Goal: Contribute content: Contribute content

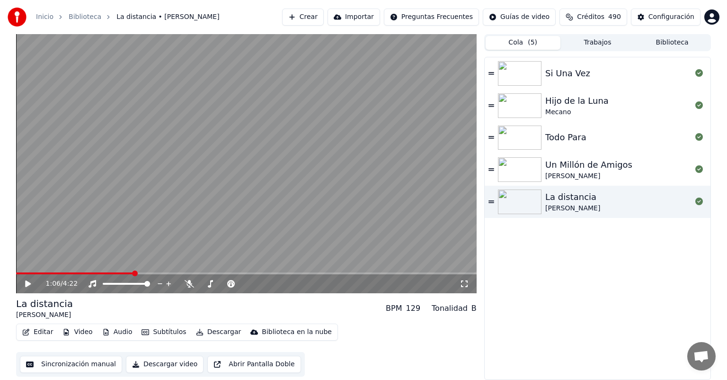
click at [508, 48] on button "Cola ( 5 )" at bounding box center [523, 43] width 75 height 14
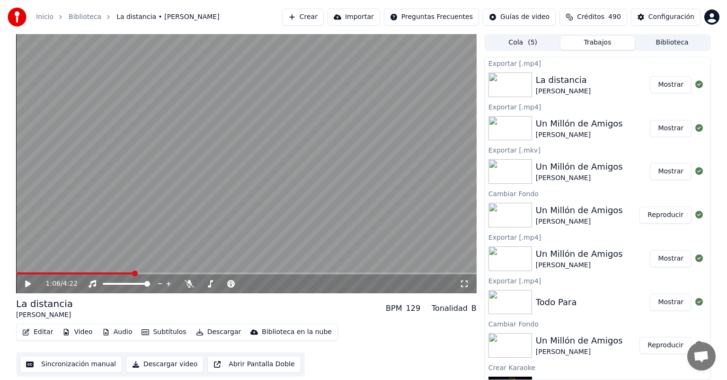
click at [597, 46] on button "Trabajos" at bounding box center [598, 43] width 75 height 14
click at [310, 16] on button "Crear" at bounding box center [303, 17] width 42 height 17
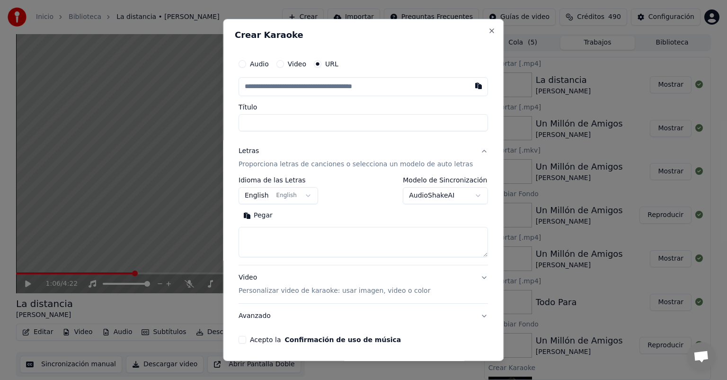
type input "**********"
click at [248, 124] on input "**********" at bounding box center [364, 122] width 250 height 17
type input "**********"
click at [268, 224] on div "Pegar Buscar" at bounding box center [364, 232] width 250 height 49
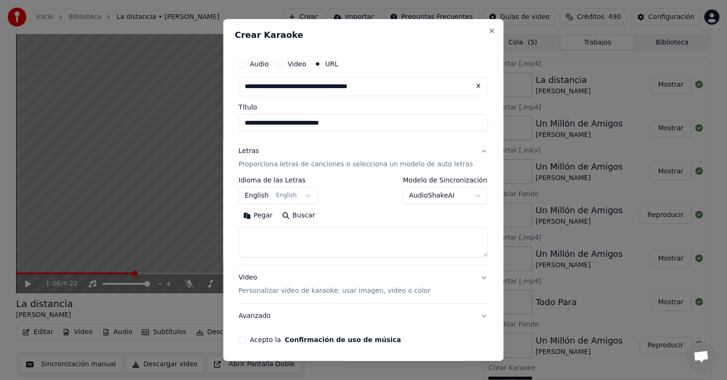
click at [267, 220] on button "Pegar" at bounding box center [258, 215] width 39 height 15
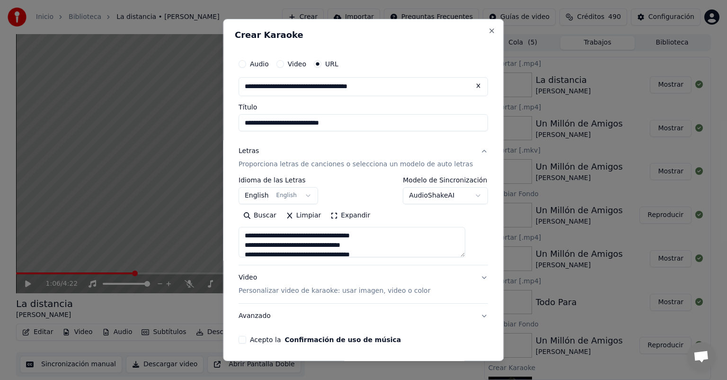
type textarea "**********"
click at [269, 199] on body "Inicio Biblioteca La distancia • ROBERTO CARLOS Crear Importar Preguntas Frecue…" at bounding box center [363, 190] width 727 height 380
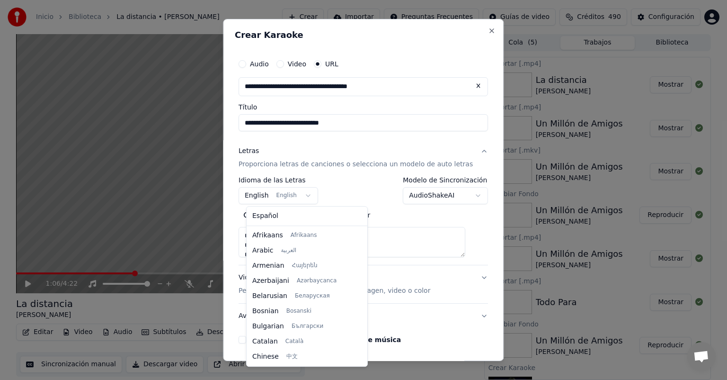
scroll to position [76, 0]
select select "**"
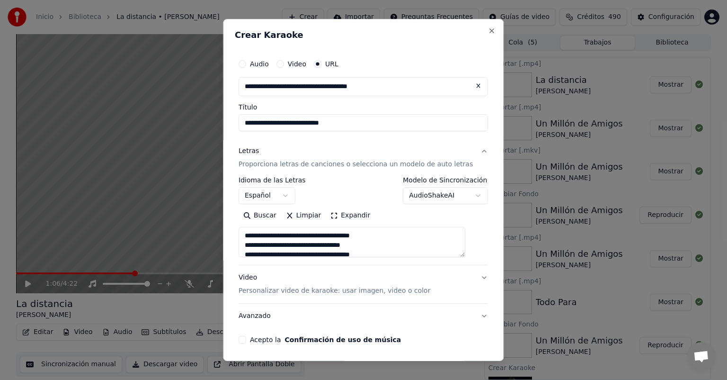
click at [246, 340] on button "Acepto la Confirmación de uso de música" at bounding box center [243, 340] width 8 height 8
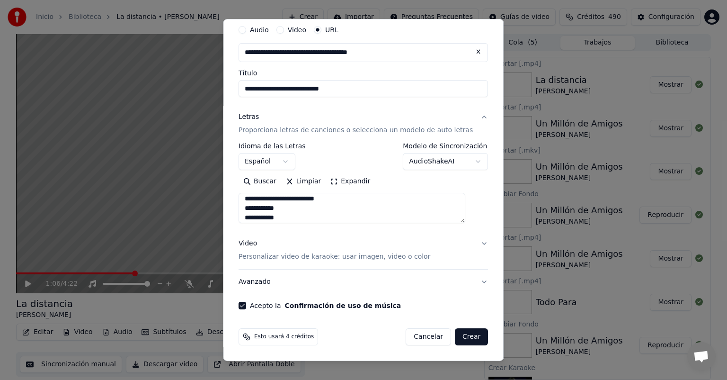
click at [455, 334] on button "Crear" at bounding box center [471, 336] width 33 height 17
type textarea "**********"
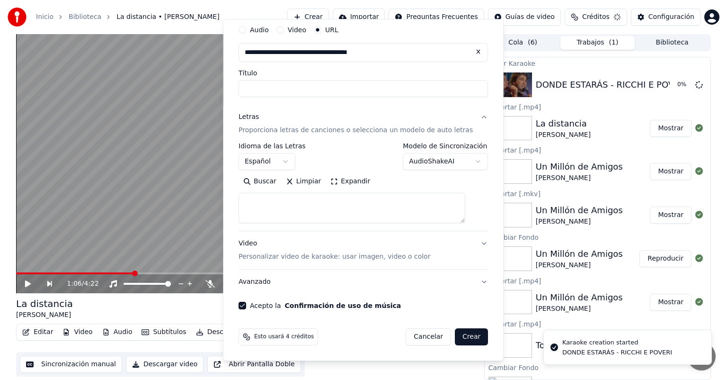
scroll to position [0, 0]
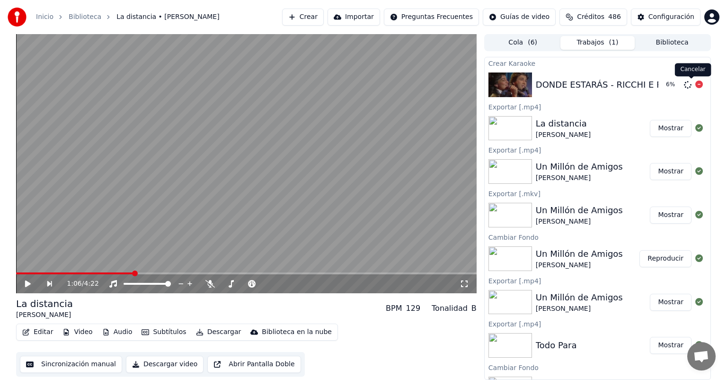
click at [696, 83] on icon at bounding box center [700, 85] width 8 height 8
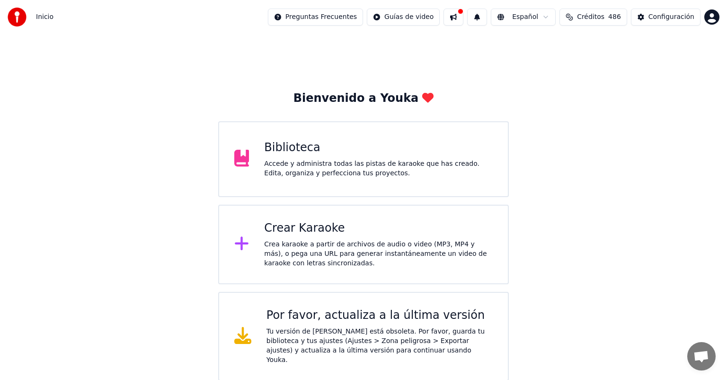
click at [342, 140] on div "Biblioteca" at bounding box center [378, 147] width 229 height 15
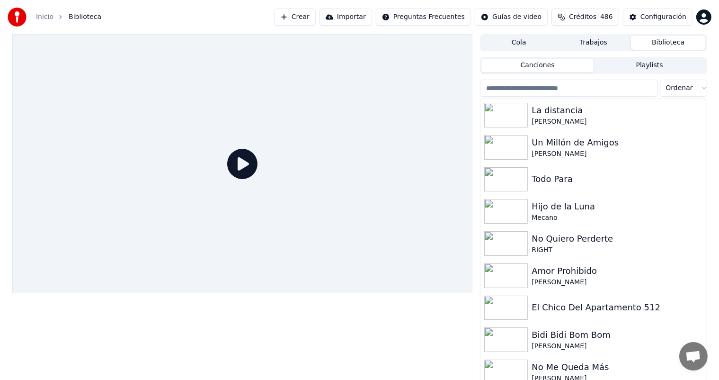
click at [306, 18] on button "Crear" at bounding box center [295, 17] width 42 height 17
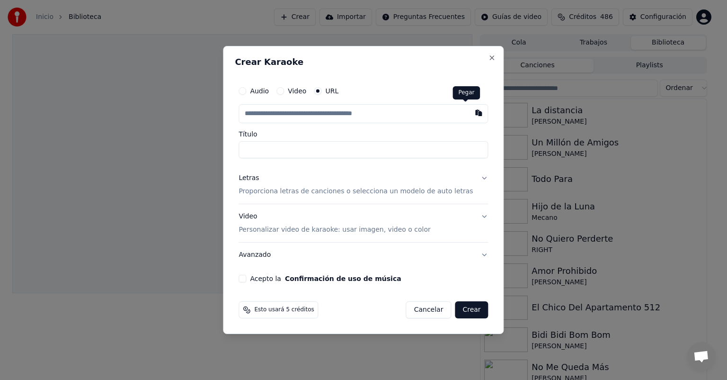
click at [470, 111] on button "button" at bounding box center [479, 112] width 19 height 17
type input "**********"
click at [288, 202] on button "Letras Proporciona letras de canciones o selecciona un modelo de auto letras" at bounding box center [364, 185] width 250 height 38
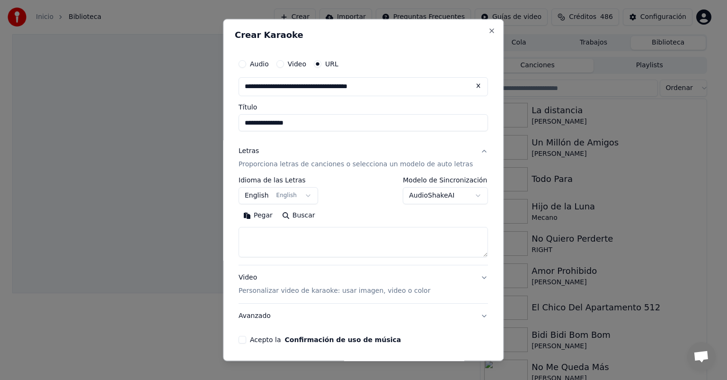
click at [260, 215] on button "Pegar" at bounding box center [258, 215] width 39 height 15
click at [269, 201] on button "English English" at bounding box center [279, 195] width 80 height 17
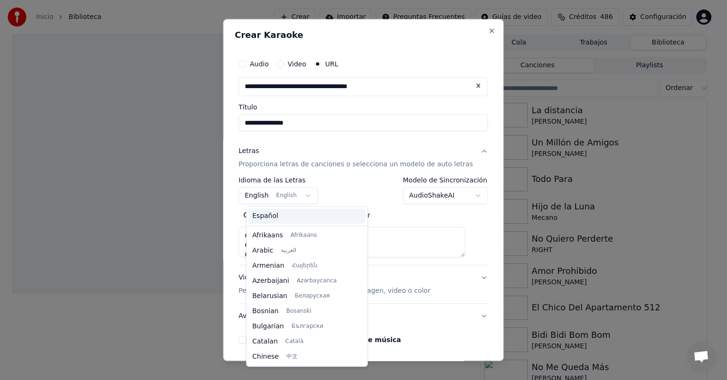
scroll to position [76, 0]
type textarea "**********"
select select "**"
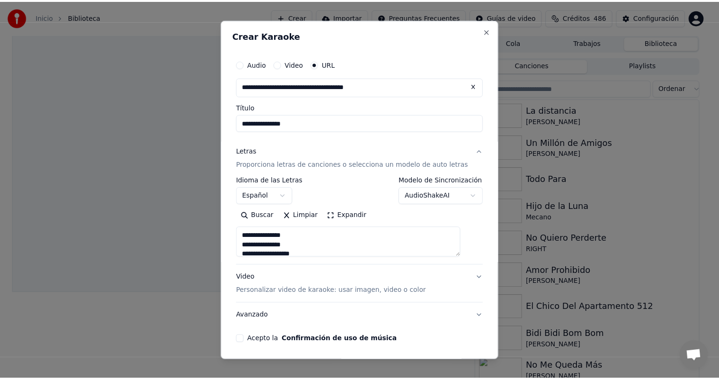
scroll to position [34, 0]
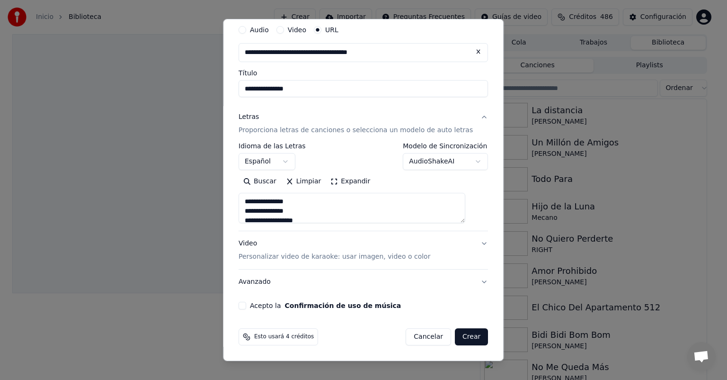
click at [246, 302] on button "Acepto la Confirmación de uso de música" at bounding box center [243, 306] width 8 height 8
click at [462, 335] on button "Crear" at bounding box center [471, 336] width 33 height 17
type textarea "**********"
select select
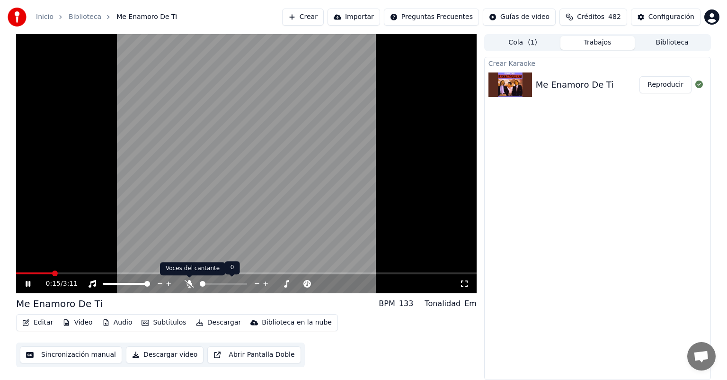
click at [188, 282] on icon at bounding box center [189, 284] width 9 height 8
click at [240, 283] on span at bounding box center [233, 284] width 24 height 2
click at [204, 320] on button "Descargar" at bounding box center [218, 322] width 53 height 13
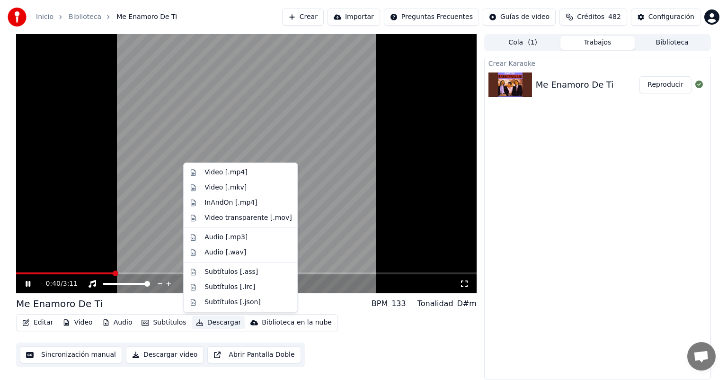
click at [1, 272] on div "0:40 / 3:11 Me Enamoro De Ti BPM 133 Tonalidad D#m Editar Video Audio Subtítulo…" at bounding box center [363, 207] width 727 height 346
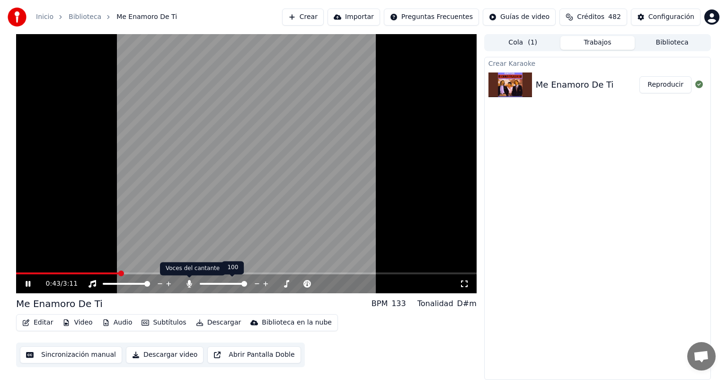
click at [188, 284] on icon at bounding box center [189, 284] width 5 height 8
click at [188, 284] on icon at bounding box center [189, 284] width 9 height 8
click at [188, 284] on icon at bounding box center [189, 284] width 5 height 8
click at [186, 281] on icon at bounding box center [189, 284] width 9 height 8
click at [155, 273] on span at bounding box center [246, 273] width 461 height 2
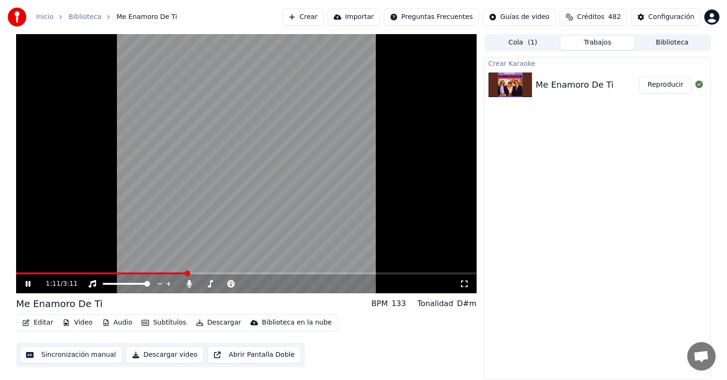
click at [187, 273] on span at bounding box center [188, 273] width 6 height 6
click at [206, 272] on span at bounding box center [207, 273] width 6 height 6
click at [226, 270] on span at bounding box center [223, 273] width 6 height 6
click at [225, 270] on span at bounding box center [226, 273] width 6 height 6
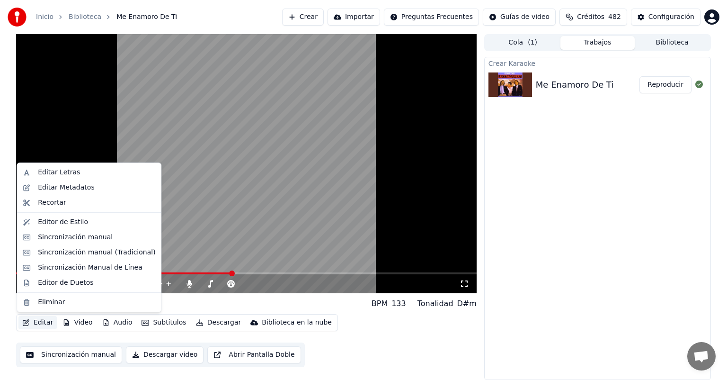
click at [28, 322] on icon "button" at bounding box center [26, 322] width 8 height 7
click at [59, 239] on div "Sincronización manual" at bounding box center [75, 237] width 75 height 9
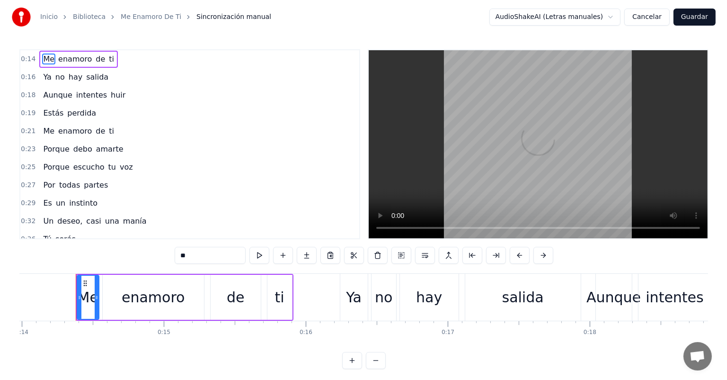
scroll to position [0, 1995]
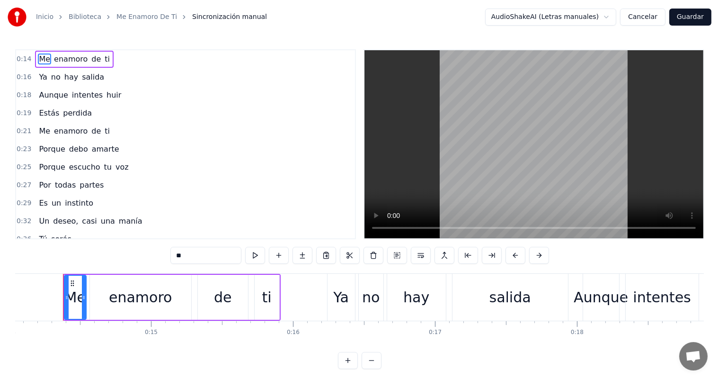
click at [652, 11] on button "Cancelar" at bounding box center [642, 17] width 45 height 17
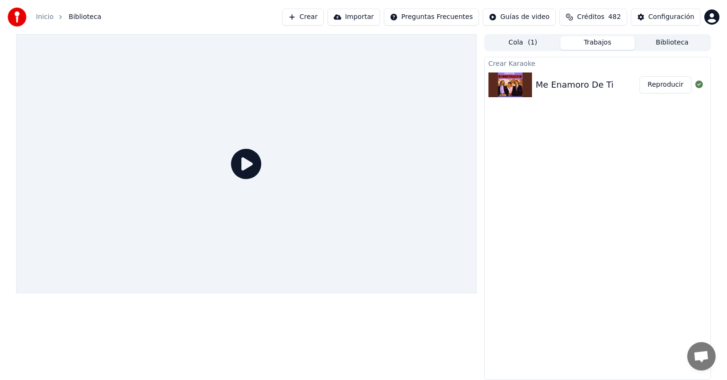
click at [244, 167] on icon at bounding box center [246, 164] width 30 height 30
click at [665, 89] on button "Reproducir" at bounding box center [666, 84] width 52 height 17
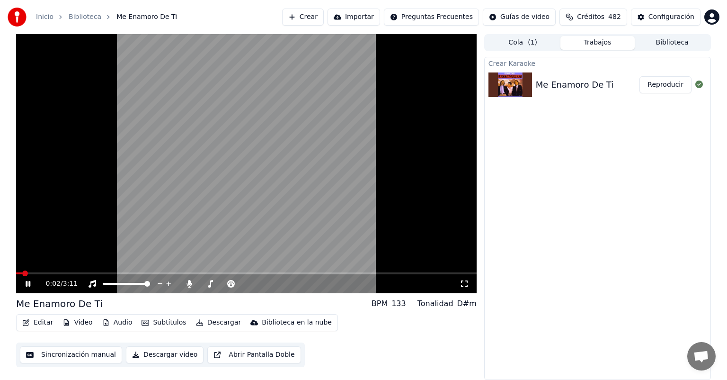
click at [44, 322] on button "Editar" at bounding box center [37, 322] width 38 height 13
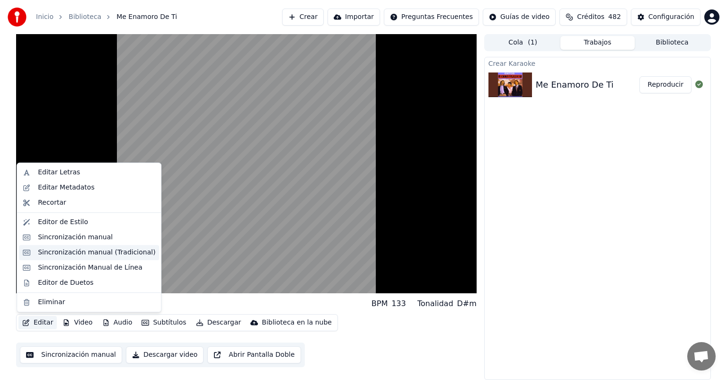
click at [62, 251] on div "Sincronización manual (Tradicional)" at bounding box center [96, 252] width 117 height 9
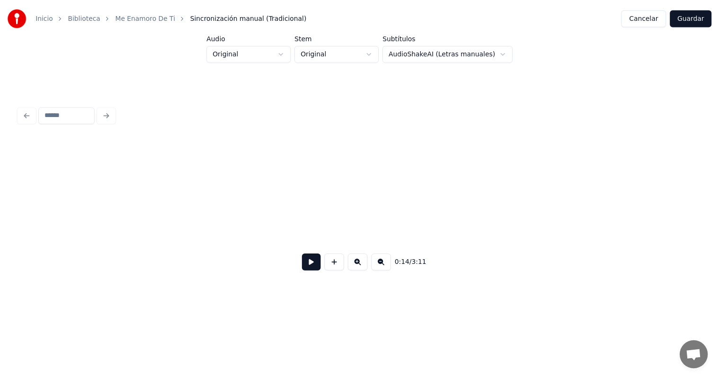
scroll to position [0, 1361]
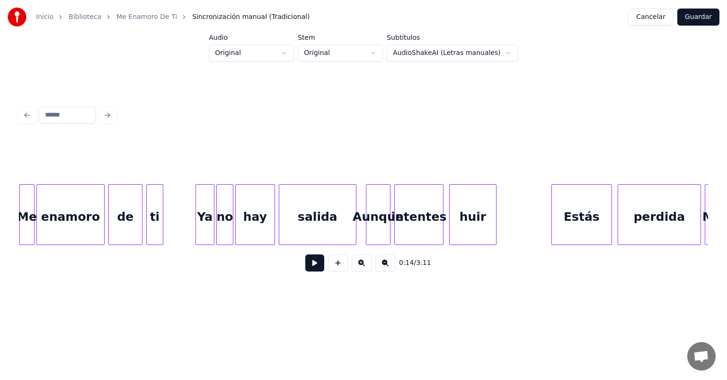
click at [669, 14] on button "Cancelar" at bounding box center [650, 17] width 45 height 17
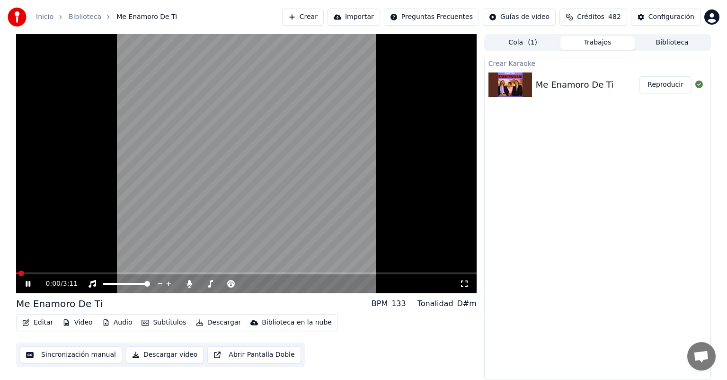
click at [38, 329] on button "Editar" at bounding box center [37, 322] width 38 height 13
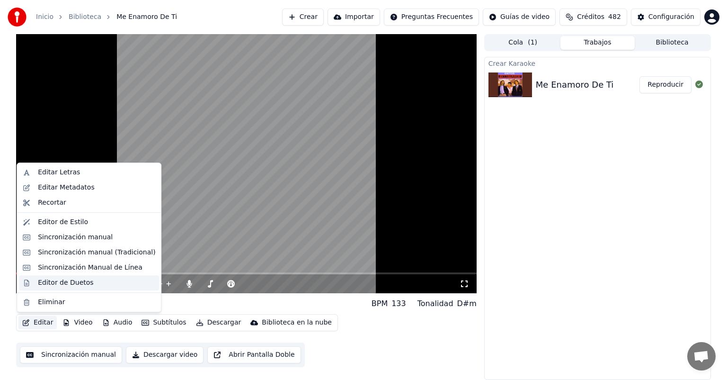
click at [63, 278] on div "Editor de Duetos" at bounding box center [65, 282] width 55 height 9
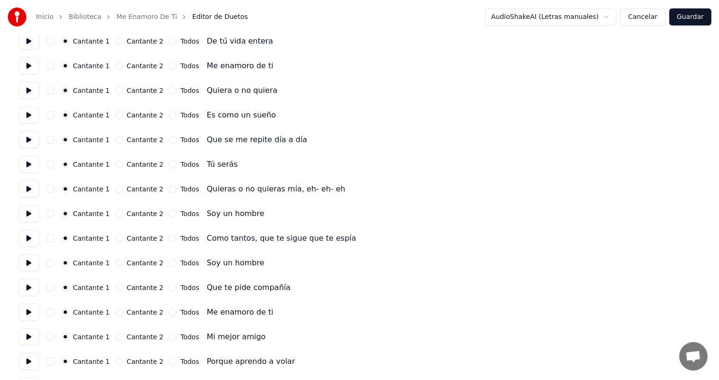
scroll to position [504, 0]
click at [32, 318] on button at bounding box center [29, 311] width 20 height 17
click at [116, 312] on button "Cantante 2" at bounding box center [120, 312] width 8 height 8
click at [27, 331] on button at bounding box center [29, 336] width 20 height 17
click at [118, 332] on button "Cantante 2" at bounding box center [120, 336] width 8 height 8
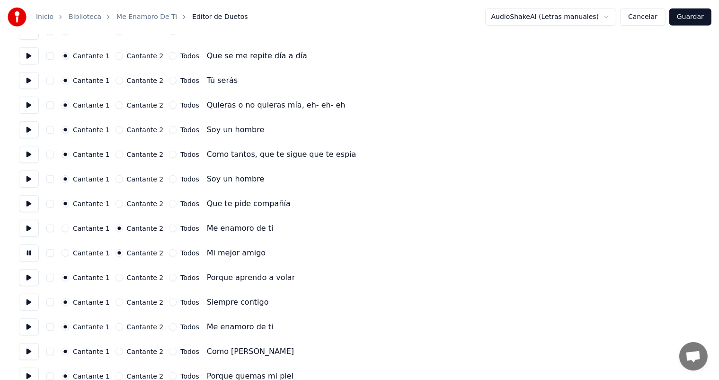
scroll to position [592, 0]
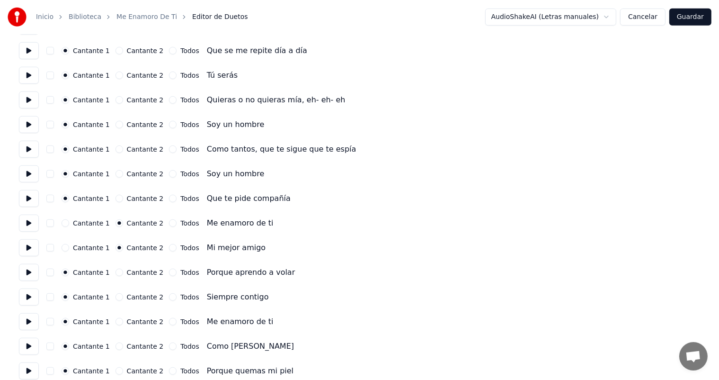
click at [120, 269] on div "Cantante 2" at bounding box center [140, 273] width 48 height 8
click at [35, 269] on button at bounding box center [29, 272] width 20 height 17
click at [121, 271] on button "Cantante 2" at bounding box center [120, 273] width 8 height 8
click at [28, 294] on button at bounding box center [29, 296] width 20 height 17
click at [116, 299] on button "Cantante 2" at bounding box center [120, 297] width 8 height 8
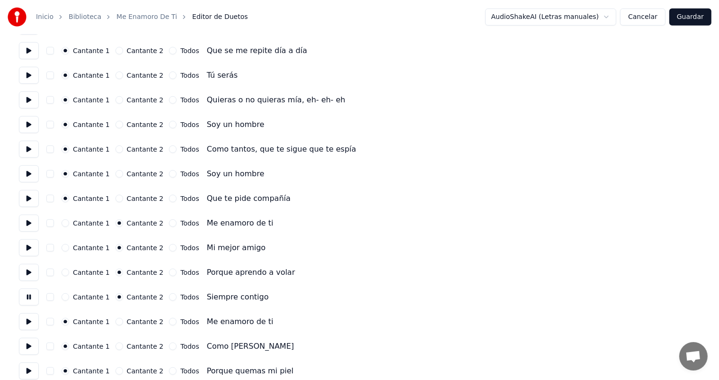
click at [25, 323] on button at bounding box center [29, 321] width 20 height 17
click at [116, 324] on button "Cantante 2" at bounding box center [120, 322] width 8 height 8
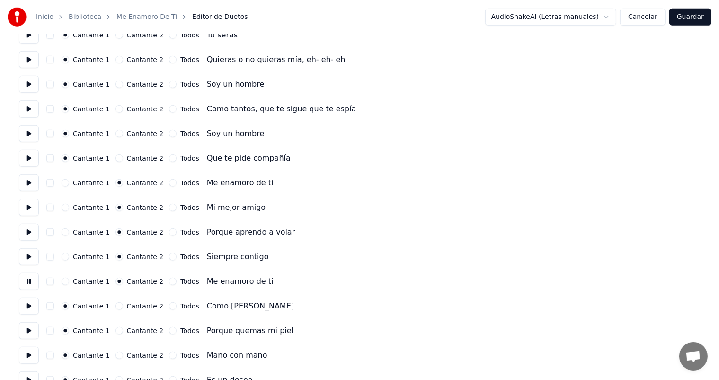
scroll to position [637, 0]
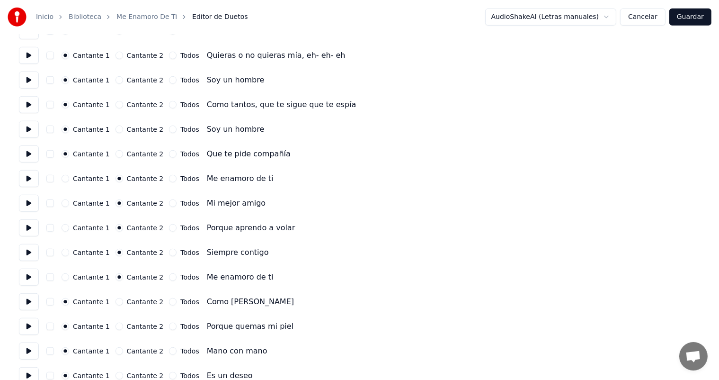
click at [30, 297] on button at bounding box center [29, 301] width 20 height 17
click at [117, 301] on button "Cantante 2" at bounding box center [120, 302] width 8 height 8
click at [28, 323] on button at bounding box center [29, 326] width 20 height 17
click at [117, 325] on button "Cantante 2" at bounding box center [120, 326] width 8 height 8
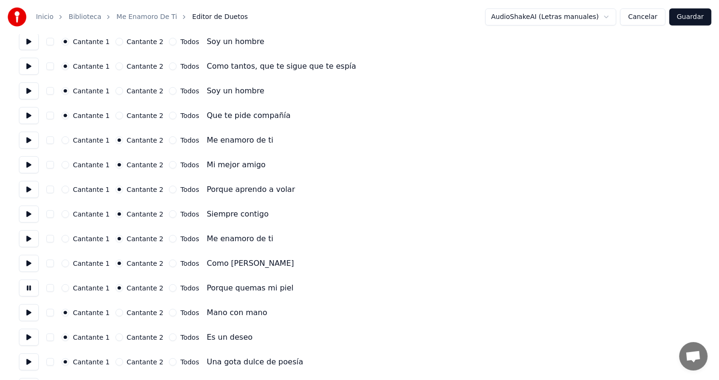
scroll to position [682, 0]
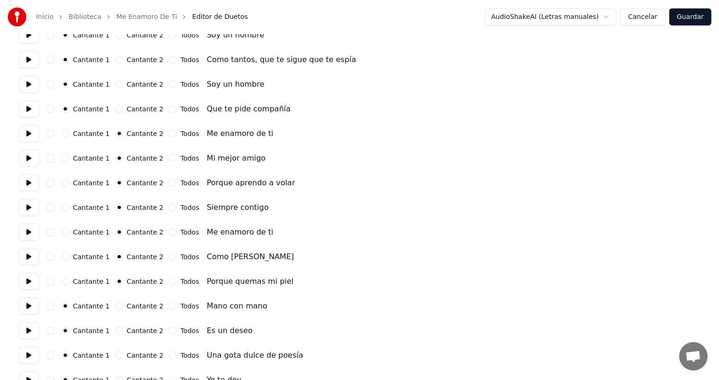
click at [32, 307] on button at bounding box center [29, 305] width 20 height 17
click at [117, 306] on button "Cantante 2" at bounding box center [120, 306] width 8 height 8
click at [31, 331] on button at bounding box center [29, 330] width 20 height 17
click at [117, 327] on button "Cantante 2" at bounding box center [120, 331] width 8 height 8
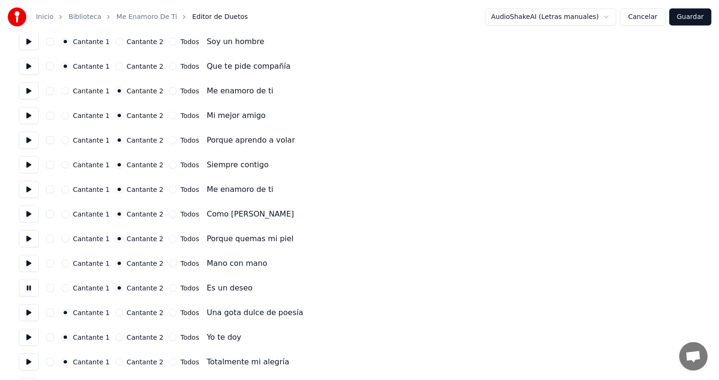
scroll to position [731, 0]
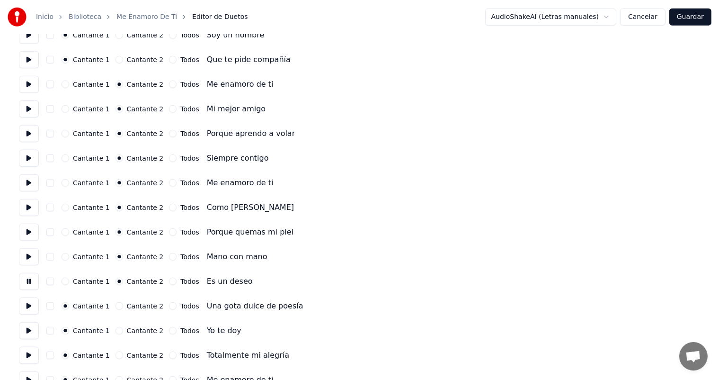
click at [34, 303] on button at bounding box center [29, 305] width 20 height 17
click at [117, 306] on button "Cantante 2" at bounding box center [120, 306] width 8 height 8
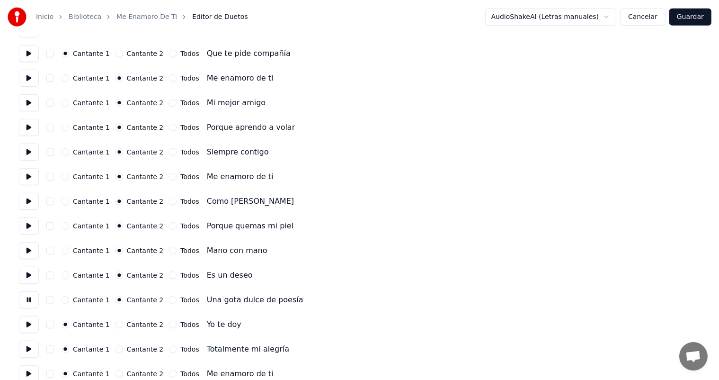
scroll to position [761, 0]
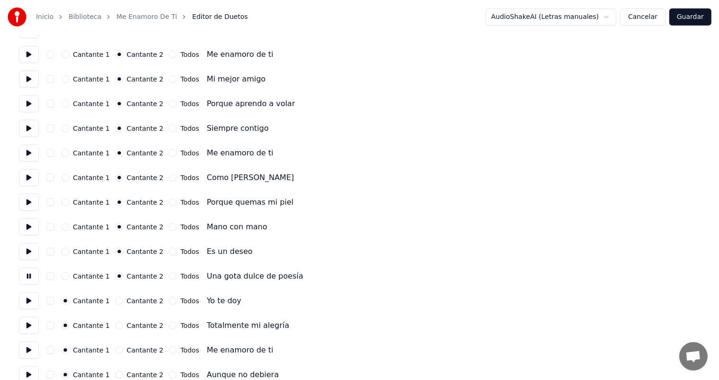
click at [31, 302] on button at bounding box center [29, 300] width 20 height 17
click at [117, 301] on button "Cantante 2" at bounding box center [120, 301] width 8 height 8
click at [36, 301] on button at bounding box center [29, 300] width 20 height 17
click at [117, 300] on circle "button" at bounding box center [118, 300] width 3 height 3
click at [35, 300] on button at bounding box center [29, 300] width 20 height 17
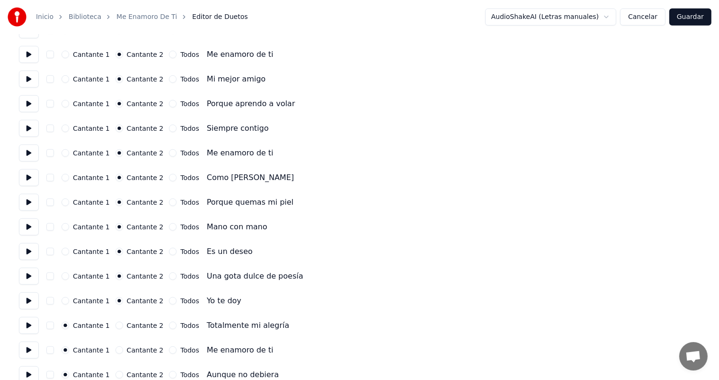
click at [117, 325] on button "Cantante 2" at bounding box center [120, 326] width 8 height 8
click at [23, 320] on button at bounding box center [29, 325] width 20 height 17
click at [34, 354] on button at bounding box center [29, 349] width 20 height 17
click at [169, 349] on button "Todos" at bounding box center [173, 350] width 8 height 8
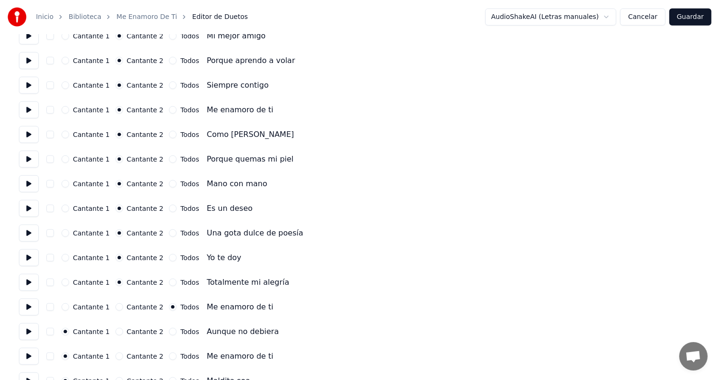
scroll to position [812, 0]
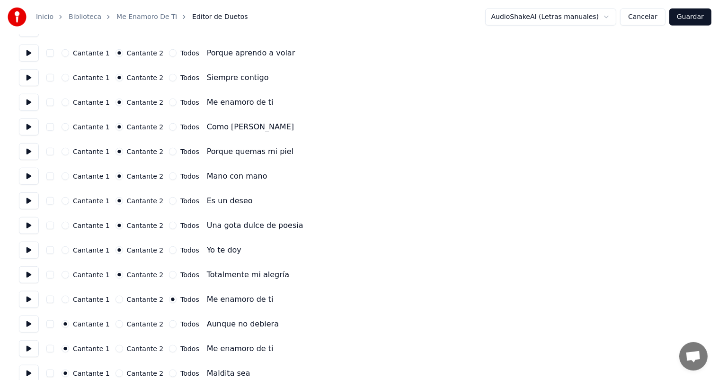
click at [169, 322] on button "Todos" at bounding box center [173, 324] width 8 height 8
click at [27, 326] on button at bounding box center [29, 323] width 20 height 17
click at [169, 349] on button "Todos" at bounding box center [173, 349] width 8 height 8
click at [20, 352] on button at bounding box center [29, 348] width 20 height 17
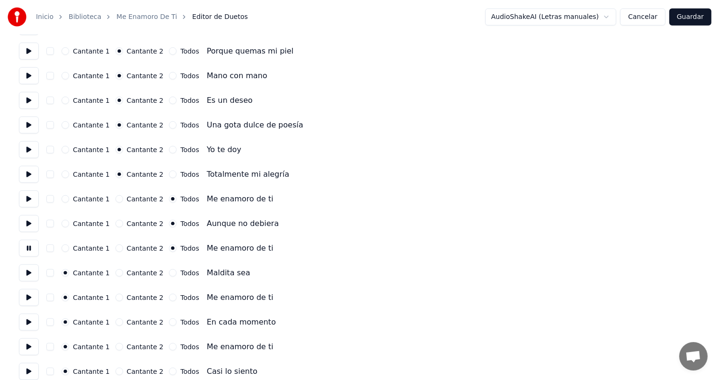
scroll to position [914, 0]
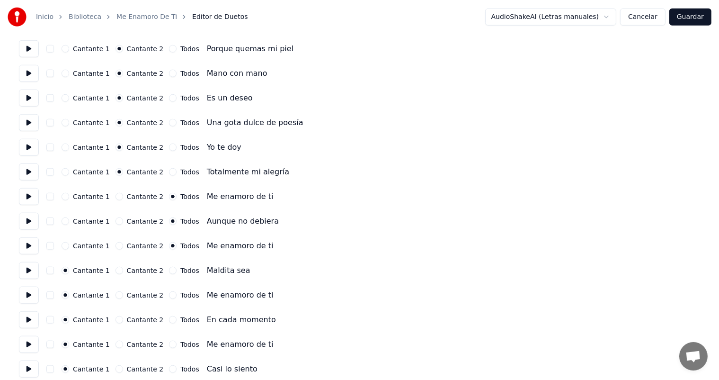
click at [169, 270] on button "Todos" at bounding box center [173, 271] width 8 height 8
click at [22, 272] on button at bounding box center [29, 270] width 20 height 17
click at [34, 294] on button at bounding box center [29, 295] width 20 height 17
click at [169, 297] on button "Todos" at bounding box center [173, 295] width 8 height 8
click at [27, 321] on button at bounding box center [29, 319] width 20 height 17
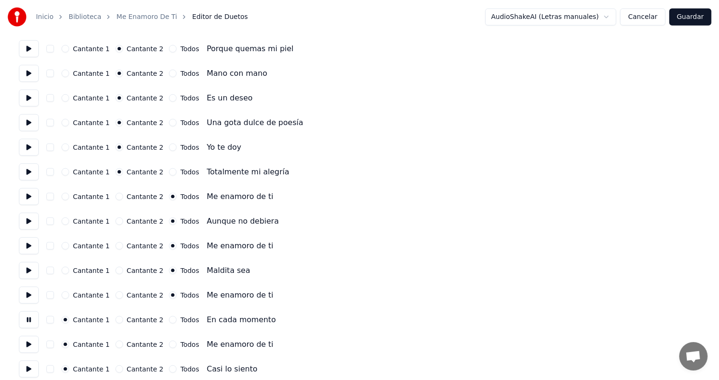
click at [180, 322] on label "Todos" at bounding box center [189, 319] width 18 height 7
click at [177, 322] on button "Todos" at bounding box center [173, 320] width 8 height 8
click at [26, 346] on button at bounding box center [29, 344] width 20 height 17
click at [169, 344] on button "Todos" at bounding box center [173, 344] width 8 height 8
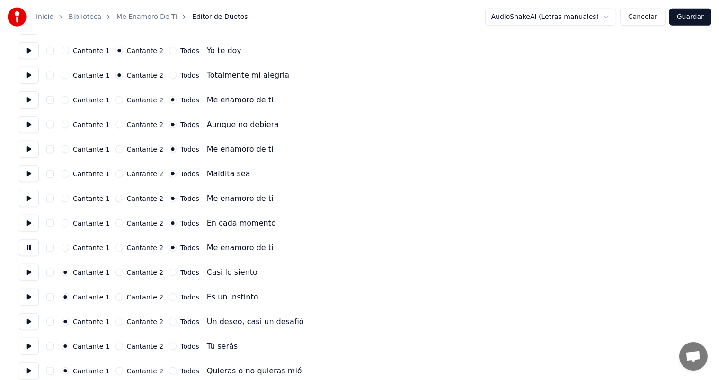
scroll to position [1015, 0]
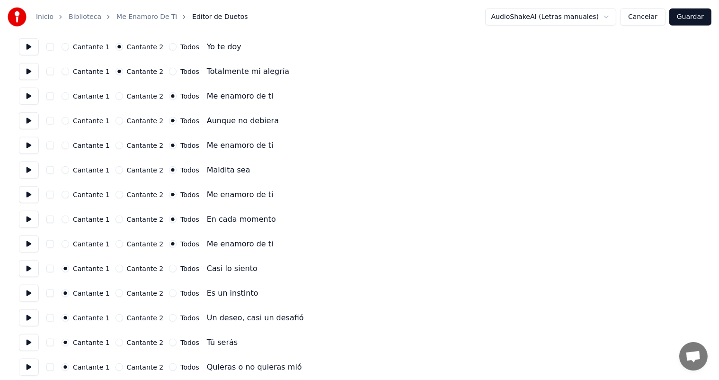
click at [26, 271] on button at bounding box center [29, 268] width 20 height 17
click at [169, 270] on button "Todos" at bounding box center [173, 269] width 8 height 8
click at [27, 294] on button at bounding box center [29, 293] width 20 height 17
click at [169, 294] on button "Todos" at bounding box center [173, 293] width 8 height 8
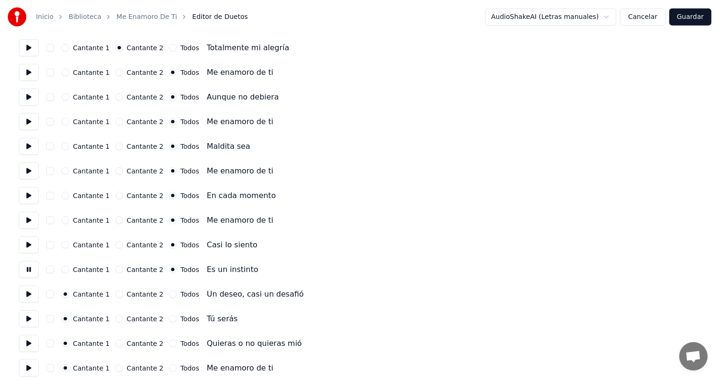
scroll to position [1047, 0]
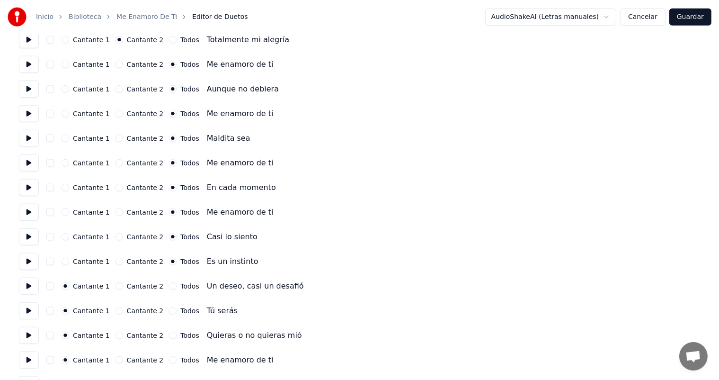
click at [27, 283] on button at bounding box center [29, 286] width 20 height 17
click at [171, 285] on div "Todos" at bounding box center [184, 286] width 30 height 8
click at [117, 261] on button "Cantante 2" at bounding box center [120, 262] width 8 height 8
click at [120, 287] on button "Cantante 2" at bounding box center [120, 286] width 8 height 8
click at [27, 305] on button at bounding box center [29, 310] width 20 height 17
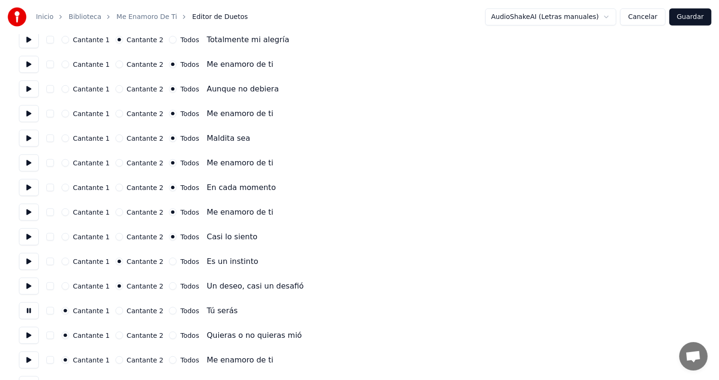
click at [180, 313] on label "Todos" at bounding box center [189, 310] width 18 height 7
click at [177, 313] on button "Todos" at bounding box center [173, 311] width 8 height 8
click at [31, 335] on button at bounding box center [29, 335] width 20 height 17
click at [180, 335] on label "Todos" at bounding box center [189, 335] width 18 height 7
click at [177, 335] on button "Todos" at bounding box center [173, 335] width 8 height 8
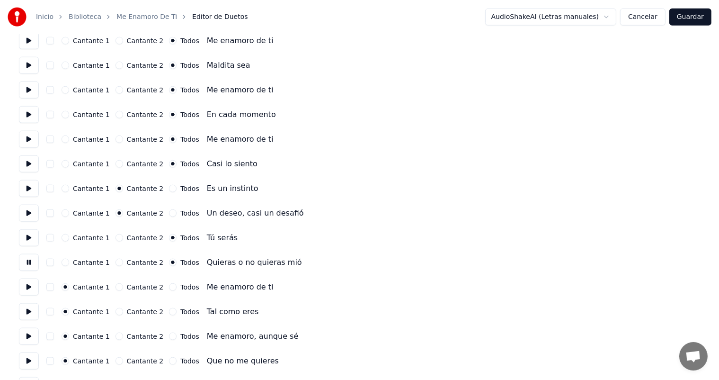
scroll to position [1119, 0]
click at [27, 288] on button at bounding box center [29, 286] width 20 height 17
click at [170, 289] on button "Todos" at bounding box center [173, 287] width 8 height 8
click at [31, 312] on button at bounding box center [29, 311] width 20 height 17
click at [169, 313] on button "Todos" at bounding box center [173, 312] width 8 height 8
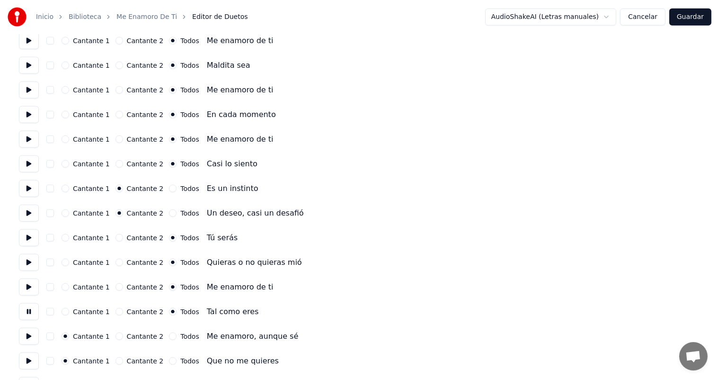
click at [30, 340] on button at bounding box center [29, 336] width 20 height 17
click at [169, 336] on button "Todos" at bounding box center [173, 336] width 8 height 8
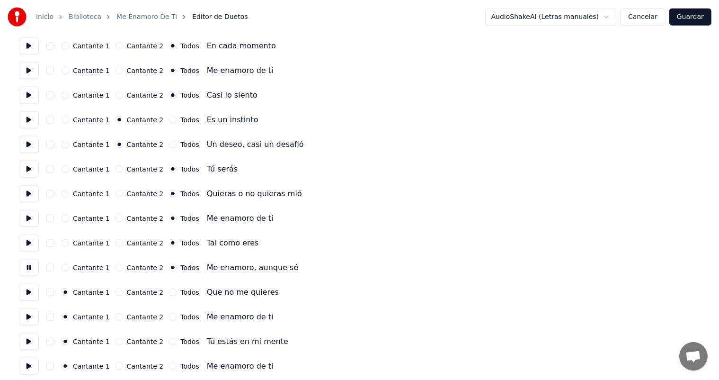
scroll to position [1189, 0]
click at [25, 288] on button at bounding box center [29, 291] width 20 height 17
click at [169, 293] on button "Todos" at bounding box center [173, 292] width 8 height 8
click at [24, 319] on button at bounding box center [29, 316] width 20 height 17
click at [169, 337] on button "Todos" at bounding box center [173, 341] width 8 height 8
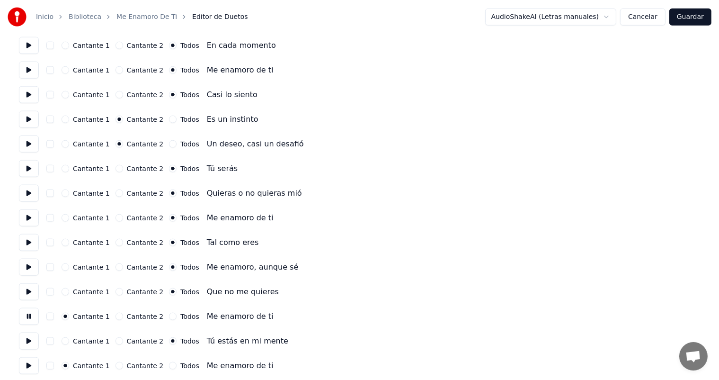
click at [169, 317] on button "Todos" at bounding box center [173, 317] width 8 height 8
click at [24, 338] on button at bounding box center [29, 340] width 20 height 17
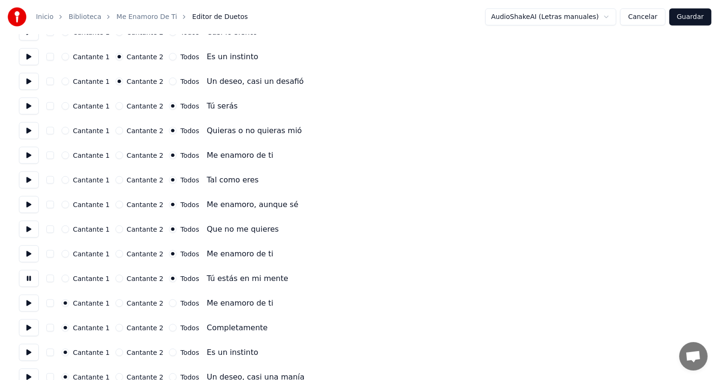
scroll to position [1278, 0]
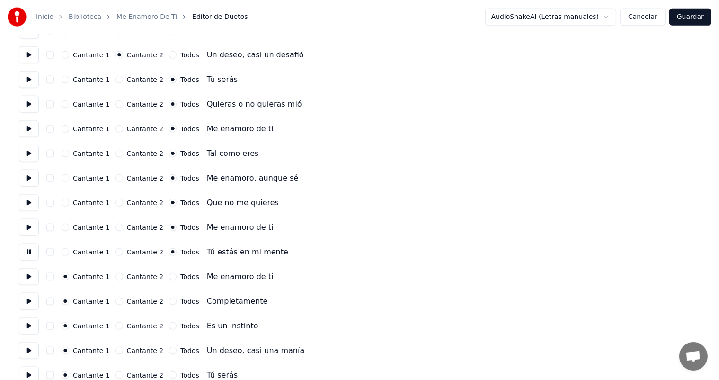
click at [23, 273] on button at bounding box center [29, 276] width 20 height 17
click at [28, 305] on button at bounding box center [29, 301] width 20 height 17
click at [169, 279] on button "Todos" at bounding box center [173, 277] width 8 height 8
click at [169, 302] on button "Todos" at bounding box center [173, 301] width 8 height 8
click at [29, 323] on button at bounding box center [29, 325] width 20 height 17
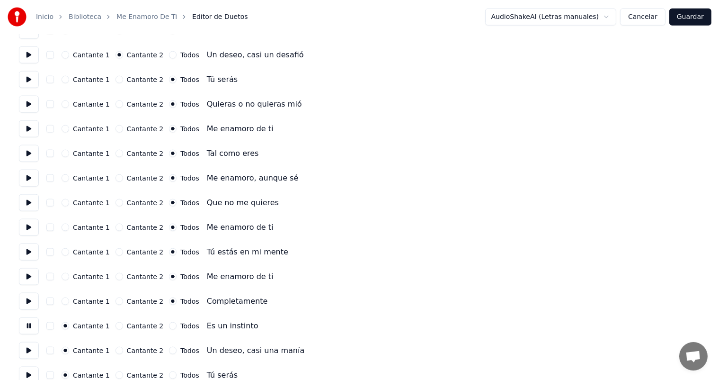
click at [116, 325] on button "Cantante 2" at bounding box center [120, 326] width 8 height 8
click at [130, 349] on label "Cantante 2" at bounding box center [145, 350] width 37 height 7
click at [123, 349] on button "Cantante 2" at bounding box center [120, 351] width 8 height 8
click at [27, 356] on button at bounding box center [29, 350] width 20 height 17
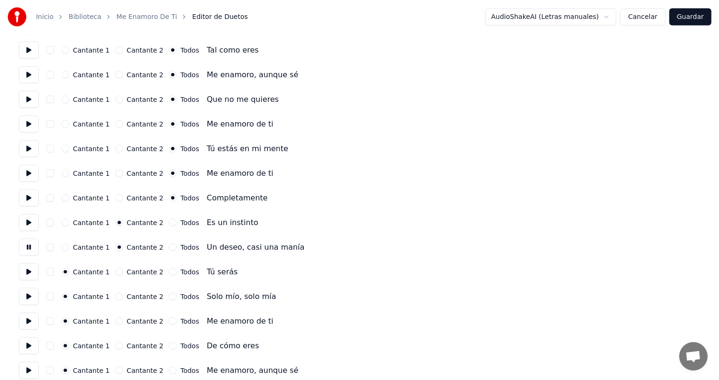
scroll to position [1384, 0]
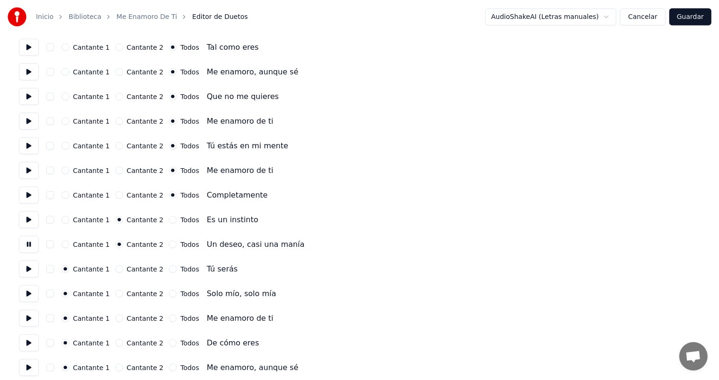
click at [121, 272] on div "Cantante 2" at bounding box center [140, 269] width 48 height 8
click at [29, 270] on button at bounding box center [29, 268] width 20 height 17
click at [121, 292] on button "Cantante 2" at bounding box center [120, 294] width 8 height 8
click at [31, 299] on button at bounding box center [29, 293] width 20 height 17
click at [169, 291] on button "Todos" at bounding box center [173, 294] width 8 height 8
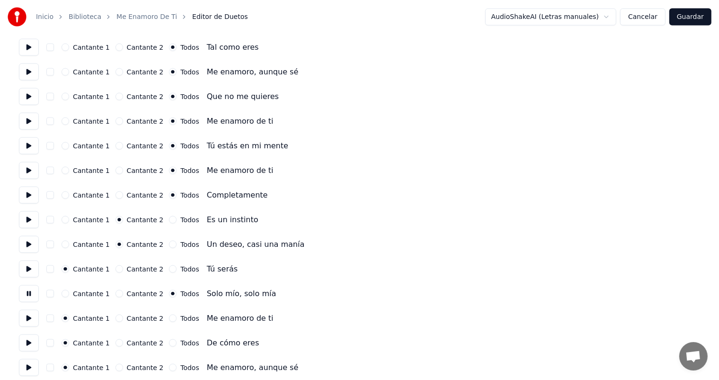
click at [169, 315] on button "Todos" at bounding box center [173, 318] width 8 height 8
click at [27, 318] on button at bounding box center [29, 318] width 20 height 17
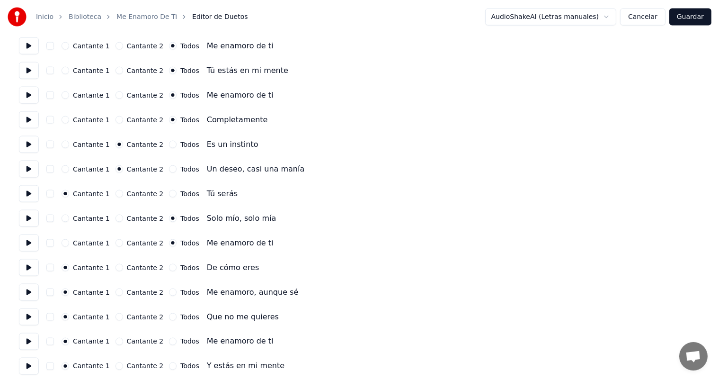
scroll to position [1468, 0]
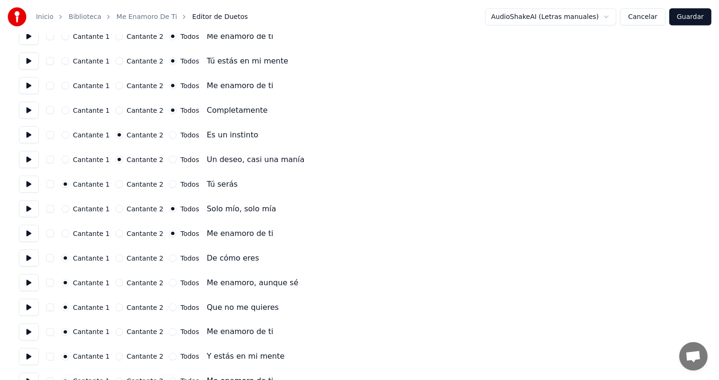
click at [169, 257] on button "Todos" at bounding box center [173, 258] width 8 height 8
click at [23, 265] on button at bounding box center [29, 258] width 20 height 17
click at [169, 282] on button "Todos" at bounding box center [173, 283] width 8 height 8
click at [24, 284] on button at bounding box center [29, 282] width 20 height 17
click at [180, 310] on label "Todos" at bounding box center [189, 307] width 18 height 7
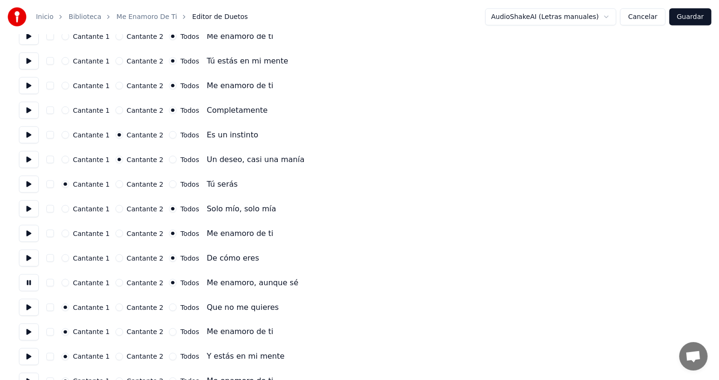
click at [177, 310] on button "Todos" at bounding box center [173, 308] width 8 height 8
click at [22, 308] on button at bounding box center [29, 307] width 20 height 17
click at [169, 331] on button "Todos" at bounding box center [173, 332] width 8 height 8
click at [23, 329] on button at bounding box center [29, 331] width 20 height 17
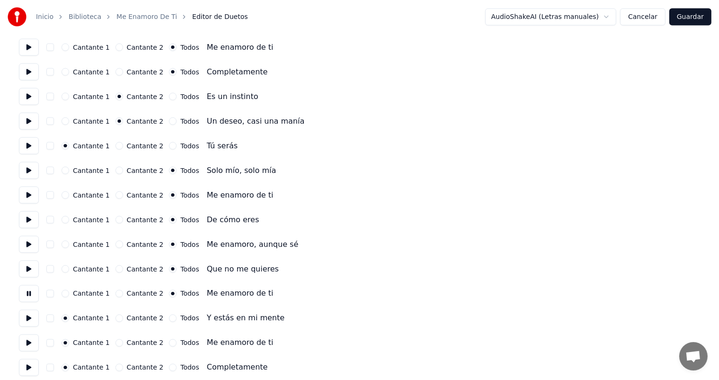
scroll to position [1507, 0]
click at [21, 313] on button at bounding box center [29, 318] width 20 height 17
click at [169, 319] on button "Todos" at bounding box center [173, 318] width 8 height 8
click at [31, 338] on button at bounding box center [29, 342] width 20 height 17
click at [169, 343] on button "Todos" at bounding box center [173, 343] width 8 height 8
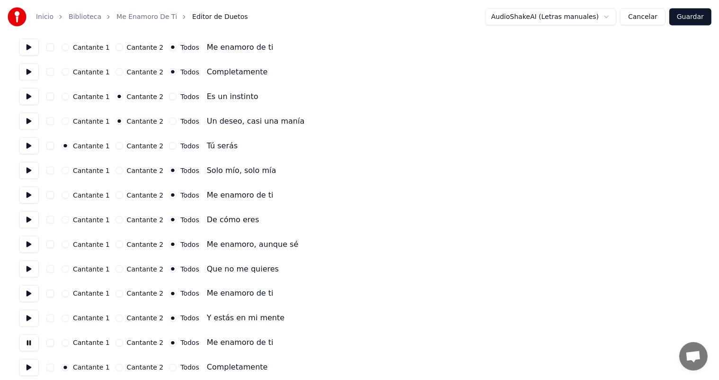
scroll to position [1513, 0]
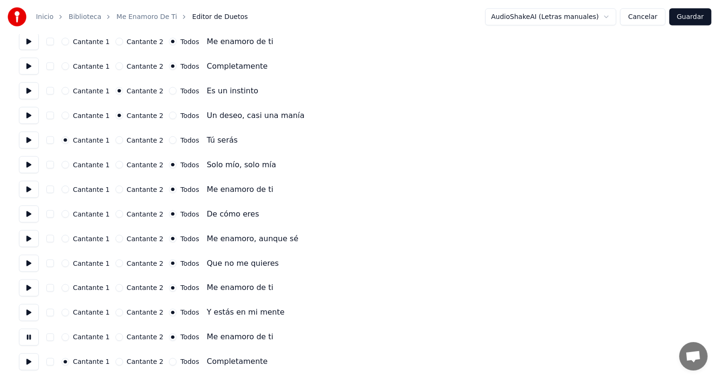
click at [25, 355] on button at bounding box center [29, 361] width 20 height 17
click at [169, 362] on button "Todos" at bounding box center [173, 362] width 8 height 8
click at [692, 15] on button "Guardar" at bounding box center [691, 17] width 42 height 17
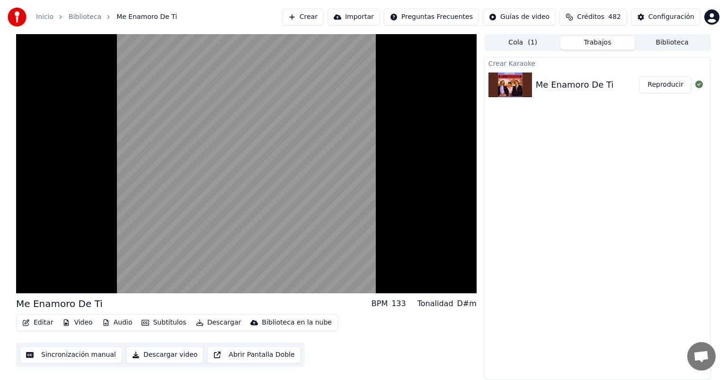
click at [165, 237] on video at bounding box center [246, 163] width 461 height 259
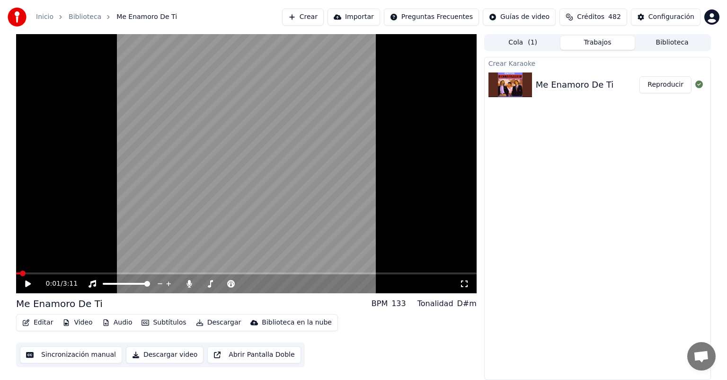
click at [29, 284] on icon at bounding box center [28, 283] width 6 height 7
click at [208, 283] on icon at bounding box center [210, 284] width 9 height 8
click at [239, 285] on div at bounding box center [253, 283] width 76 height 9
click at [236, 283] on span at bounding box center [229, 284] width 16 height 2
click at [189, 283] on icon at bounding box center [189, 284] width 5 height 8
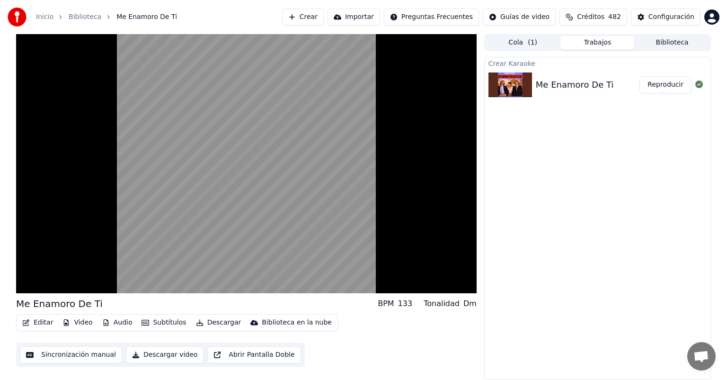
click at [81, 324] on button "Video" at bounding box center [77, 322] width 37 height 13
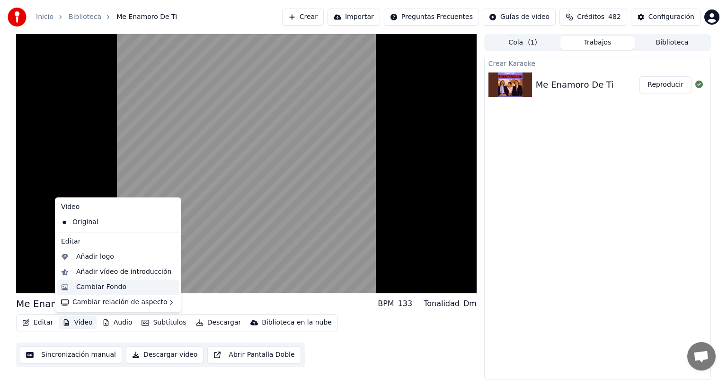
click at [100, 284] on div "Cambiar Fondo" at bounding box center [101, 286] width 50 height 9
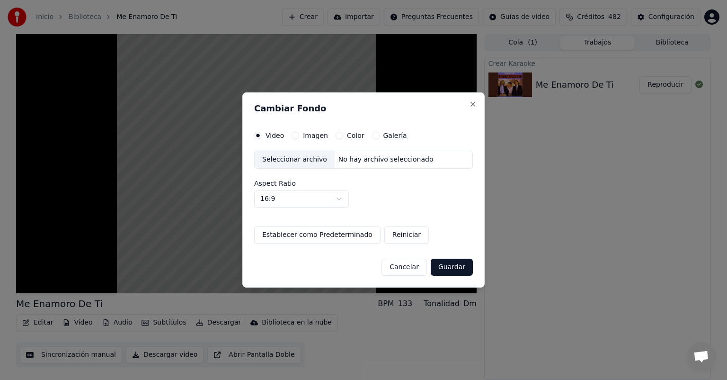
click at [311, 156] on div "Seleccionar archivo" at bounding box center [295, 159] width 80 height 17
click at [295, 137] on button "Imagen" at bounding box center [296, 136] width 8 height 8
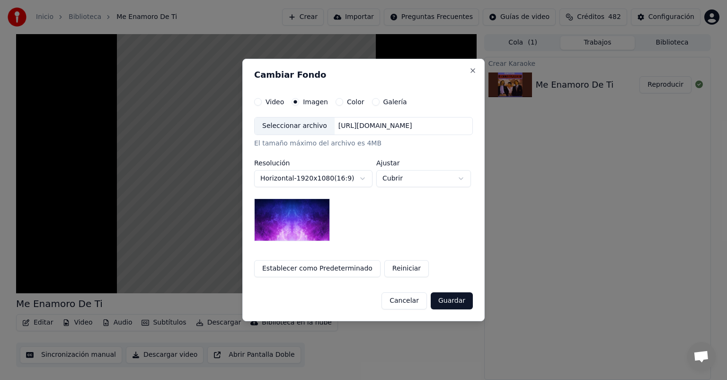
click at [292, 124] on div "Seleccionar archivo" at bounding box center [295, 125] width 80 height 17
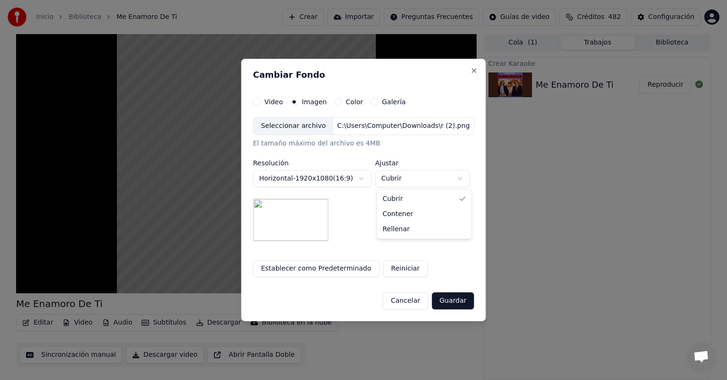
click at [402, 178] on body "**********" at bounding box center [363, 190] width 727 height 380
select select "*******"
click at [453, 298] on button "Guardar" at bounding box center [453, 300] width 42 height 17
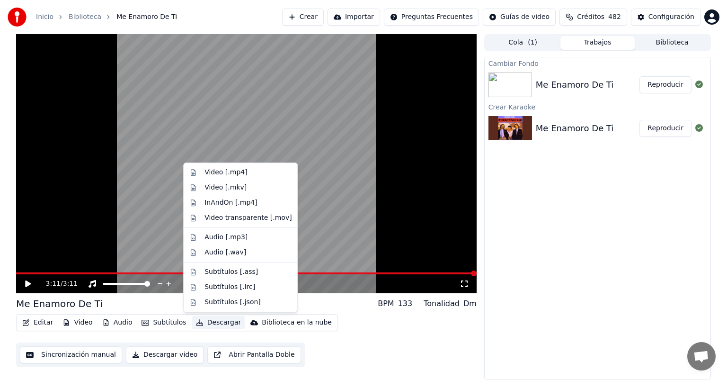
click at [211, 324] on button "Descargar" at bounding box center [218, 322] width 53 height 13
click at [222, 176] on div "Video [.mp4]" at bounding box center [226, 172] width 43 height 9
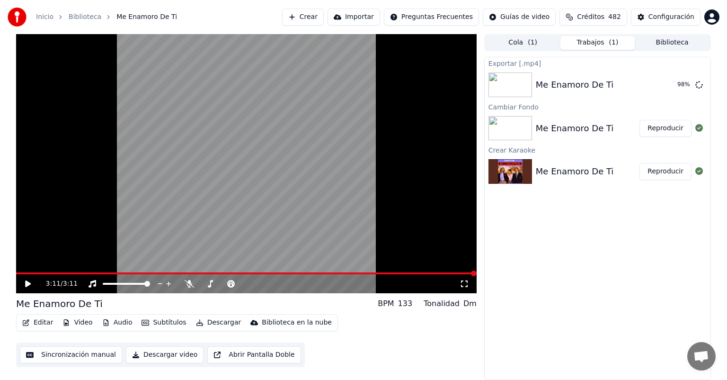
click at [314, 19] on button "Crear" at bounding box center [303, 17] width 42 height 17
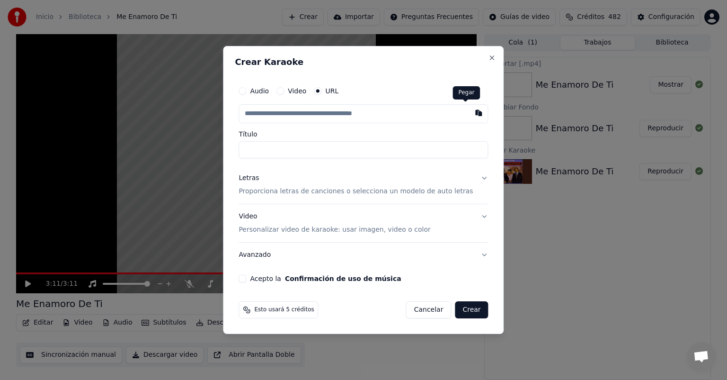
click at [470, 111] on button "button" at bounding box center [479, 112] width 19 height 17
type input "**********"
click at [273, 197] on button "Letras Proporciona letras de canciones o selecciona un modelo de auto letras" at bounding box center [364, 185] width 250 height 38
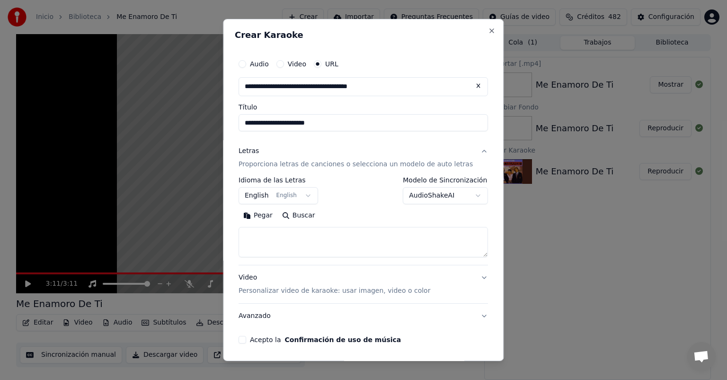
click at [277, 212] on button "Pegar" at bounding box center [258, 215] width 39 height 15
click at [278, 200] on body "**********" at bounding box center [363, 190] width 727 height 380
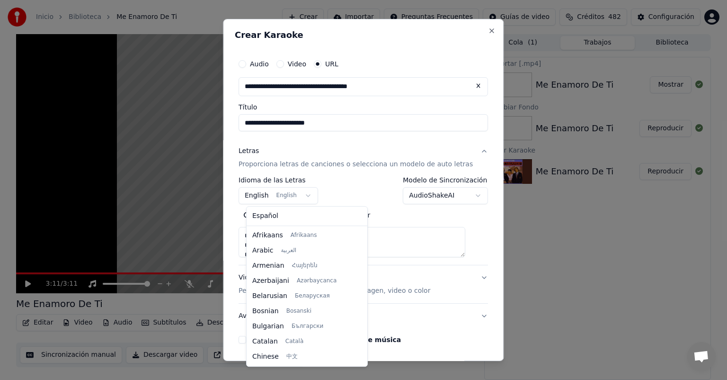
scroll to position [76, 0]
type textarea "**********"
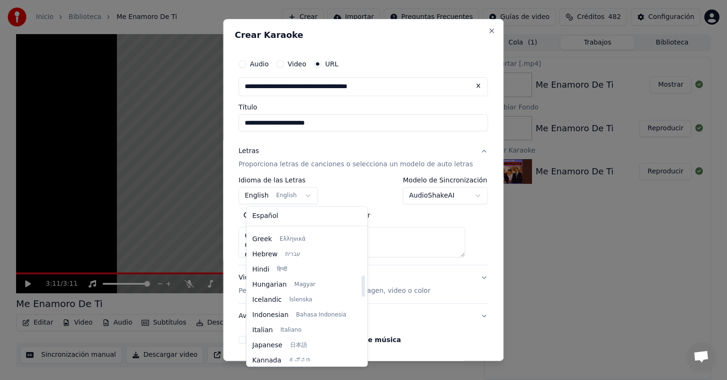
scroll to position [300, 0]
select select "**"
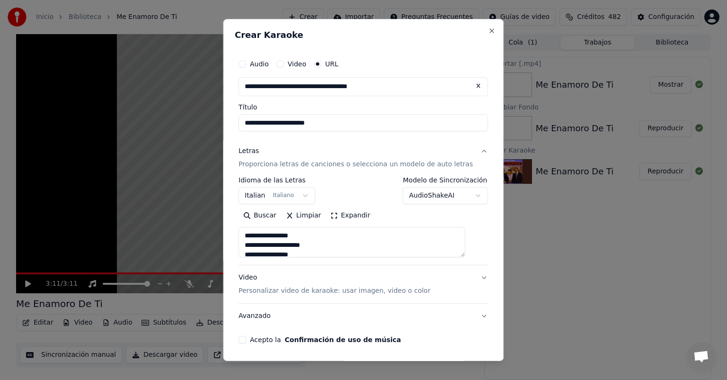
scroll to position [34, 0]
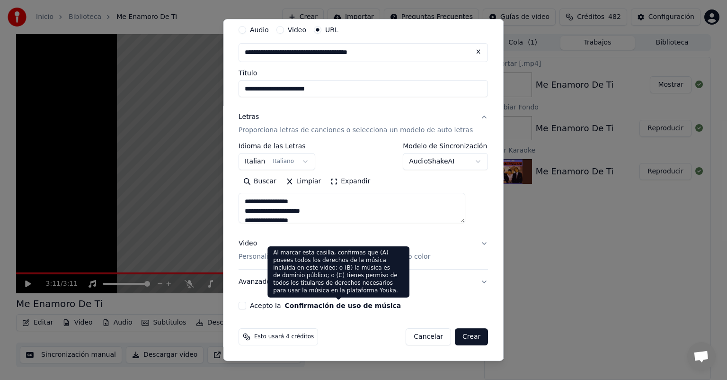
drag, startPoint x: 341, startPoint y: 307, endPoint x: 352, endPoint y: 307, distance: 10.9
click at [352, 307] on button "Confirmación de uso de música" at bounding box center [343, 305] width 116 height 7
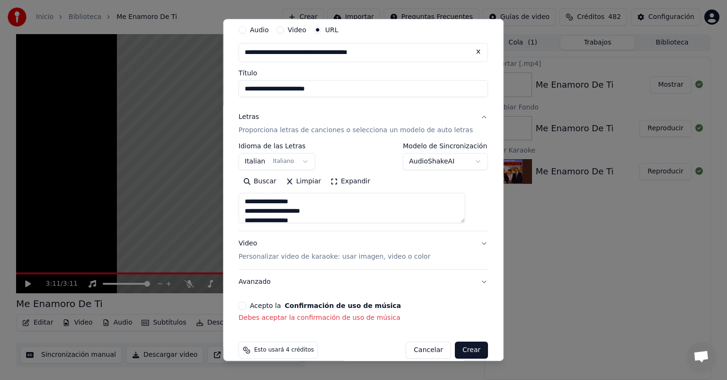
click at [246, 305] on button "Acepto la Confirmación de uso de música" at bounding box center [243, 306] width 8 height 8
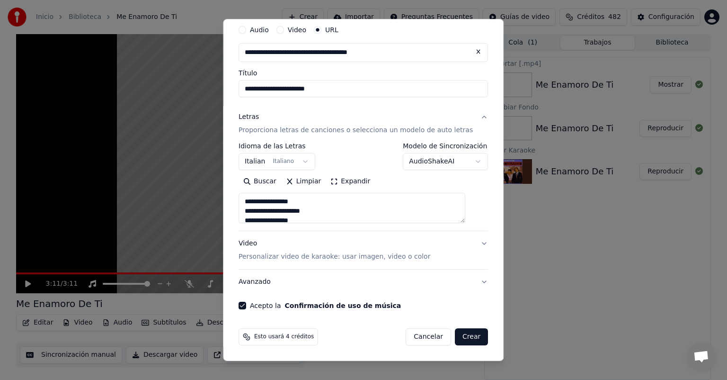
click at [458, 336] on button "Crear" at bounding box center [471, 336] width 33 height 17
type textarea "**********"
select select
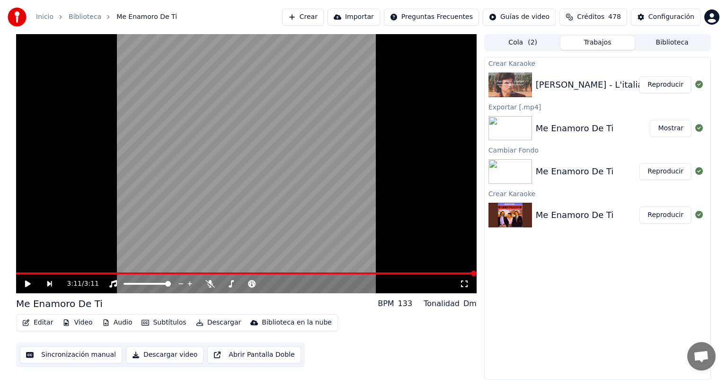
click at [315, 17] on button "Crear" at bounding box center [303, 17] width 42 height 17
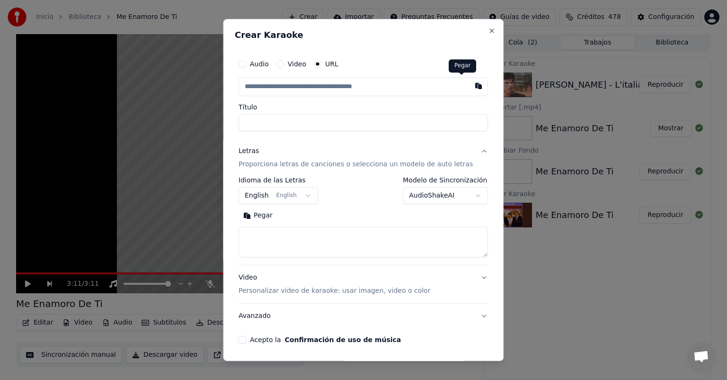
click at [459, 94] on input "text" at bounding box center [364, 86] width 250 height 19
click at [470, 84] on button "button" at bounding box center [479, 85] width 19 height 17
type input "**********"
type input "******"
click at [286, 191] on body "**********" at bounding box center [363, 190] width 727 height 380
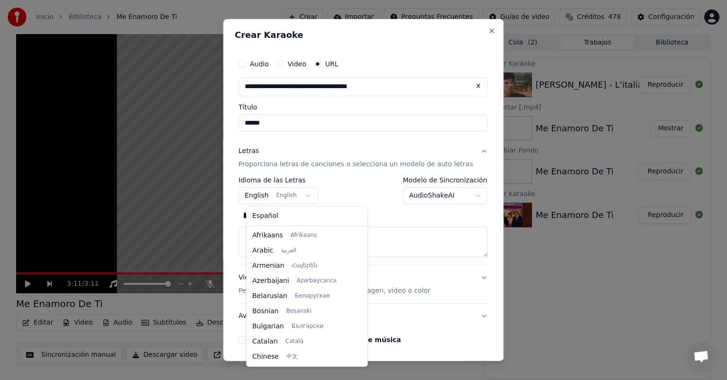
scroll to position [76, 0]
select select "**"
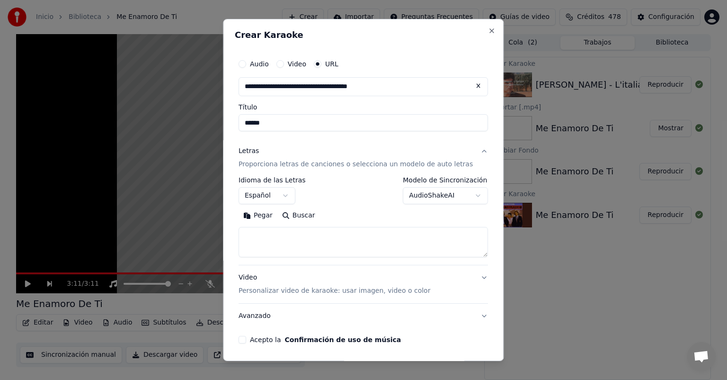
click at [277, 226] on div "Pegar Buscar" at bounding box center [364, 232] width 250 height 49
click at [277, 220] on button "Pegar" at bounding box center [258, 215] width 39 height 15
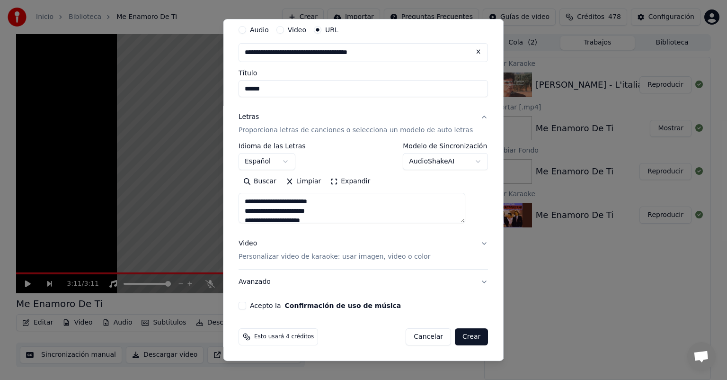
click at [246, 308] on button "Acepto la Confirmación de uso de música" at bounding box center [243, 306] width 8 height 8
click at [461, 341] on button "Crear" at bounding box center [471, 336] width 33 height 17
type textarea "**********"
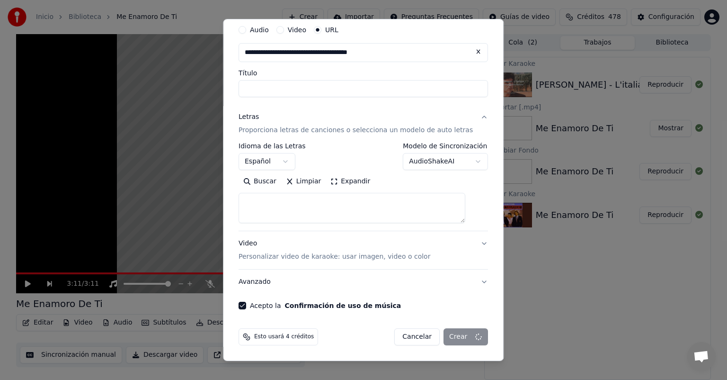
select select
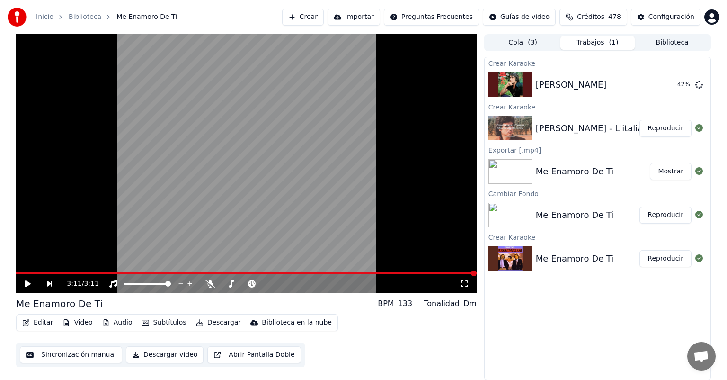
click at [661, 131] on button "Reproducir" at bounding box center [666, 128] width 52 height 17
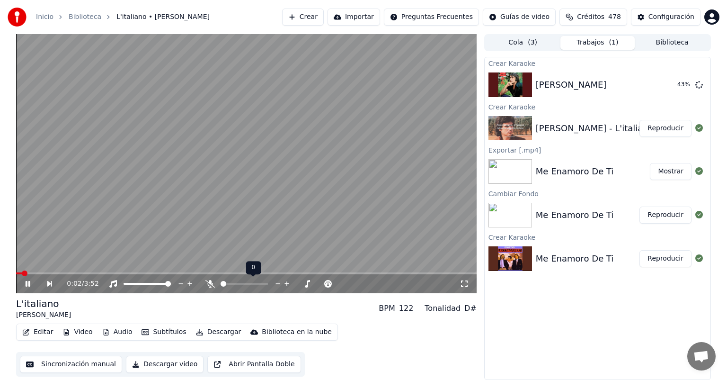
click at [231, 285] on div at bounding box center [253, 283] width 76 height 9
click at [238, 282] on span at bounding box center [239, 284] width 6 height 6
click at [266, 281] on span at bounding box center [264, 284] width 6 height 6
click at [241, 282] on div at bounding box center [253, 283] width 76 height 9
click at [241, 285] on div at bounding box center [253, 283] width 76 height 9
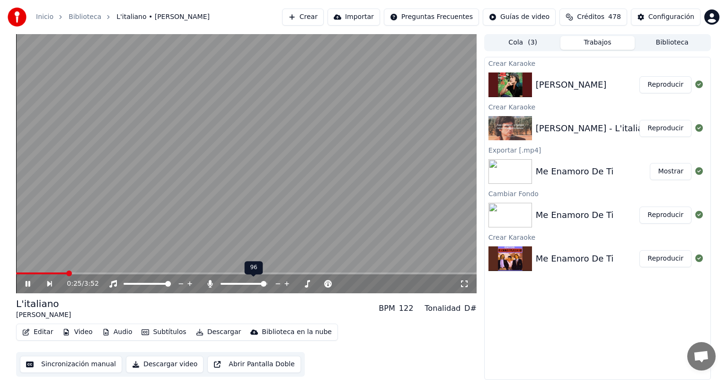
click at [241, 282] on div at bounding box center [253, 283] width 76 height 9
click at [233, 284] on span at bounding box center [227, 284] width 13 height 2
click at [679, 208] on button "Reproducir" at bounding box center [666, 214] width 52 height 17
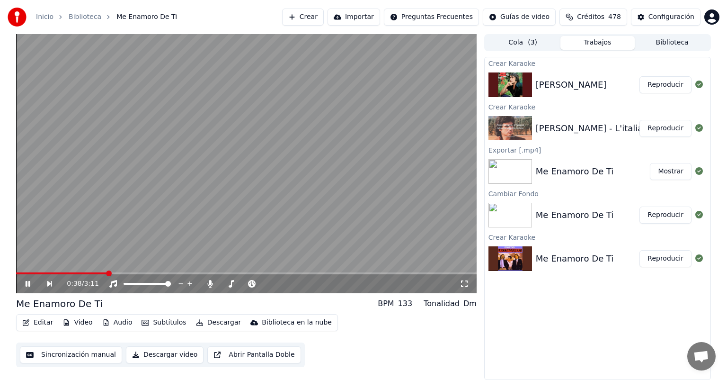
click at [107, 273] on span at bounding box center [246, 273] width 461 height 2
click at [663, 130] on button "Reproducir" at bounding box center [666, 128] width 52 height 17
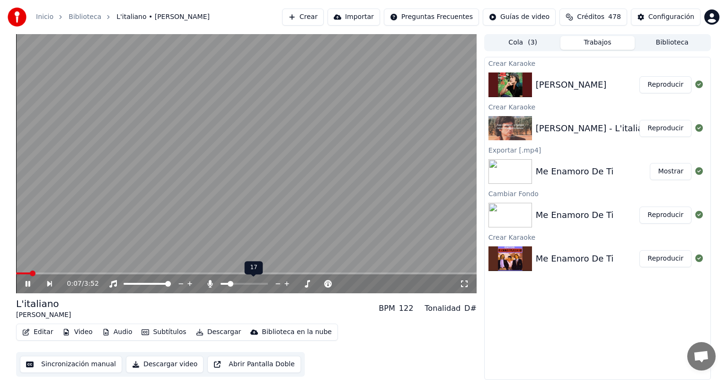
click at [229, 285] on span at bounding box center [231, 284] width 6 height 6
click at [27, 331] on icon "button" at bounding box center [26, 332] width 8 height 7
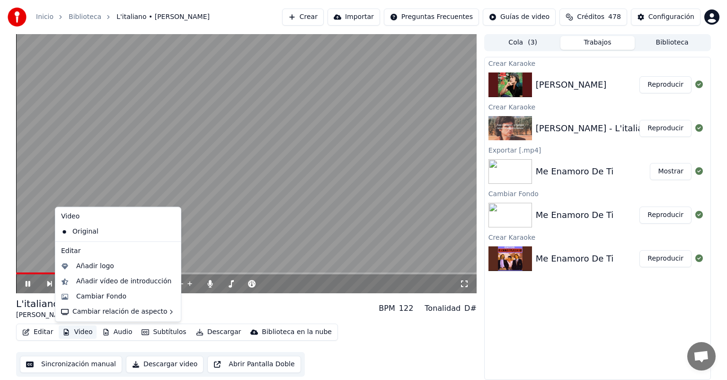
click at [75, 327] on button "Video" at bounding box center [77, 331] width 37 height 13
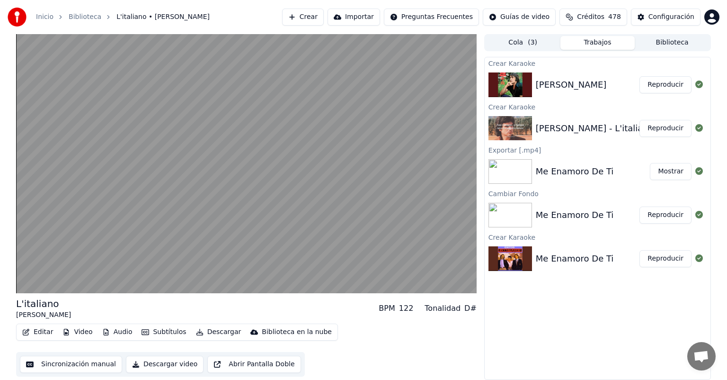
click at [77, 337] on button "Video" at bounding box center [77, 331] width 37 height 13
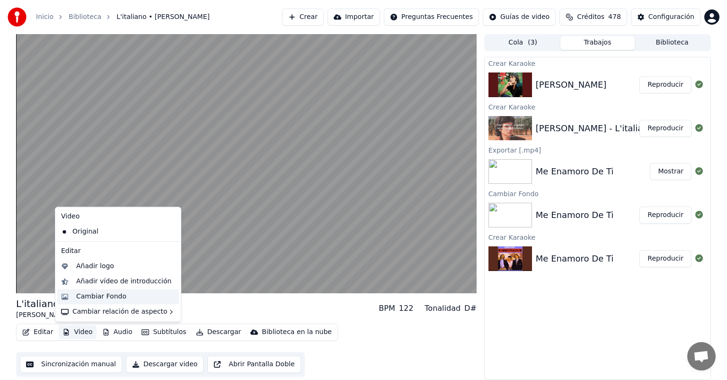
click at [89, 293] on div "Cambiar Fondo" at bounding box center [101, 296] width 50 height 9
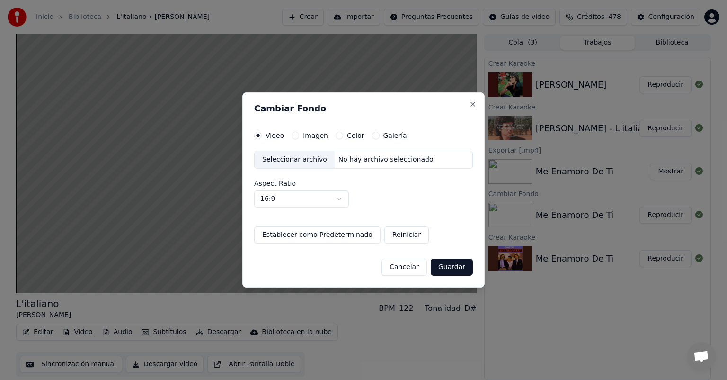
click at [295, 135] on button "Imagen" at bounding box center [296, 136] width 8 height 8
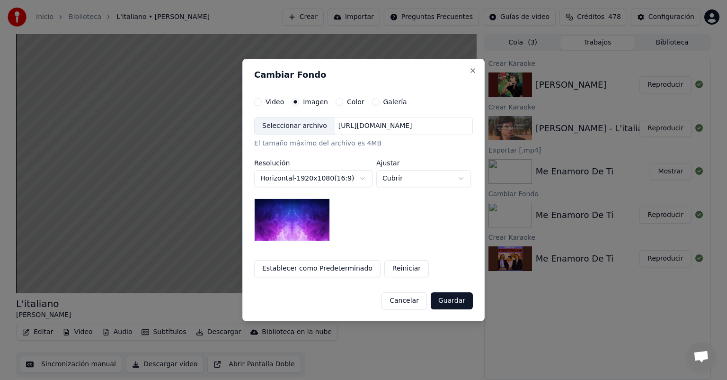
click at [283, 126] on div "Seleccionar archivo" at bounding box center [295, 125] width 80 height 17
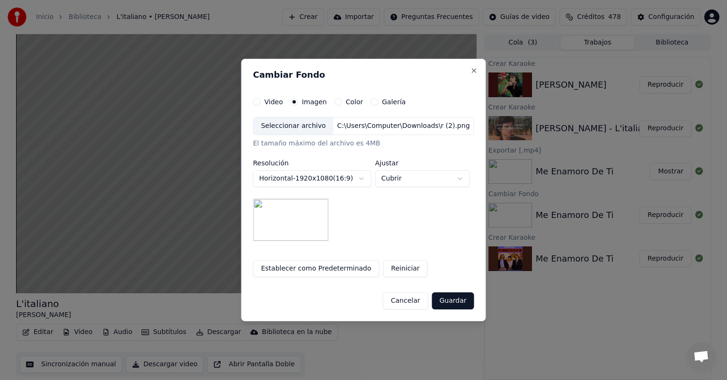
click at [407, 181] on body "**********" at bounding box center [363, 190] width 727 height 380
select select "*******"
click at [444, 302] on button "Guardar" at bounding box center [453, 300] width 42 height 17
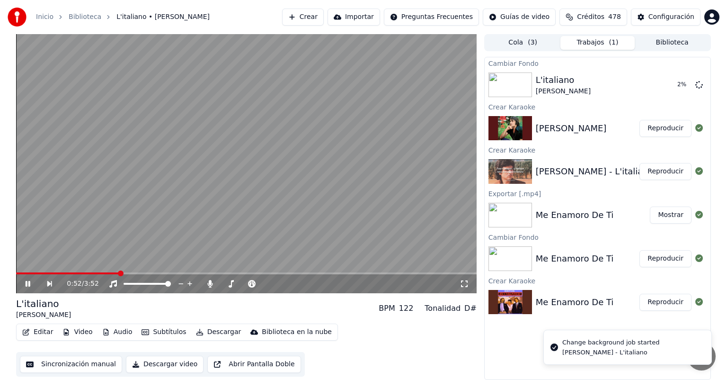
click at [26, 283] on icon at bounding box center [28, 284] width 5 height 6
click at [662, 124] on button "Reproducir" at bounding box center [666, 128] width 52 height 17
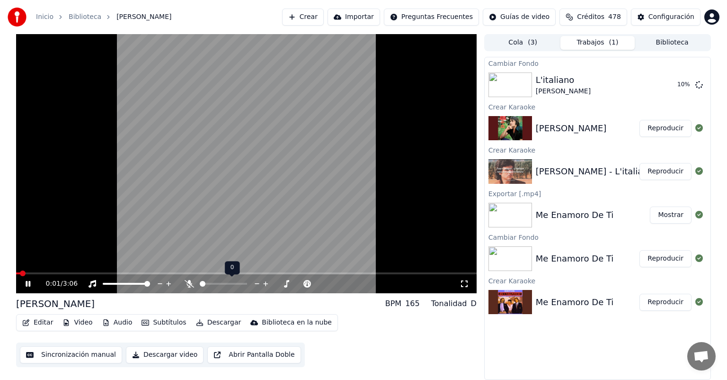
click at [200, 285] on span at bounding box center [203, 284] width 6 height 6
click at [239, 287] on span at bounding box center [237, 284] width 6 height 6
click at [242, 283] on span at bounding box center [244, 284] width 47 height 2
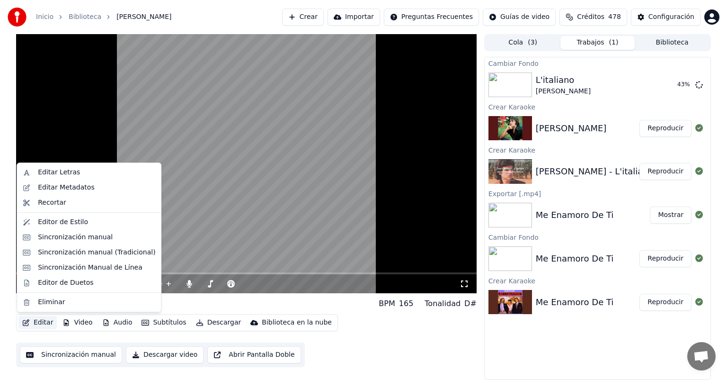
click at [44, 322] on button "Editar" at bounding box center [37, 322] width 38 height 13
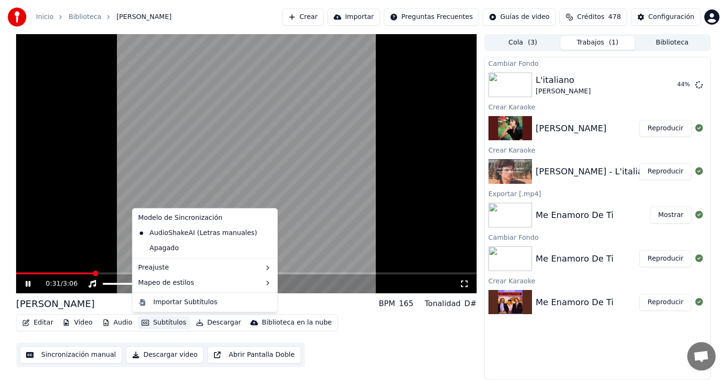
click at [152, 324] on button "Subtítulos" at bounding box center [164, 322] width 52 height 13
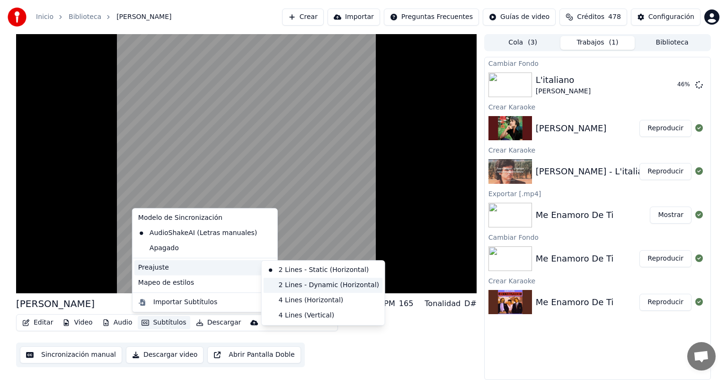
click at [289, 291] on div "2 Lines - Dynamic (Horizontal)" at bounding box center [323, 285] width 119 height 15
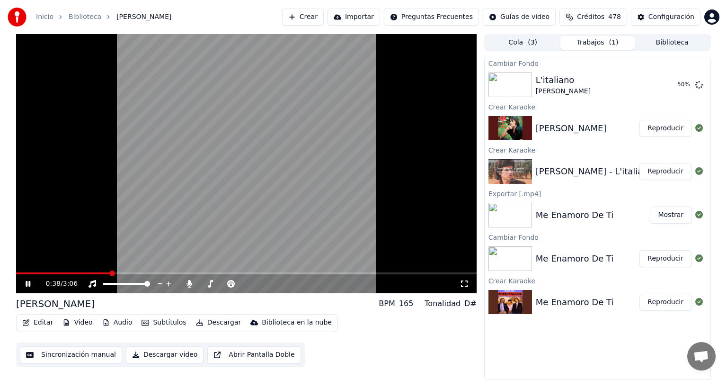
click at [65, 273] on span at bounding box center [63, 273] width 95 height 2
click at [187, 287] on icon at bounding box center [189, 284] width 9 height 8
click at [219, 322] on button "Descargar" at bounding box center [218, 322] width 53 height 13
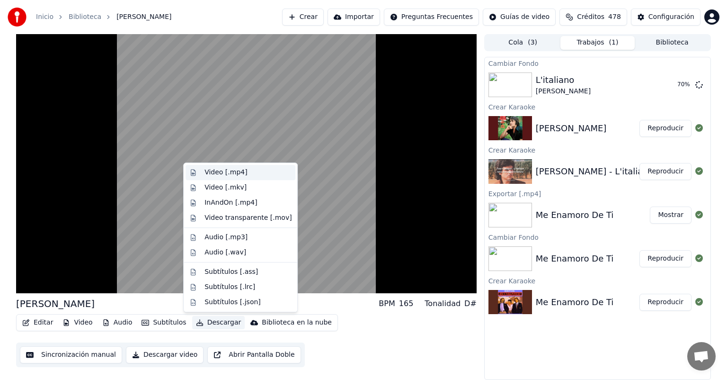
click at [225, 172] on div "Video [.mp4]" at bounding box center [226, 172] width 43 height 9
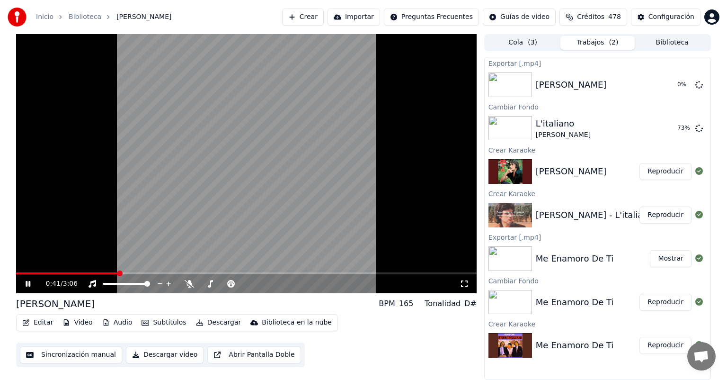
click at [29, 285] on icon at bounding box center [28, 284] width 5 height 6
click at [305, 22] on button "Crear" at bounding box center [303, 17] width 42 height 17
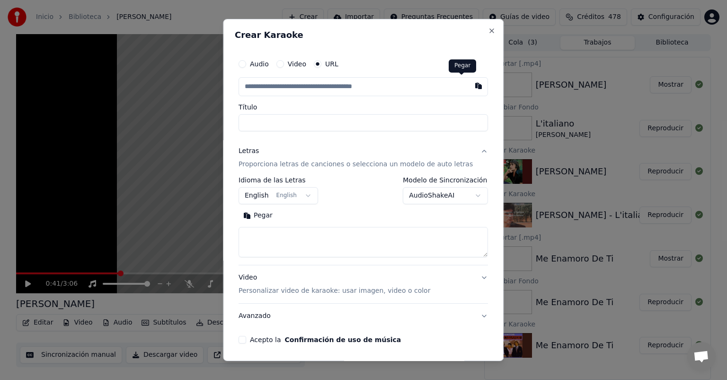
click at [470, 86] on button "button" at bounding box center [479, 85] width 19 height 17
type input "**********"
click at [357, 117] on input "Título" at bounding box center [364, 122] width 250 height 17
type input "**********"
click at [266, 222] on button "Pegar" at bounding box center [258, 215] width 39 height 15
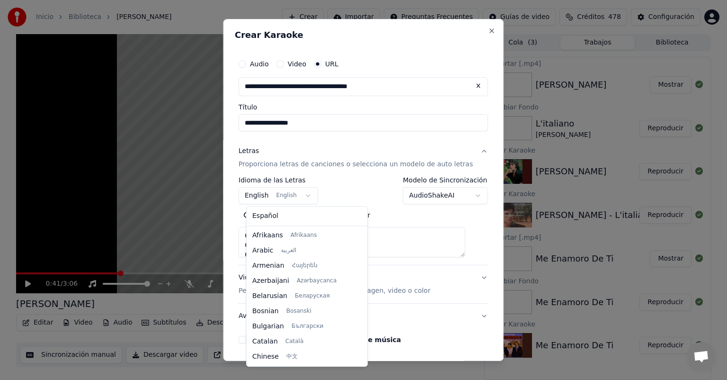
click at [273, 202] on body "**********" at bounding box center [363, 190] width 727 height 380
type textarea "**********"
select select "**"
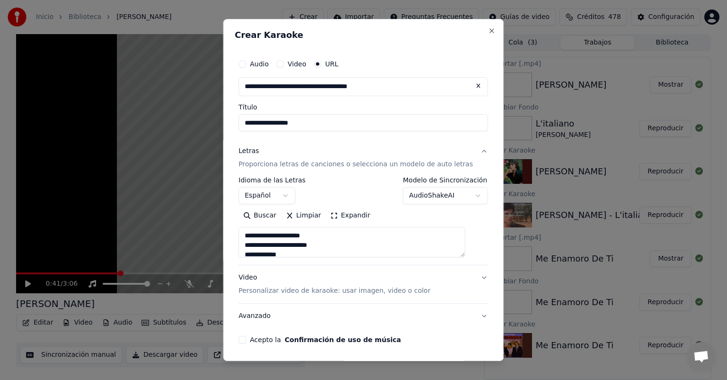
scroll to position [34, 0]
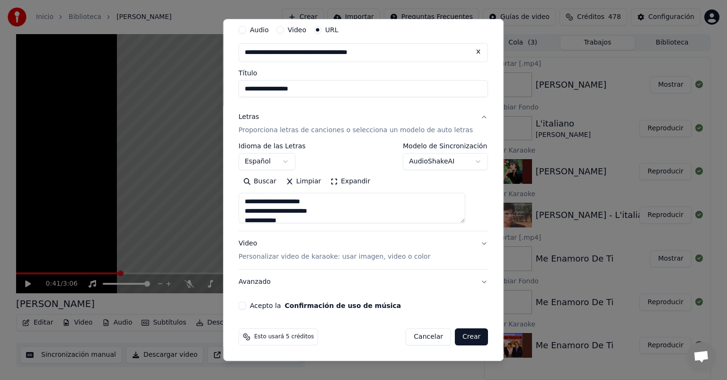
click at [246, 309] on button "Acepto la Confirmación de uso de música" at bounding box center [243, 306] width 8 height 8
click at [460, 348] on div "Esto usará 5 créditos Cancelar Crear" at bounding box center [363, 336] width 257 height 25
click at [460, 339] on button "Crear" at bounding box center [471, 336] width 33 height 17
type textarea "**********"
select select
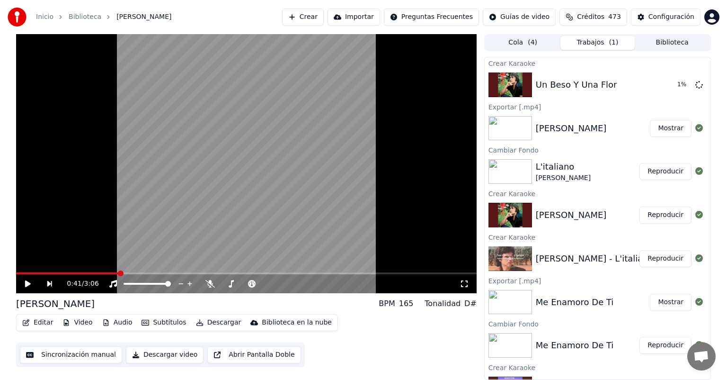
click at [668, 172] on button "Reproducir" at bounding box center [666, 171] width 52 height 17
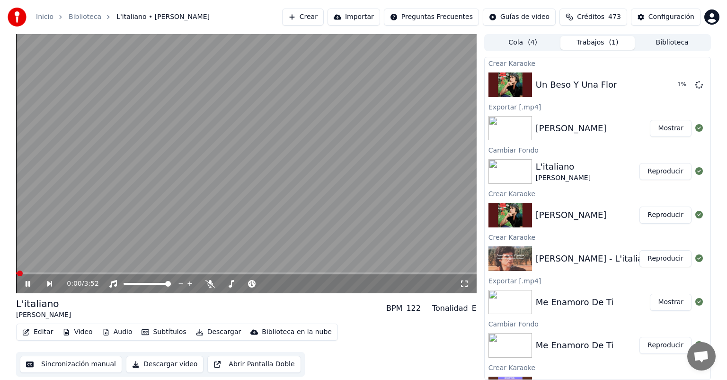
click at [211, 334] on button "Descargar" at bounding box center [218, 331] width 53 height 13
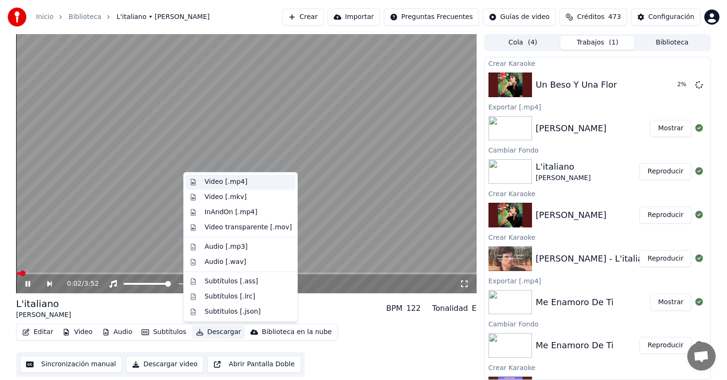
click at [224, 177] on div "Video [.mp4]" at bounding box center [226, 181] width 43 height 9
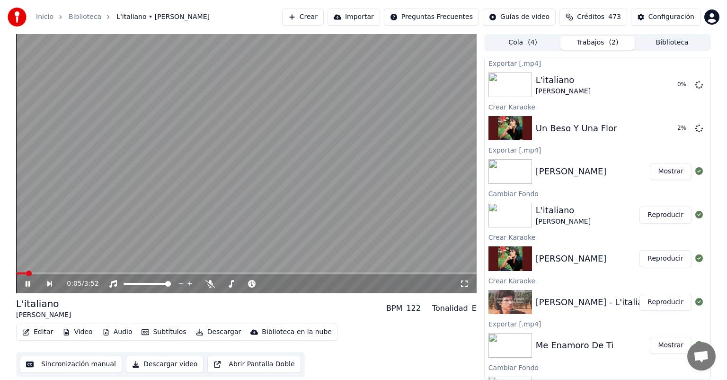
click at [27, 285] on icon at bounding box center [35, 284] width 22 height 8
click at [307, 13] on button "Crear" at bounding box center [303, 17] width 42 height 17
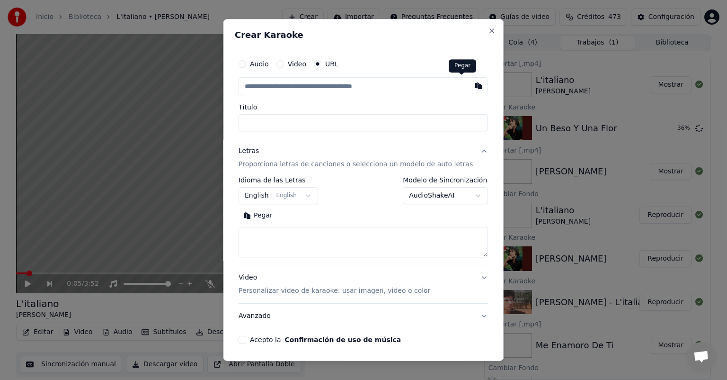
click at [470, 89] on button "button" at bounding box center [479, 85] width 19 height 17
type input "**********"
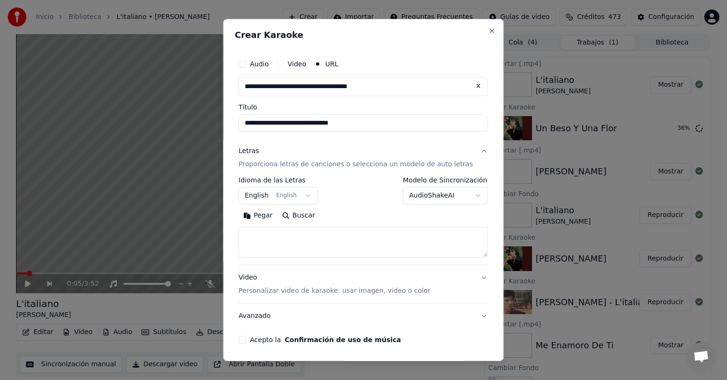
type input "**********"
click at [286, 195] on body "**********" at bounding box center [363, 190] width 727 height 380
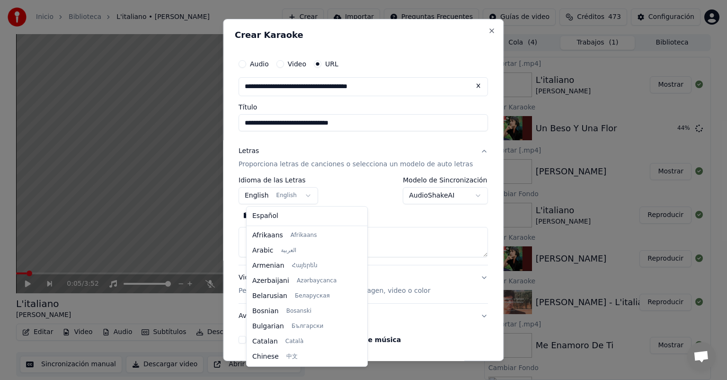
scroll to position [76, 0]
select select "**"
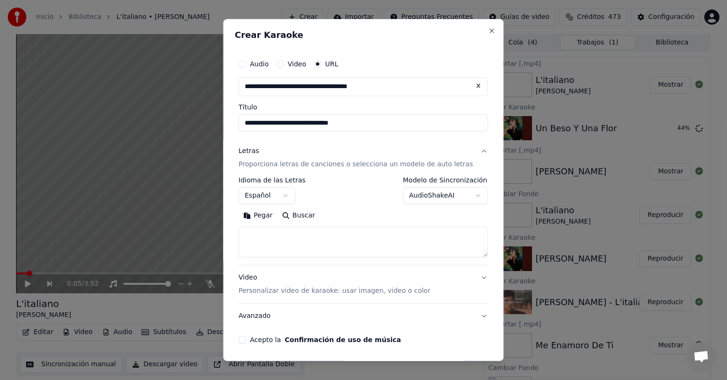
click at [267, 223] on button "Pegar" at bounding box center [258, 215] width 39 height 15
click at [246, 339] on button "Acepto la Confirmación de uso de música" at bounding box center [243, 340] width 8 height 8
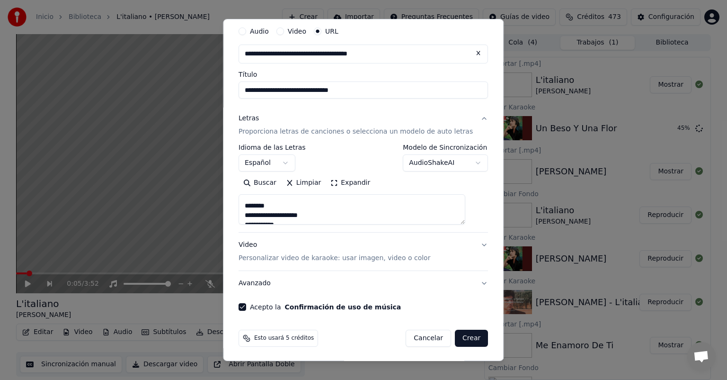
scroll to position [34, 0]
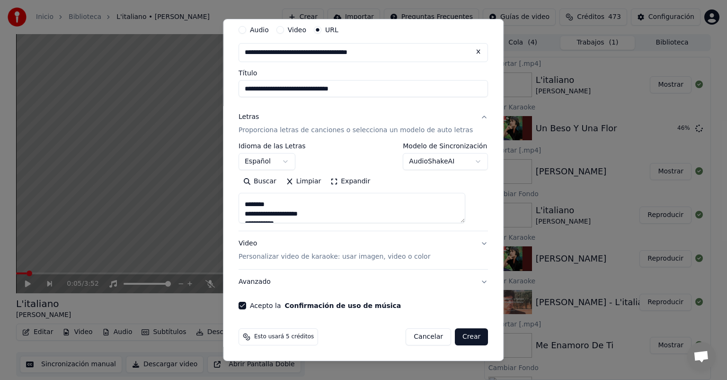
click at [466, 340] on button "Crear" at bounding box center [471, 336] width 33 height 17
type textarea "**********"
select select
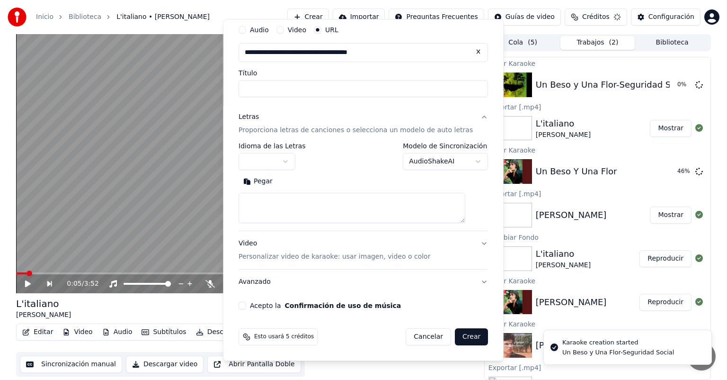
scroll to position [0, 0]
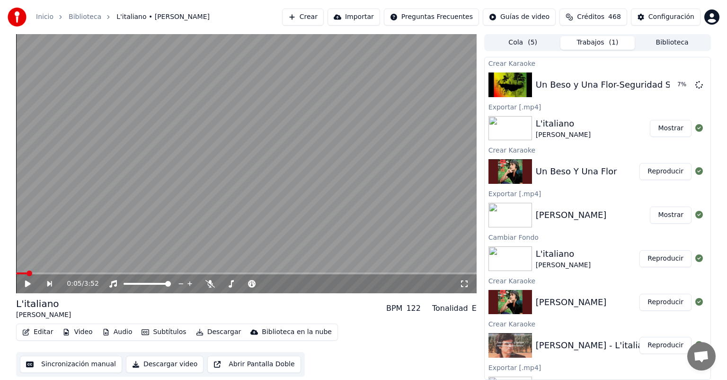
click at [659, 217] on button "Mostrar" at bounding box center [671, 214] width 42 height 17
click at [662, 170] on button "Reproducir" at bounding box center [666, 171] width 52 height 17
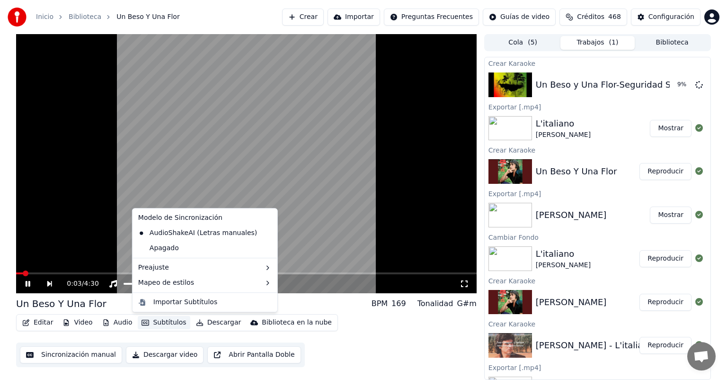
click at [143, 322] on icon "button" at bounding box center [146, 323] width 8 height 6
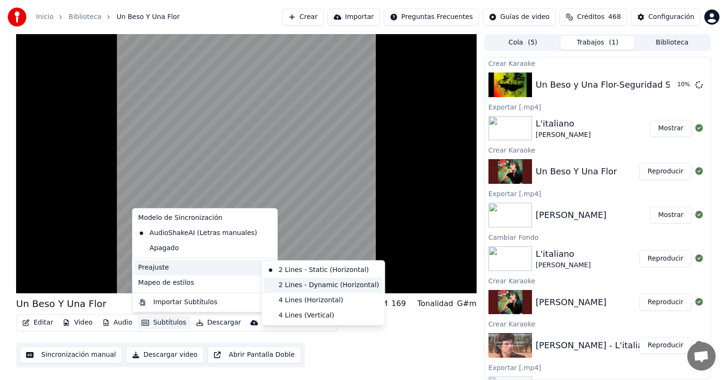
click at [290, 287] on div "2 Lines - Dynamic (Horizontal)" at bounding box center [323, 285] width 119 height 15
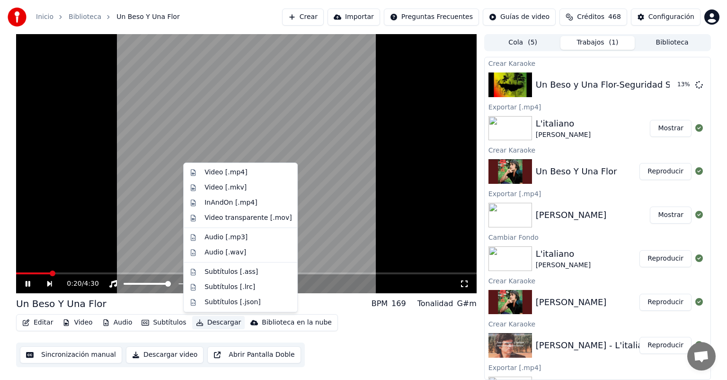
click at [214, 320] on button "Descargar" at bounding box center [218, 322] width 53 height 13
click at [27, 286] on icon at bounding box center [28, 284] width 5 height 6
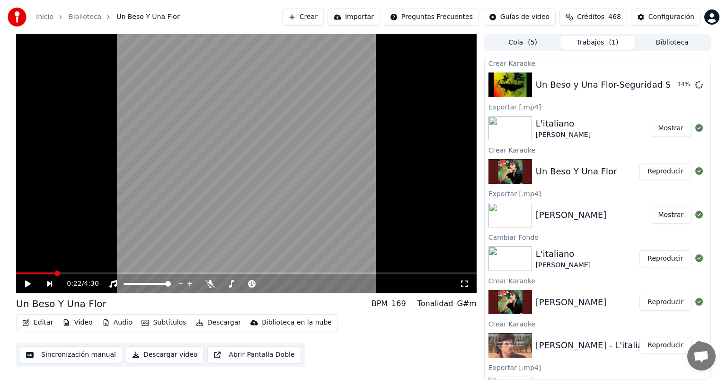
click at [197, 322] on button "Descargar" at bounding box center [218, 322] width 53 height 13
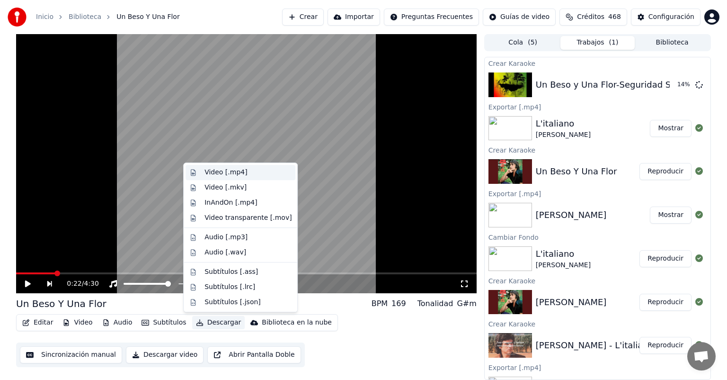
click at [215, 173] on div "Video [.mp4]" at bounding box center [226, 172] width 43 height 9
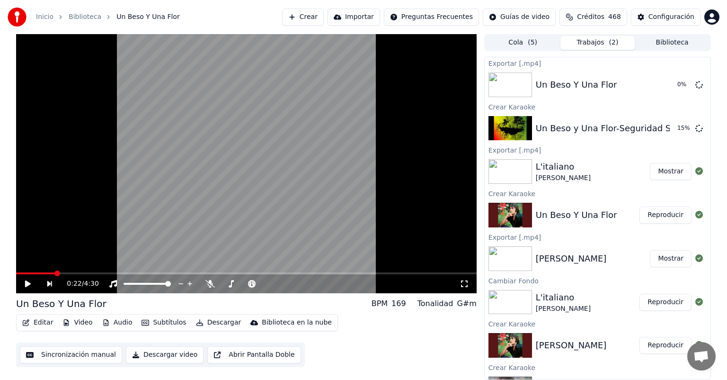
click at [663, 214] on button "Reproducir" at bounding box center [666, 214] width 52 height 17
click at [205, 322] on button "Descargar" at bounding box center [218, 322] width 53 height 13
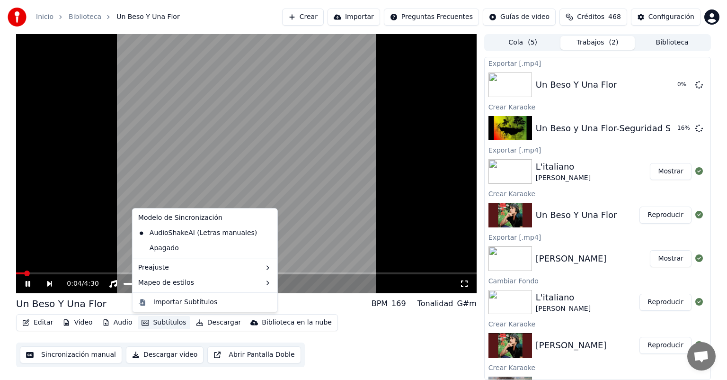
click at [661, 259] on button "Mostrar" at bounding box center [671, 258] width 42 height 17
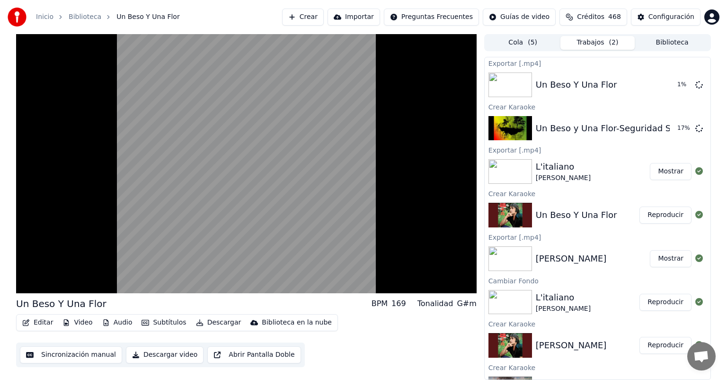
click at [654, 341] on button "Reproducir" at bounding box center [666, 345] width 52 height 17
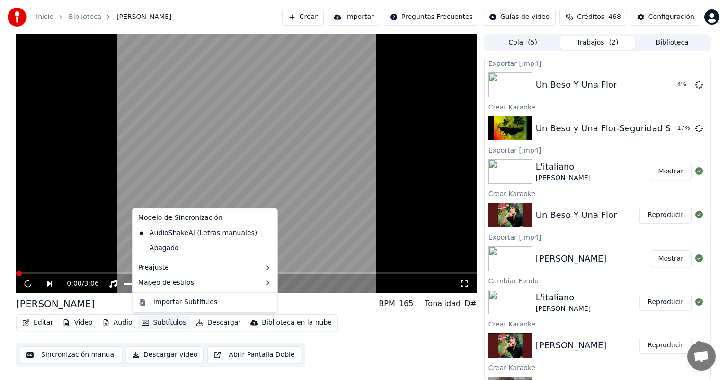
click at [168, 321] on button "Subtítulos" at bounding box center [164, 322] width 52 height 13
click at [1, 198] on div "0:04 / 3:06 [PERSON_NAME] BPM 165 Tonalidad D# Editar Video Audio Subtítulos De…" at bounding box center [363, 207] width 727 height 346
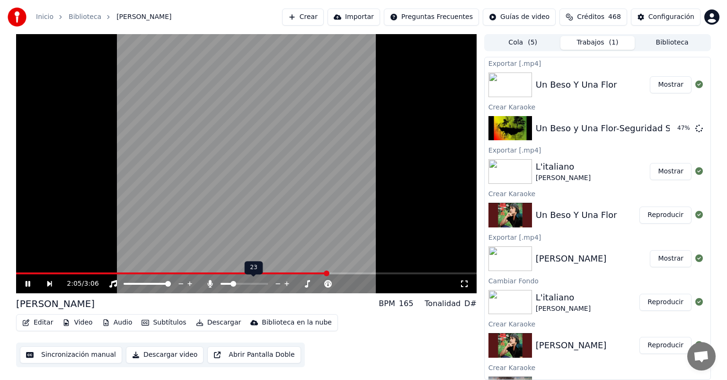
click at [232, 283] on span at bounding box center [244, 284] width 47 height 2
click at [248, 284] on span at bounding box center [247, 284] width 6 height 6
click at [268, 281] on span at bounding box center [265, 284] width 6 height 6
click at [258, 285] on div at bounding box center [274, 283] width 76 height 9
click at [257, 284] on span at bounding box center [250, 284] width 16 height 2
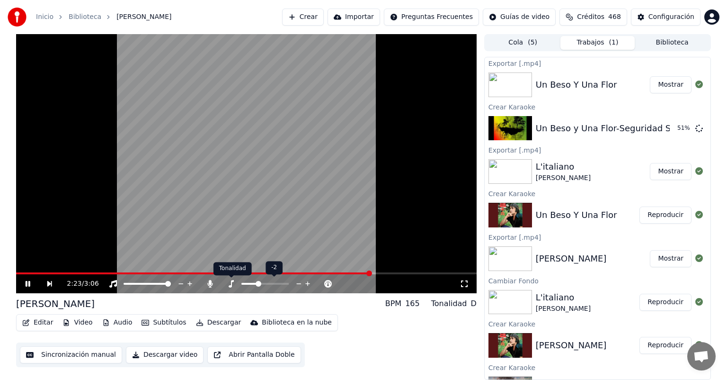
click at [231, 284] on icon at bounding box center [231, 284] width 5 height 8
click at [257, 285] on span at bounding box center [250, 284] width 16 height 2
click at [210, 284] on icon at bounding box center [210, 284] width 5 height 8
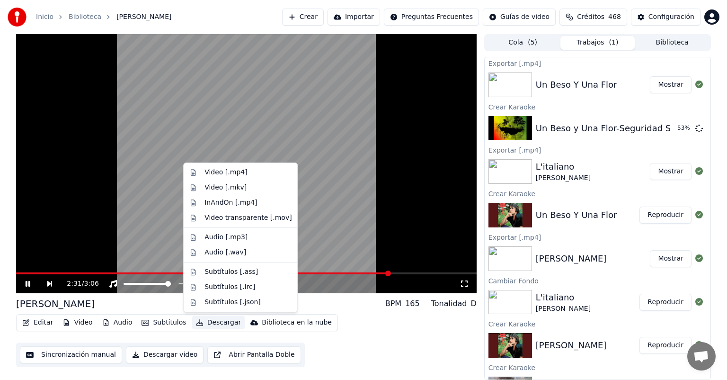
click at [202, 319] on button "Descargar" at bounding box center [218, 322] width 53 height 13
click at [211, 175] on div "Video [.mp4]" at bounding box center [226, 172] width 43 height 9
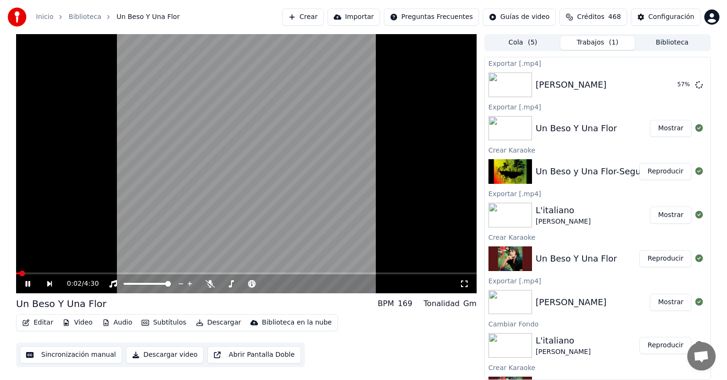
click at [30, 284] on icon at bounding box center [28, 284] width 5 height 6
click at [291, 22] on button "Crear" at bounding box center [303, 17] width 42 height 17
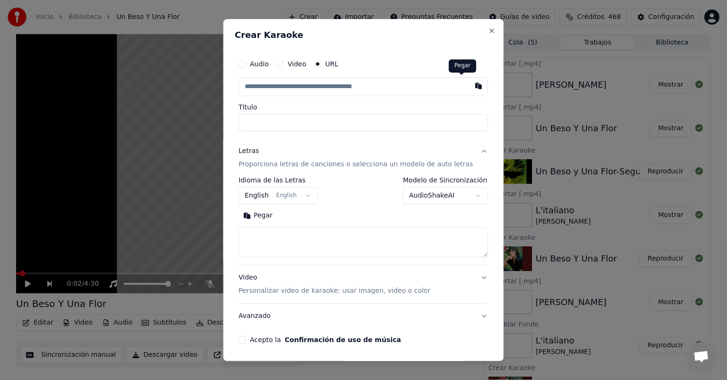
click at [470, 87] on button "button" at bounding box center [479, 85] width 19 height 17
type input "**********"
click at [270, 202] on button "English English" at bounding box center [279, 195] width 80 height 17
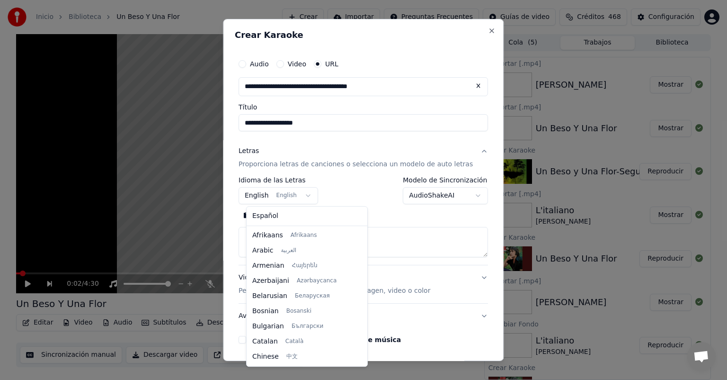
scroll to position [76, 0]
select select "**"
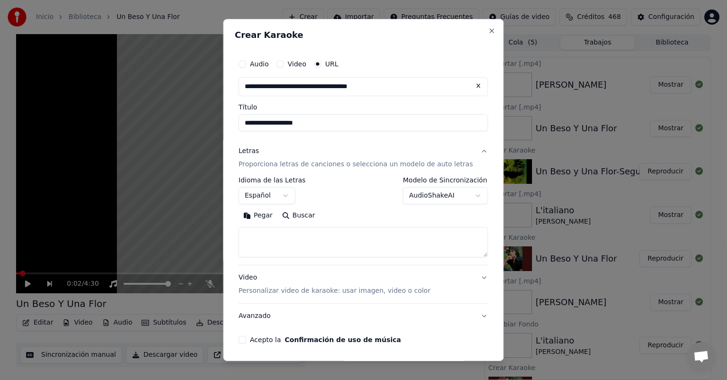
click at [269, 217] on button "Pegar" at bounding box center [258, 215] width 39 height 15
click at [246, 342] on button "Acepto la Confirmación de uso de música" at bounding box center [243, 340] width 8 height 8
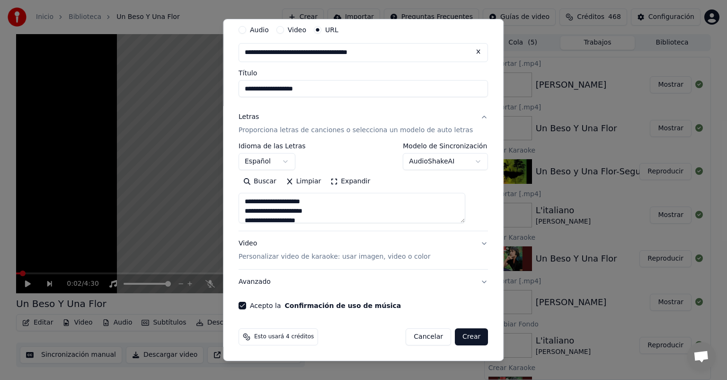
click at [455, 338] on button "Crear" at bounding box center [471, 336] width 33 height 17
type textarea "**********"
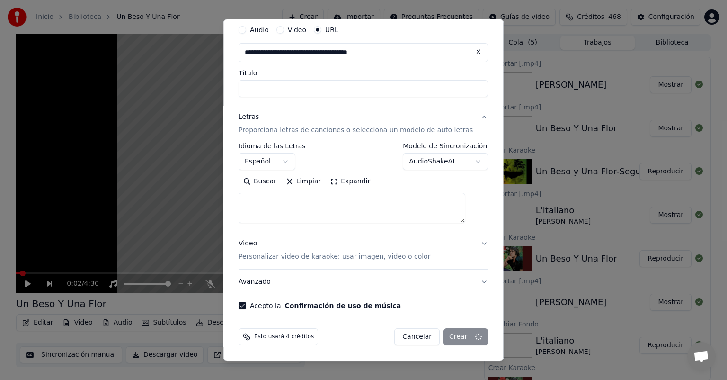
select select
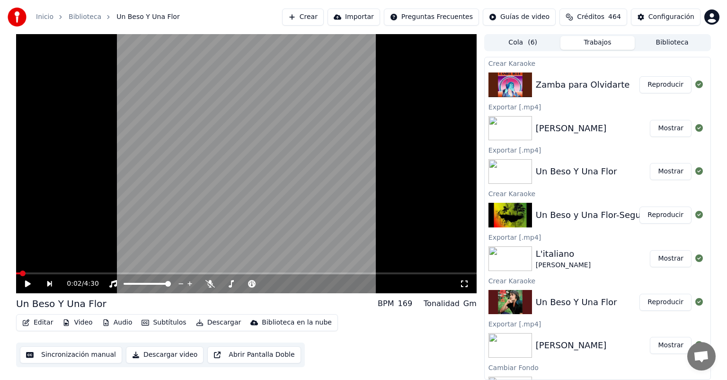
click at [309, 20] on button "Crear" at bounding box center [303, 17] width 42 height 17
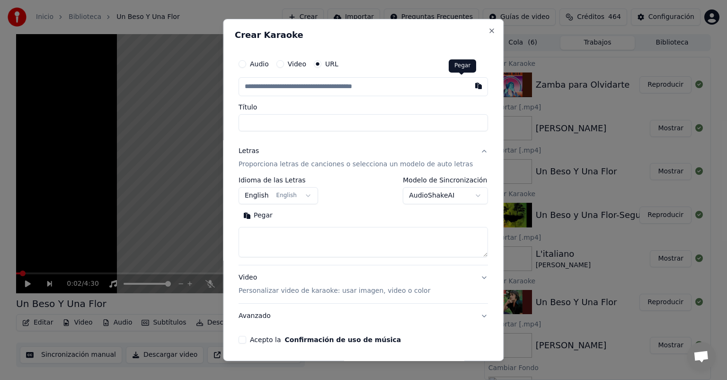
click at [470, 86] on button "button" at bounding box center [479, 85] width 19 height 17
type input "**********"
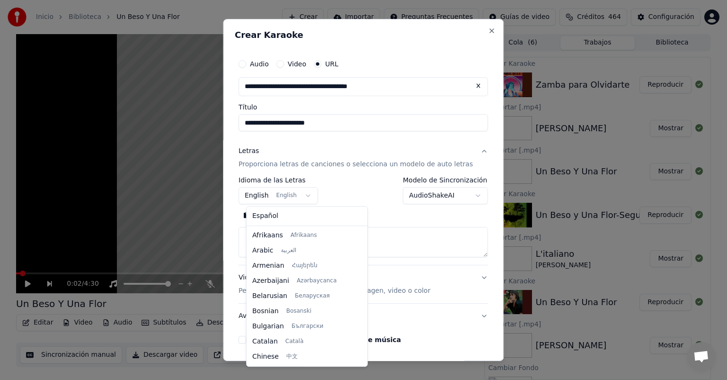
click at [274, 194] on body "**********" at bounding box center [363, 190] width 727 height 380
select select "**"
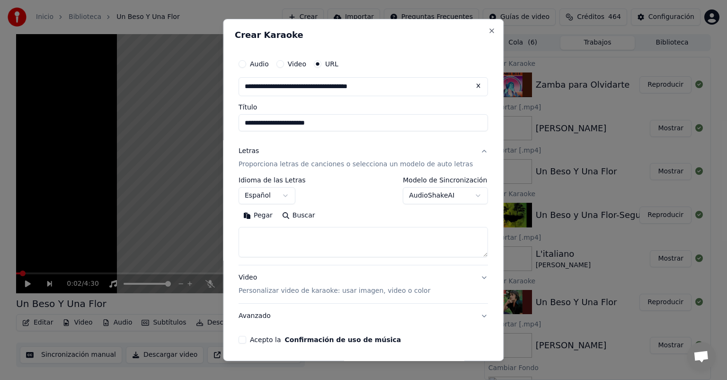
click at [266, 217] on button "Pegar" at bounding box center [258, 215] width 39 height 15
click at [246, 339] on button "Acepto la Confirmación de uso de música" at bounding box center [243, 340] width 8 height 8
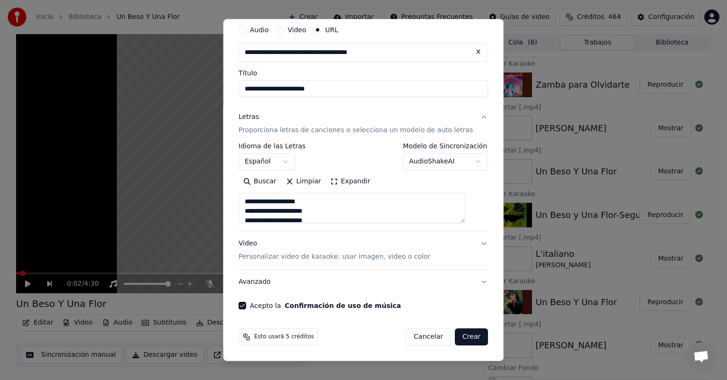
click at [456, 337] on button "Crear" at bounding box center [471, 336] width 33 height 17
type textarea "**********"
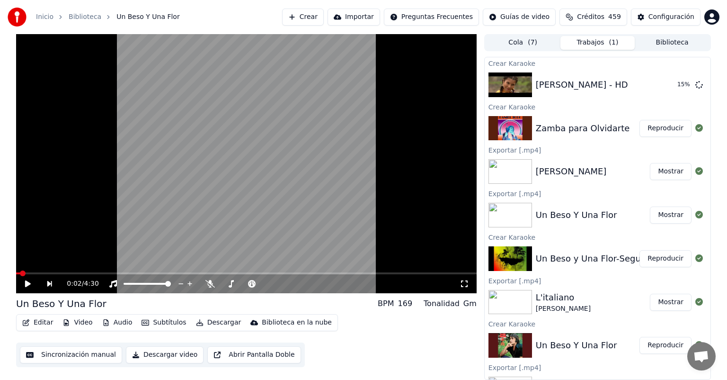
click at [305, 19] on button "Crear" at bounding box center [303, 17] width 42 height 17
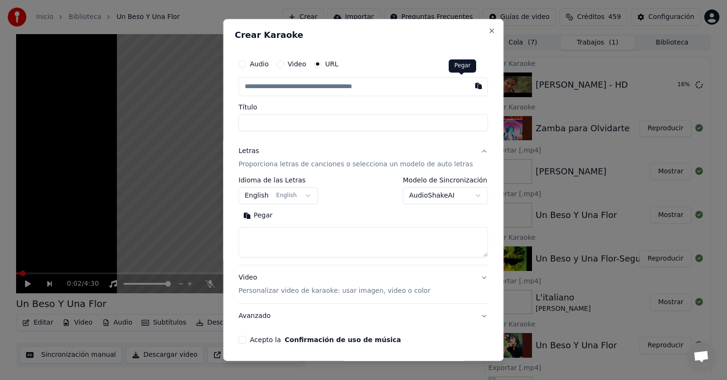
click at [470, 92] on button "button" at bounding box center [479, 85] width 19 height 17
type input "**********"
click at [295, 195] on button "English English" at bounding box center [279, 195] width 80 height 17
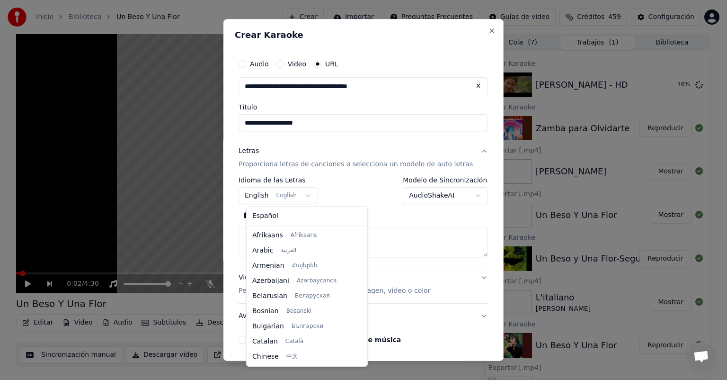
scroll to position [76, 0]
select select "**"
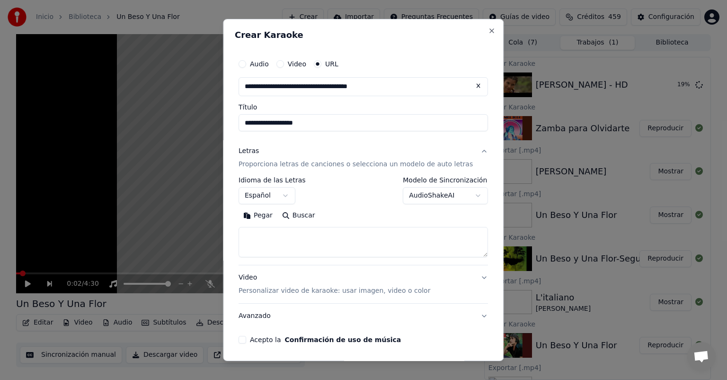
click at [340, 248] on textarea at bounding box center [364, 242] width 250 height 30
paste textarea "**********"
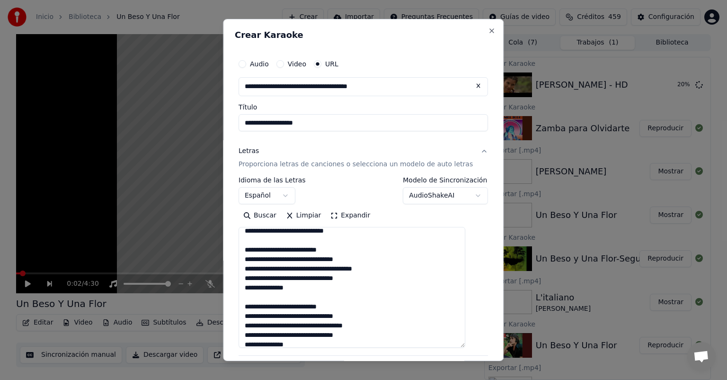
scroll to position [68, 0]
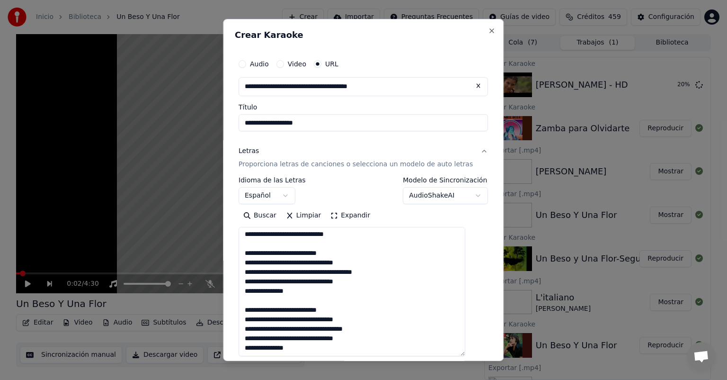
drag, startPoint x: 472, startPoint y: 255, endPoint x: 472, endPoint y: 354, distance: 99.0
click at [466, 354] on textarea "**********" at bounding box center [352, 291] width 227 height 129
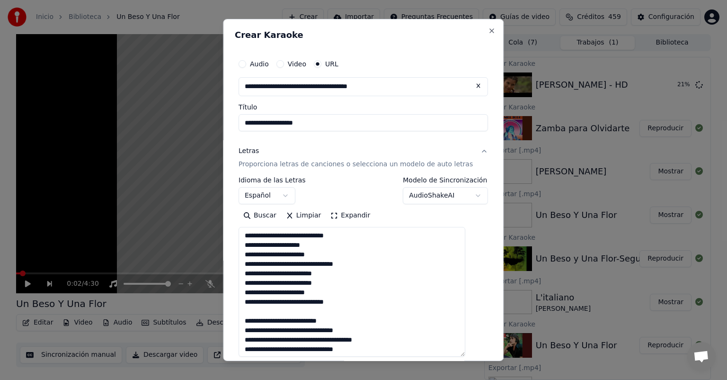
click at [353, 256] on textarea "**********" at bounding box center [352, 292] width 227 height 130
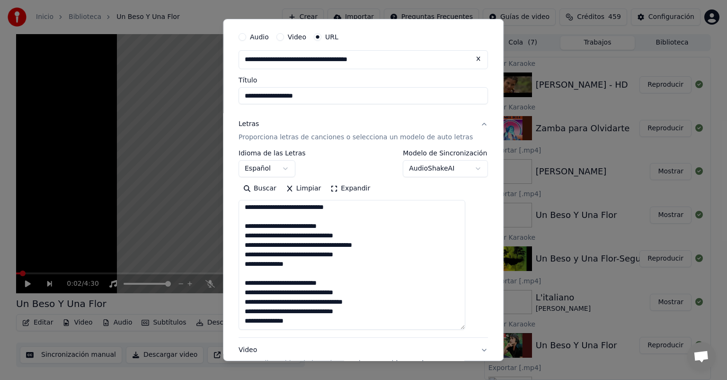
scroll to position [28, 0]
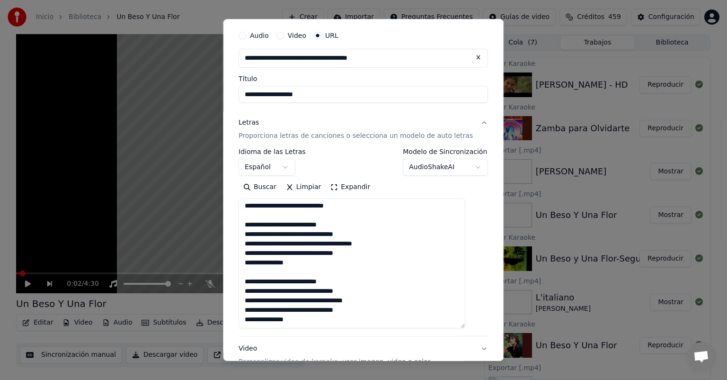
type textarea "**********"
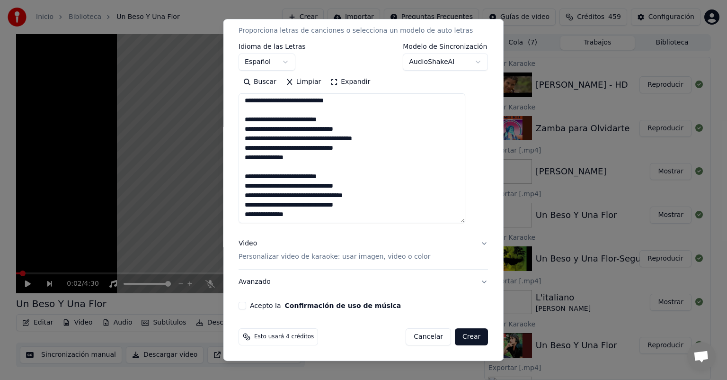
click at [246, 302] on button "Acepto la Confirmación de uso de música" at bounding box center [243, 306] width 8 height 8
click at [455, 333] on button "Crear" at bounding box center [471, 336] width 33 height 17
select select
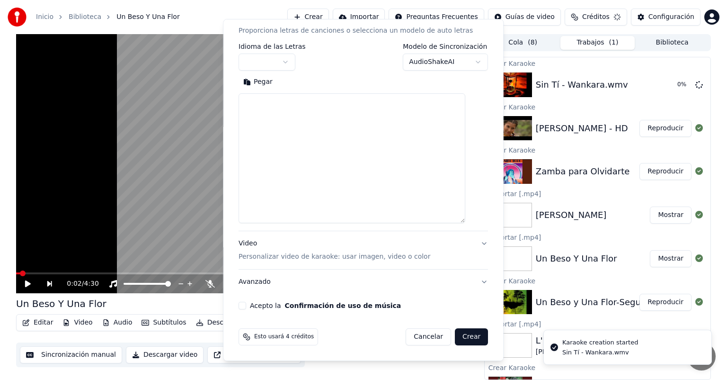
scroll to position [0, 0]
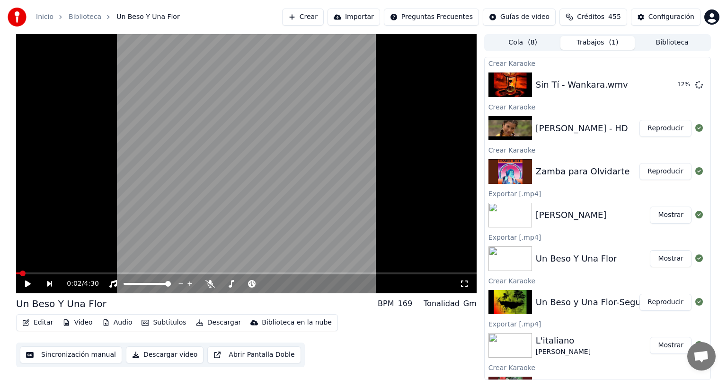
click at [304, 16] on button "Crear" at bounding box center [303, 17] width 42 height 17
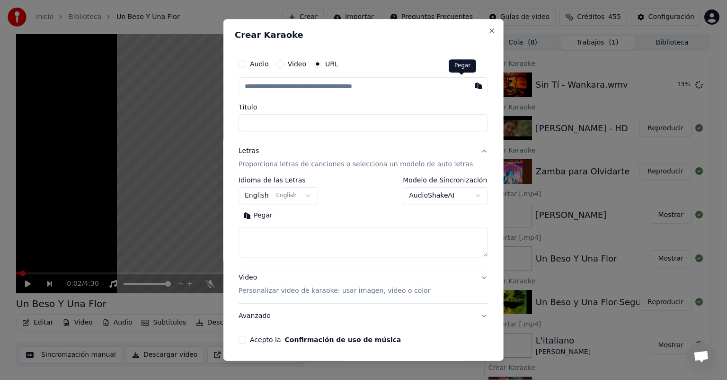
click at [470, 88] on button "button" at bounding box center [479, 85] width 19 height 17
type input "**********"
click at [275, 205] on div "**********" at bounding box center [364, 217] width 250 height 81
click at [275, 197] on body "Inicio Biblioteca Un Beso Y Una [PERSON_NAME] Importar Preguntas Frecuentes Guí…" at bounding box center [363, 190] width 727 height 380
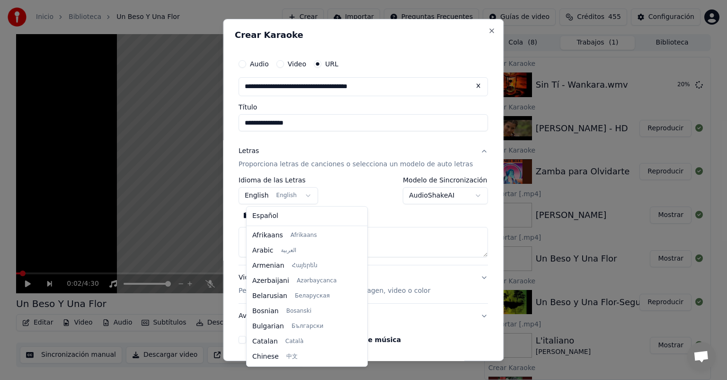
scroll to position [76, 0]
select select "**"
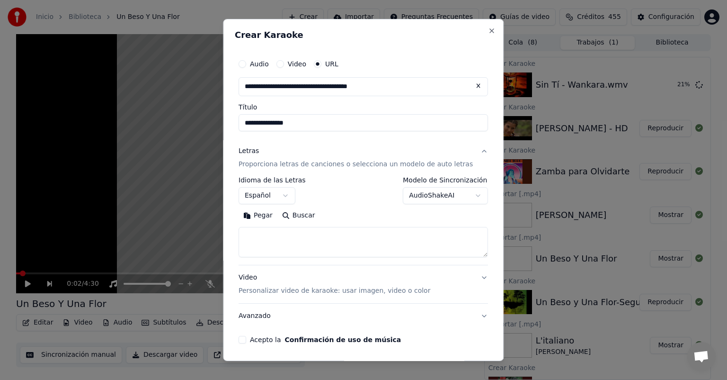
click at [263, 217] on button "Pegar" at bounding box center [258, 215] width 39 height 15
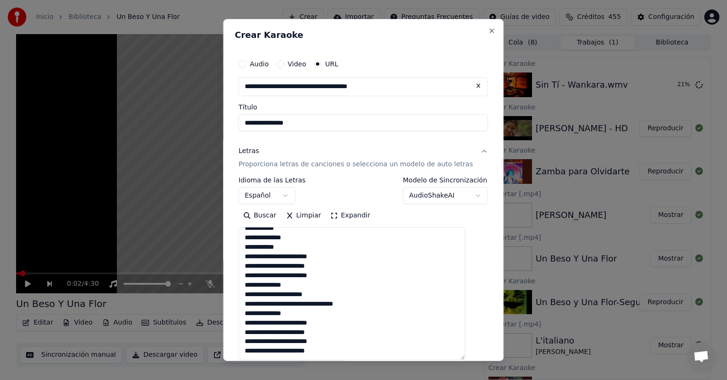
scroll to position [187, 0]
drag, startPoint x: 469, startPoint y: 252, endPoint x: 457, endPoint y: 355, distance: 103.5
click at [457, 355] on textarea "**********" at bounding box center [352, 293] width 227 height 133
click at [297, 304] on textarea "**********" at bounding box center [352, 294] width 227 height 134
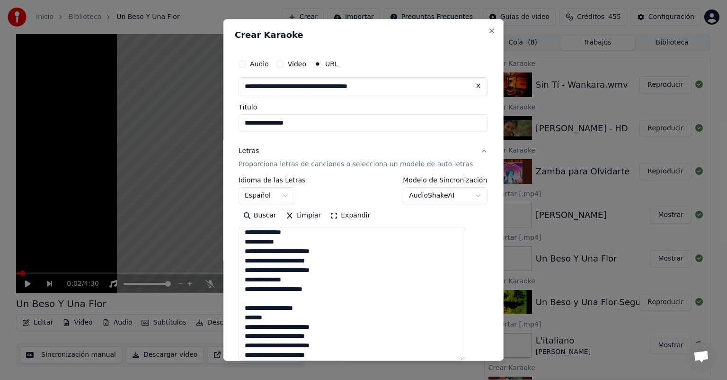
scroll to position [137, 0]
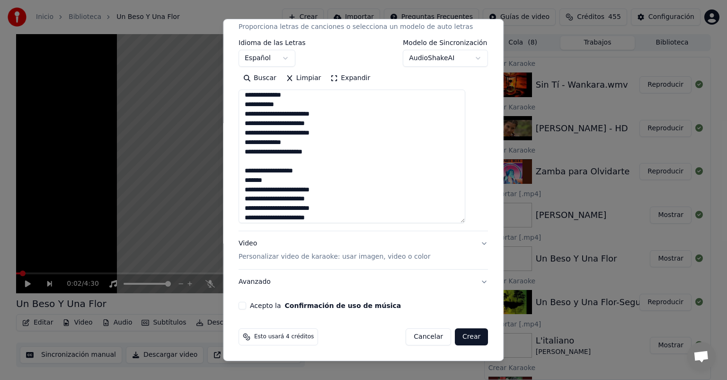
type textarea "**********"
click at [252, 302] on div "Acepto la Confirmación de uso de música" at bounding box center [364, 306] width 250 height 8
click at [246, 304] on button "Acepto la Confirmación de uso de música" at bounding box center [243, 306] width 8 height 8
click at [455, 334] on button "Crear" at bounding box center [471, 336] width 33 height 17
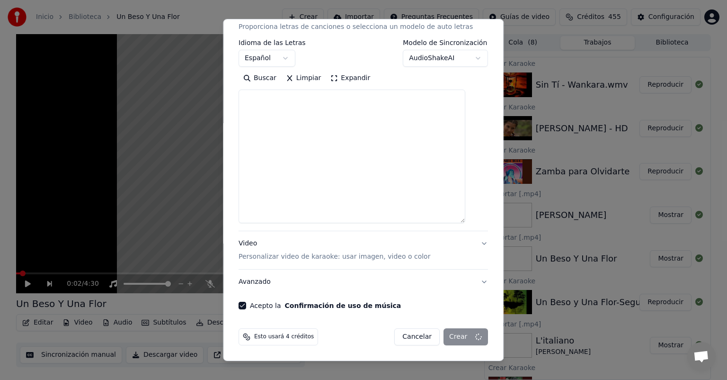
select select
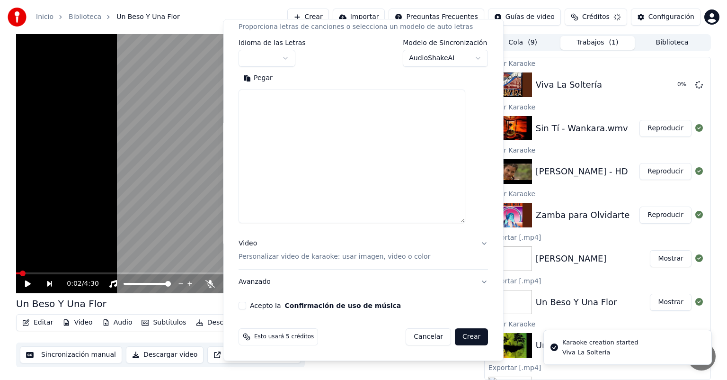
scroll to position [0, 0]
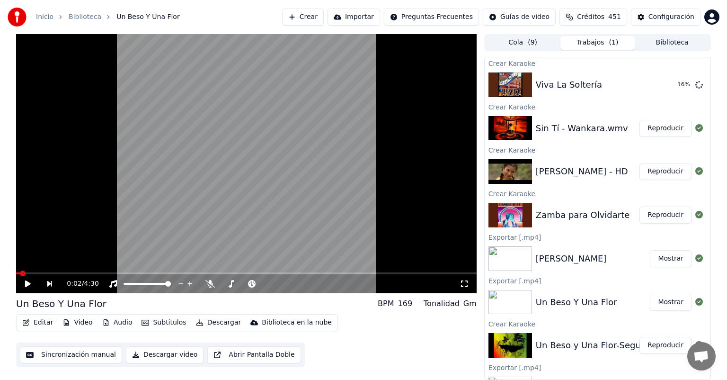
click at [313, 22] on button "Crear" at bounding box center [303, 17] width 42 height 17
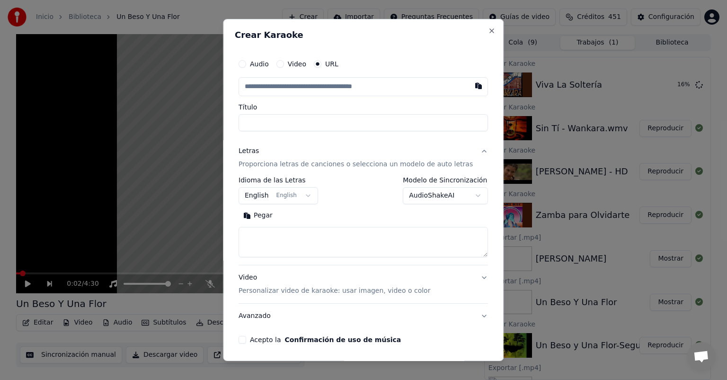
click at [269, 66] on label "Audio" at bounding box center [259, 64] width 19 height 7
click at [246, 66] on button "Audio" at bounding box center [243, 64] width 8 height 8
click at [339, 64] on label "URL" at bounding box center [331, 64] width 13 height 7
click at [322, 64] on button "URL" at bounding box center [318, 64] width 8 height 8
click at [470, 85] on button "button" at bounding box center [479, 85] width 19 height 17
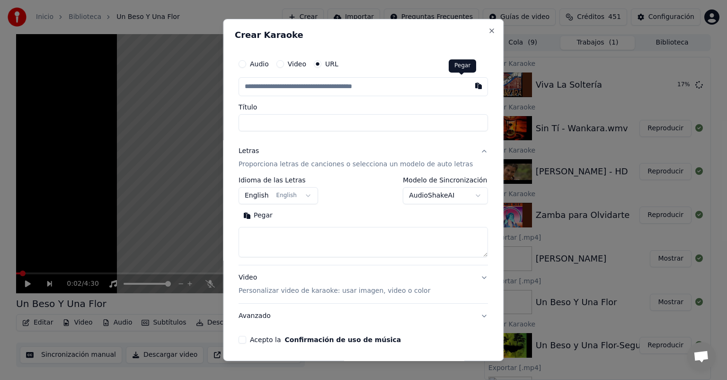
type input "**********"
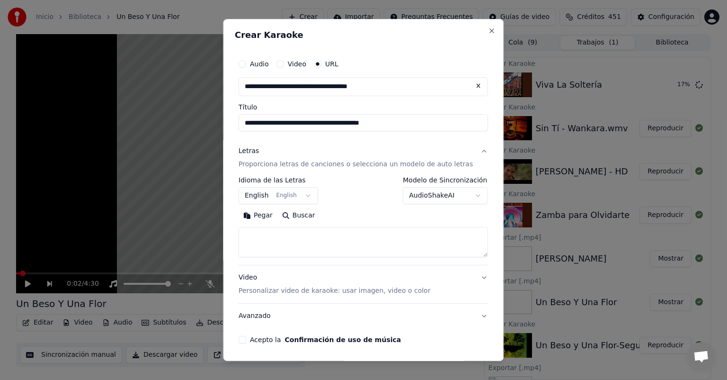
type input "**********"
click at [283, 195] on body "Inicio Biblioteca Un Beso Y Una [PERSON_NAME] Importar Preguntas Frecuentes Guí…" at bounding box center [363, 190] width 727 height 380
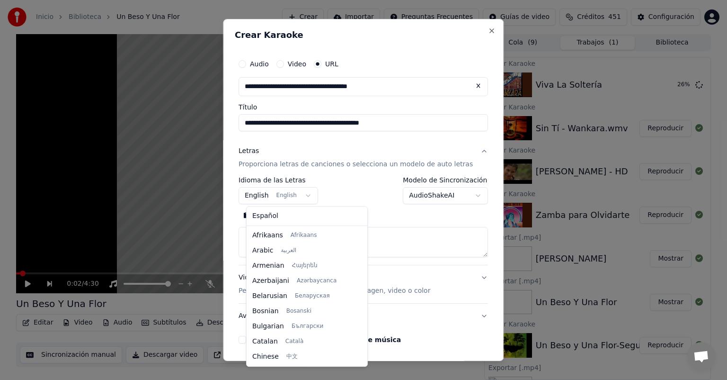
scroll to position [76, 0]
select select "**"
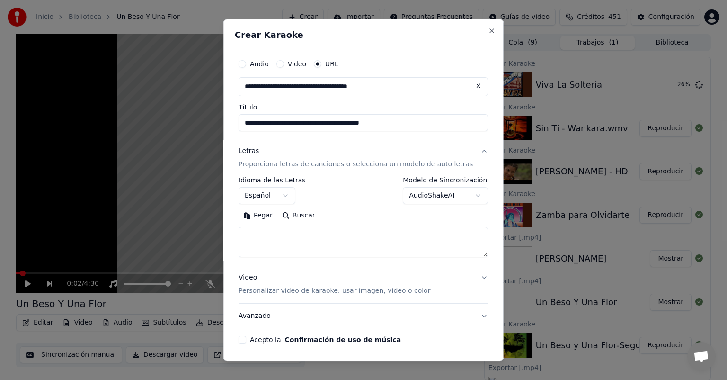
click at [268, 215] on button "Pegar" at bounding box center [258, 215] width 39 height 15
click at [313, 242] on textarea at bounding box center [352, 242] width 227 height 30
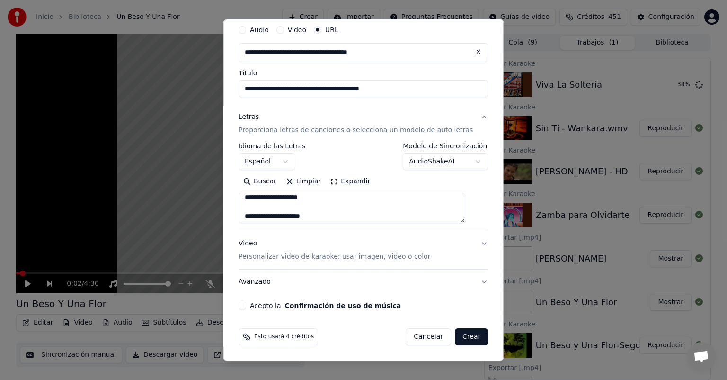
type textarea "**********"
click at [246, 304] on button "Acepto la Confirmación de uso de música" at bounding box center [243, 306] width 8 height 8
click at [455, 336] on button "Crear" at bounding box center [471, 336] width 33 height 17
select select
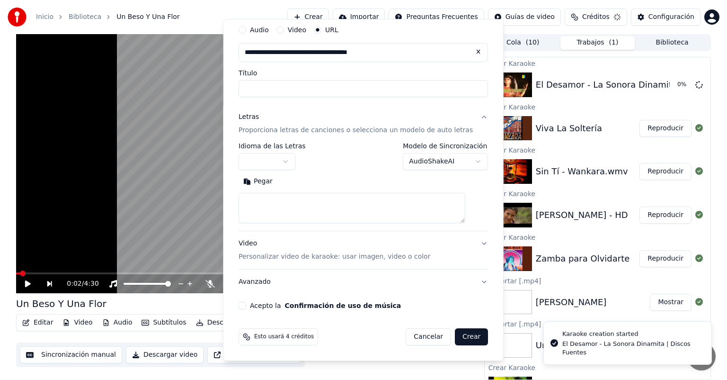
scroll to position [0, 0]
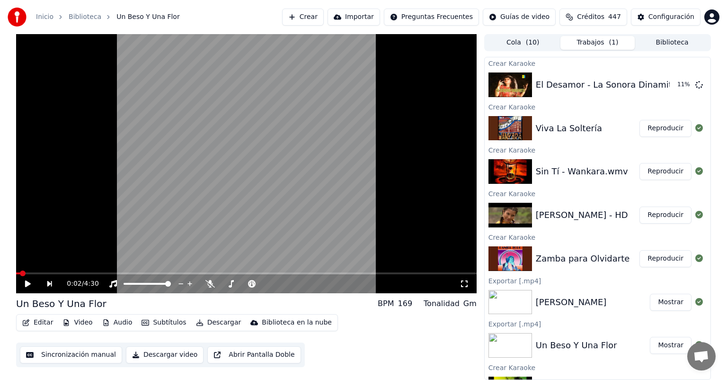
click at [655, 257] on button "Reproducir" at bounding box center [666, 258] width 52 height 17
click at [34, 270] on span at bounding box center [37, 273] width 6 height 6
click at [159, 324] on button "Subtítulos" at bounding box center [164, 322] width 52 height 13
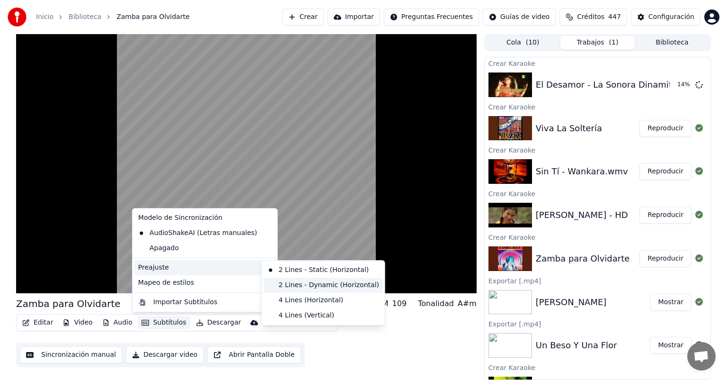
click at [308, 290] on div "2 Lines - Dynamic (Horizontal)" at bounding box center [323, 285] width 119 height 15
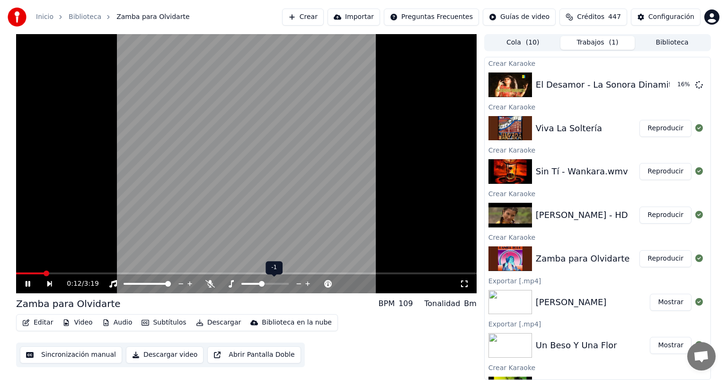
click at [261, 287] on span at bounding box center [262, 284] width 6 height 6
click at [390, 274] on span at bounding box center [246, 273] width 461 height 2
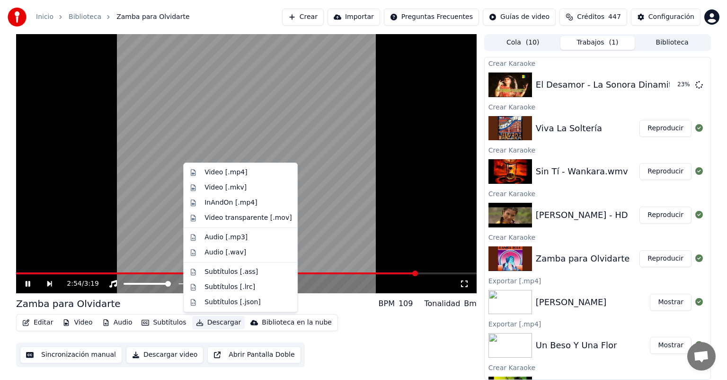
click at [211, 320] on button "Descargar" at bounding box center [218, 322] width 53 height 13
click at [236, 170] on div "Video [.mp4]" at bounding box center [226, 172] width 43 height 9
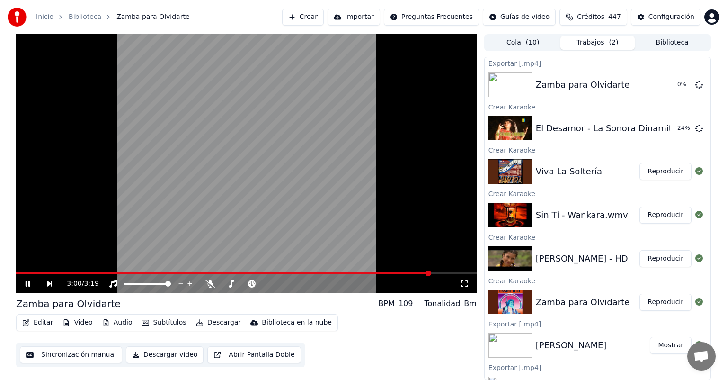
click at [648, 259] on button "Reproducir" at bounding box center [666, 258] width 52 height 17
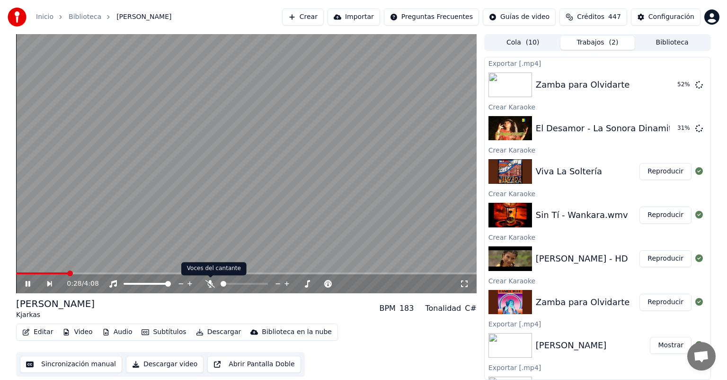
click at [213, 284] on icon at bounding box center [210, 284] width 9 height 8
click at [652, 168] on button "Reproducir" at bounding box center [666, 171] width 52 height 17
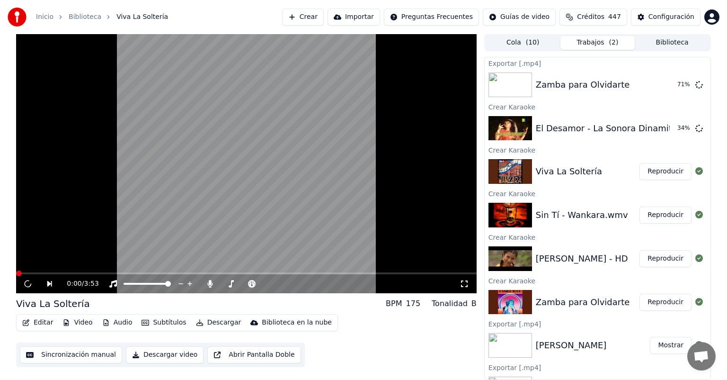
click at [654, 262] on button "Reproducir" at bounding box center [666, 258] width 52 height 17
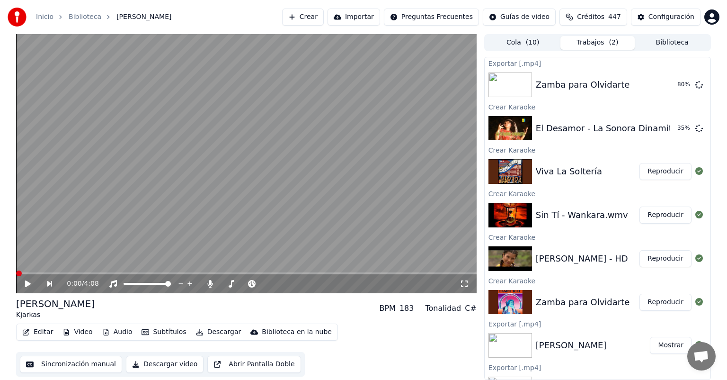
click at [651, 260] on button "Reproducir" at bounding box center [666, 258] width 52 height 17
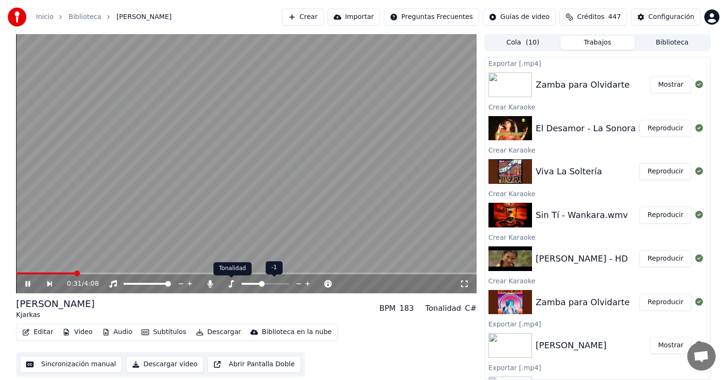
click at [233, 282] on icon at bounding box center [230, 284] width 9 height 8
click at [262, 284] on span at bounding box center [265, 284] width 6 height 6
click at [262, 284] on span at bounding box center [254, 284] width 24 height 2
click at [210, 287] on icon at bounding box center [210, 284] width 5 height 8
click at [205, 331] on button "Descargar" at bounding box center [218, 331] width 53 height 13
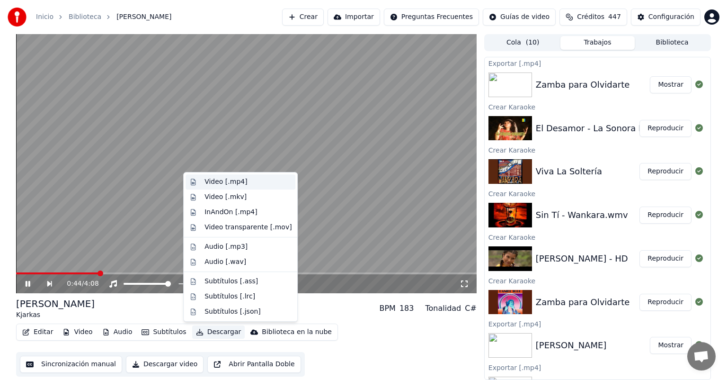
click at [210, 179] on div "Video [.mp4]" at bounding box center [226, 181] width 43 height 9
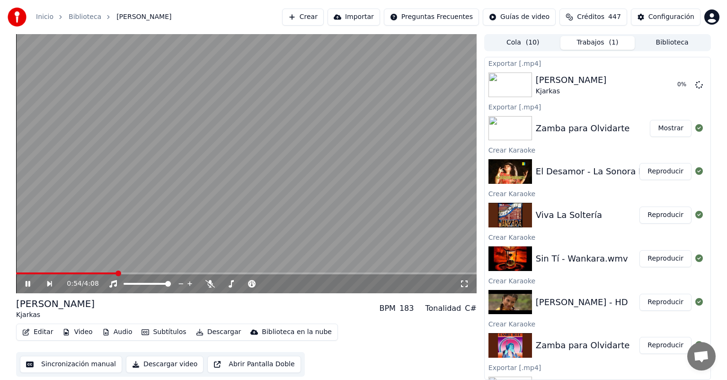
click at [29, 282] on icon at bounding box center [28, 284] width 5 height 6
click at [30, 283] on icon at bounding box center [35, 284] width 22 height 8
click at [221, 281] on span at bounding box center [224, 284] width 6 height 6
click at [664, 216] on button "Reproducir" at bounding box center [666, 214] width 52 height 17
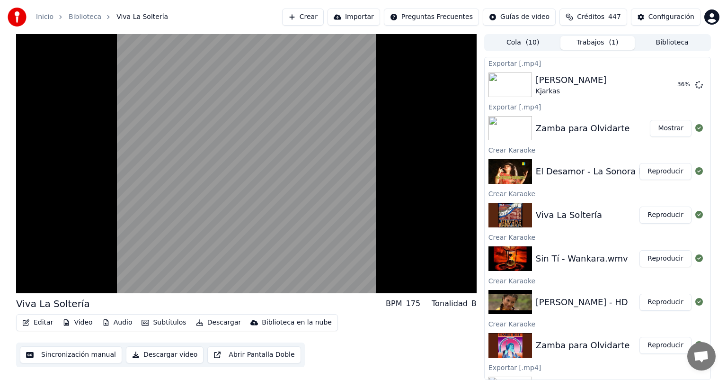
click at [661, 305] on button "Reproducir" at bounding box center [666, 302] width 52 height 17
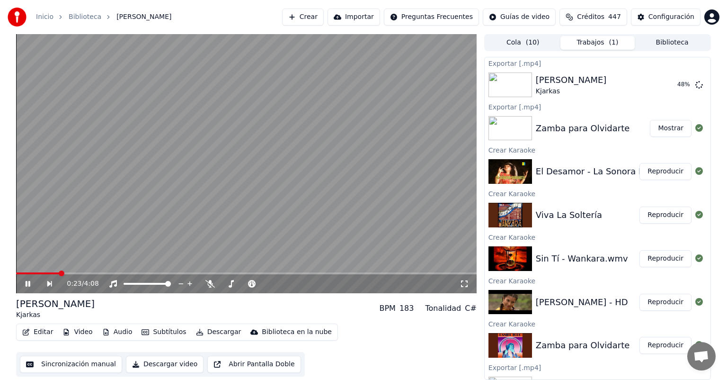
click at [25, 284] on icon at bounding box center [35, 284] width 22 height 8
click at [307, 18] on button "Crear" at bounding box center [303, 17] width 42 height 17
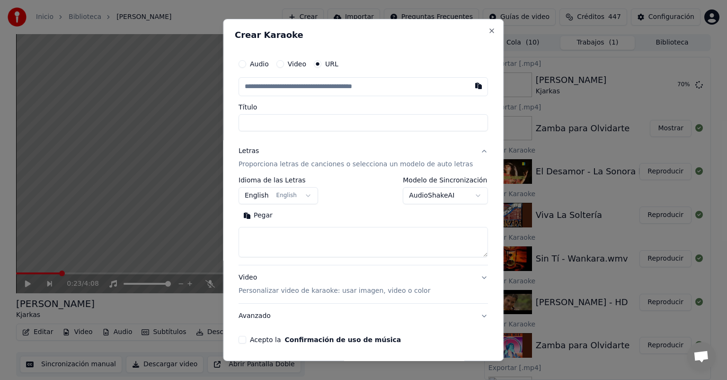
click at [259, 65] on label "Audio" at bounding box center [259, 64] width 19 height 7
click at [246, 65] on button "Audio" at bounding box center [243, 64] width 8 height 8
click at [327, 70] on div "Audio Video URL" at bounding box center [364, 63] width 250 height 19
click at [322, 65] on button "URL" at bounding box center [318, 64] width 8 height 8
click at [470, 92] on button "button" at bounding box center [479, 85] width 19 height 17
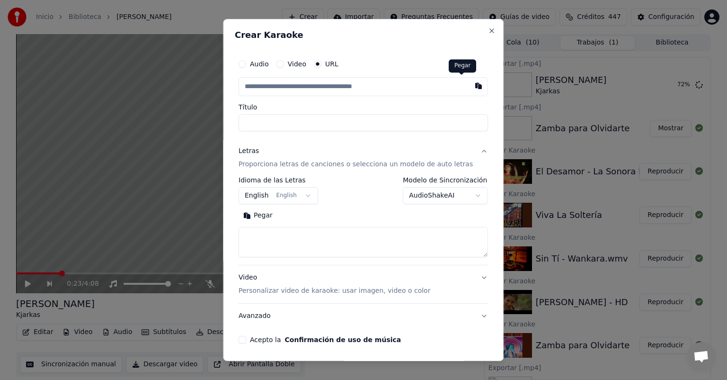
type input "**********"
click at [275, 195] on button "English English" at bounding box center [279, 195] width 80 height 17
type input "**********"
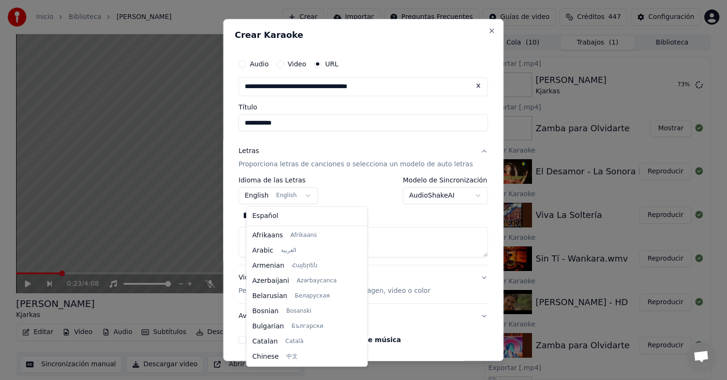
scroll to position [76, 0]
select select "**"
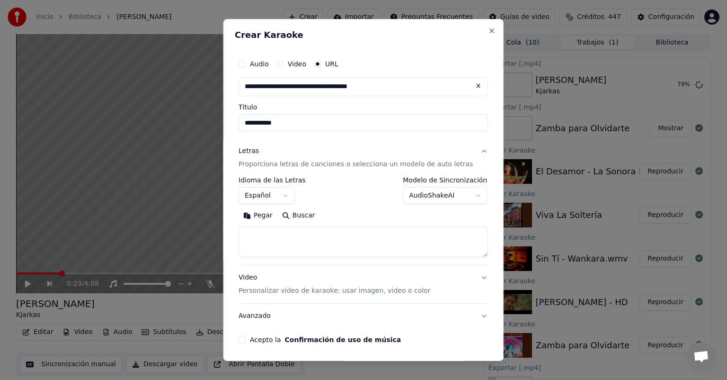
click at [275, 211] on button "Pegar" at bounding box center [258, 215] width 39 height 15
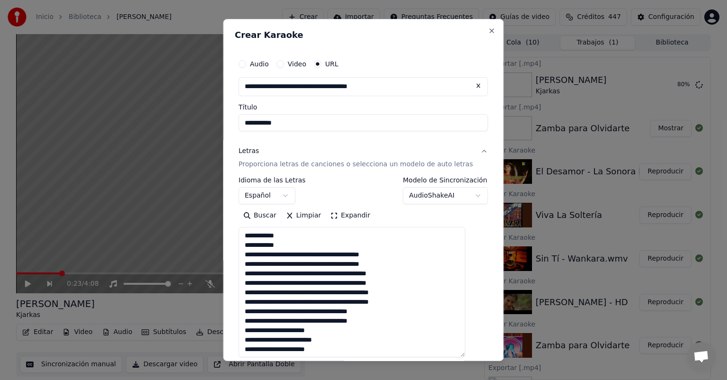
drag, startPoint x: 470, startPoint y: 256, endPoint x: 478, endPoint y: 357, distance: 101.2
click at [478, 357] on div "**********" at bounding box center [363, 190] width 281 height 342
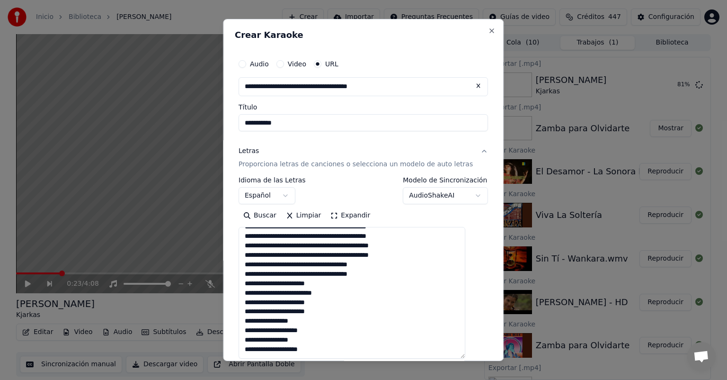
scroll to position [135, 0]
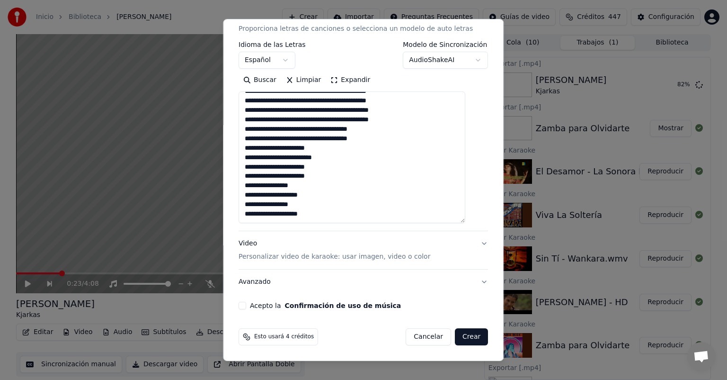
click at [246, 306] on button "Acepto la Confirmación de uso de música" at bounding box center [243, 306] width 8 height 8
click at [455, 335] on button "Crear" at bounding box center [471, 336] width 33 height 17
type textarea "**********"
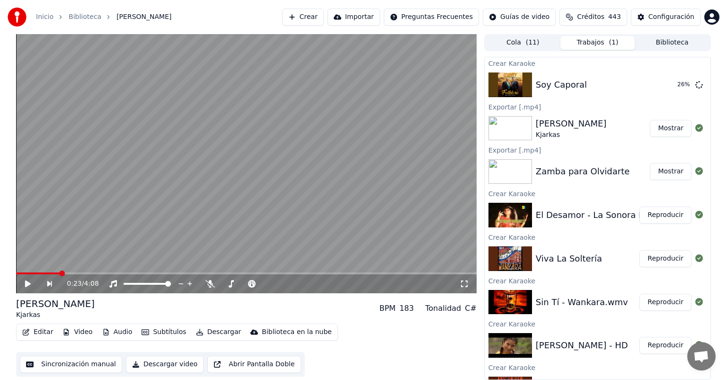
click at [655, 130] on button "Mostrar" at bounding box center [671, 128] width 42 height 17
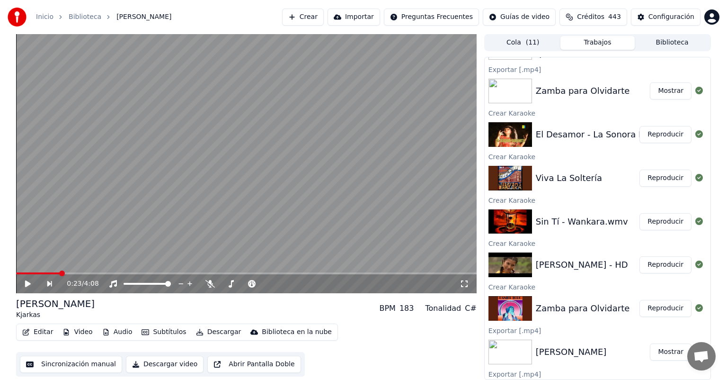
scroll to position [81, 0]
click at [648, 218] on button "Reproducir" at bounding box center [666, 221] width 52 height 17
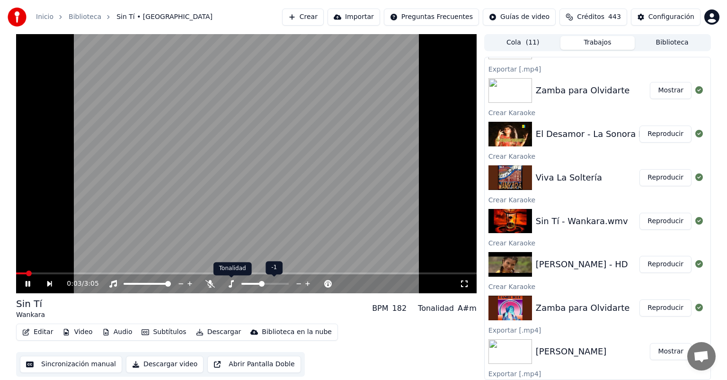
click at [229, 281] on icon at bounding box center [230, 284] width 9 height 8
click at [260, 283] on span at bounding box center [254, 284] width 24 height 2
click at [41, 336] on button "Editar" at bounding box center [37, 331] width 38 height 13
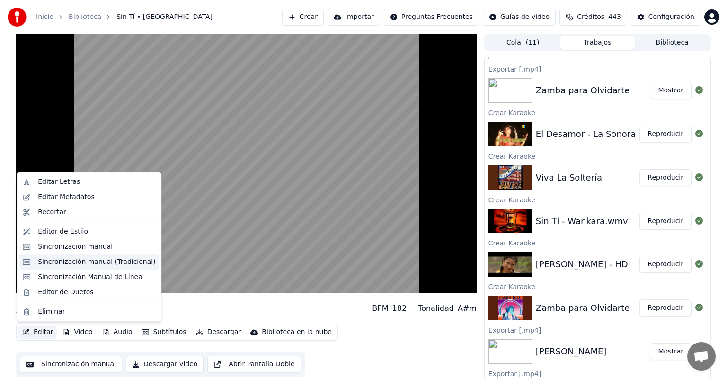
click at [44, 262] on div "Sincronización manual (Tradicional)" at bounding box center [96, 261] width 117 height 9
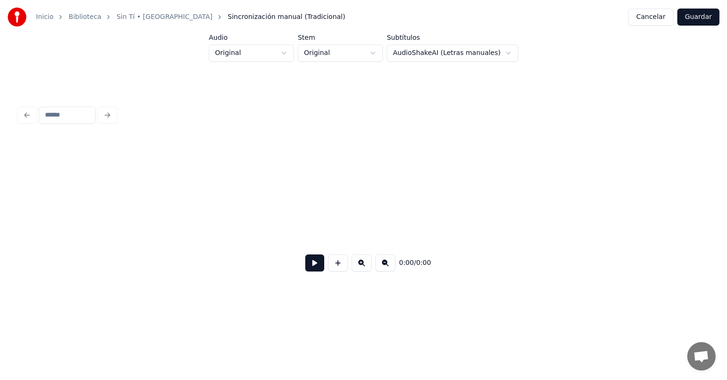
scroll to position [0, 2051]
click at [676, 190] on div "Sin" at bounding box center [660, 217] width 31 height 64
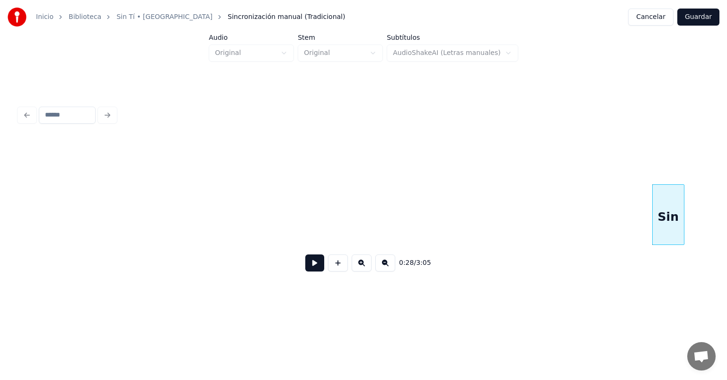
click at [311, 269] on button at bounding box center [314, 262] width 19 height 17
click at [713, 217] on div "Inicio Biblioteca Sin Tí • Wankara Sincronización manual (Tradicional) Cancelar…" at bounding box center [363, 152] width 727 height 304
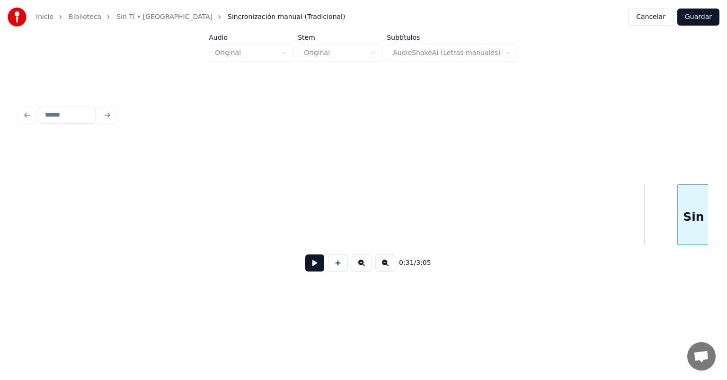
scroll to position [0, 2356]
click at [717, 219] on div "Inicio Biblioteca Sin Tí • Wankara Sincronización manual (Tradicional) Cancelar…" at bounding box center [363, 152] width 727 height 304
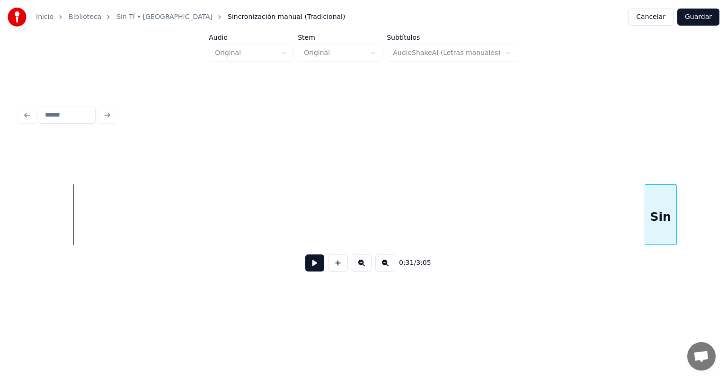
click at [667, 203] on div "Sin" at bounding box center [660, 217] width 31 height 64
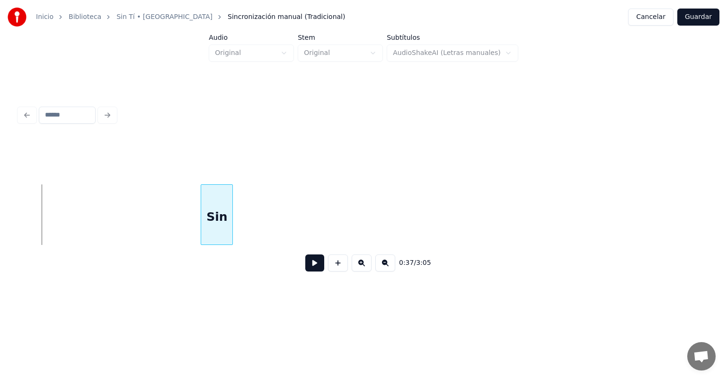
click at [221, 230] on div "Sin" at bounding box center [216, 217] width 31 height 64
click at [305, 271] on button at bounding box center [314, 262] width 19 height 17
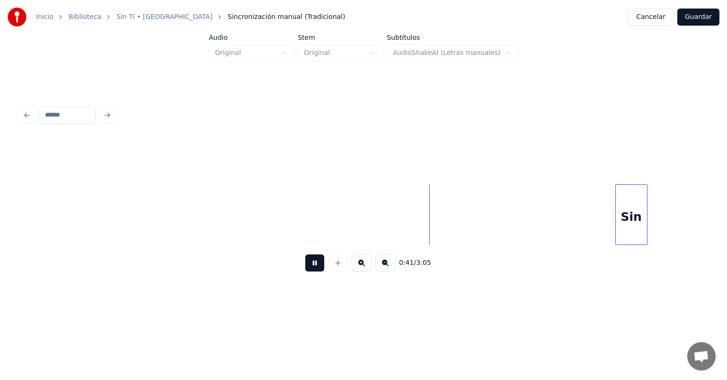
click at [636, 187] on div "Sin" at bounding box center [631, 217] width 31 height 64
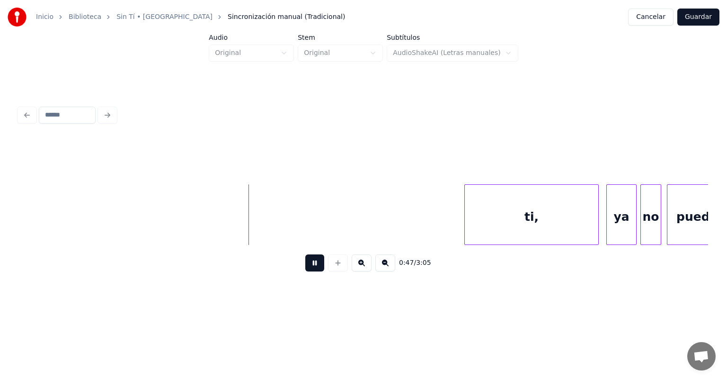
click at [312, 270] on button at bounding box center [314, 262] width 19 height 17
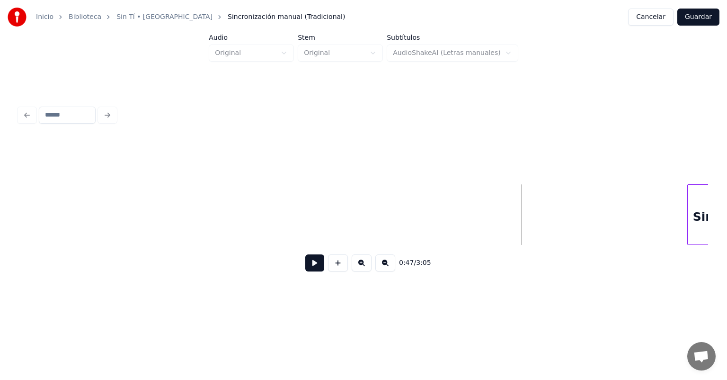
scroll to position [0, 4001]
click at [701, 235] on div "Sin" at bounding box center [688, 214] width 32 height 61
click at [310, 264] on button at bounding box center [314, 262] width 19 height 17
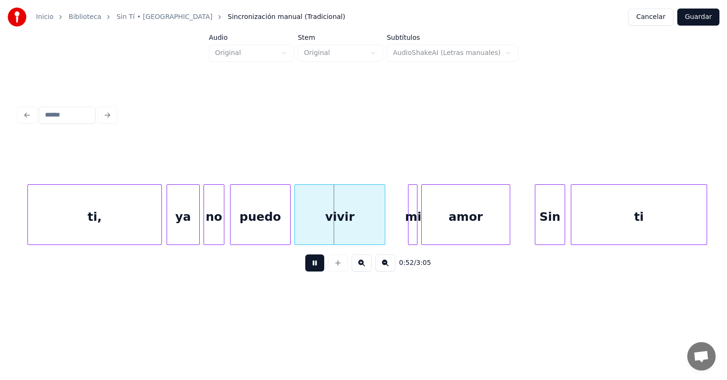
click at [171, 224] on div "ya" at bounding box center [183, 217] width 32 height 64
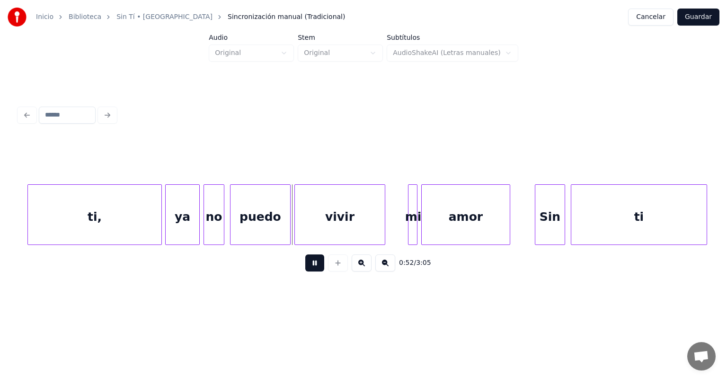
click at [409, 225] on div at bounding box center [410, 215] width 3 height 60
click at [537, 220] on div "Sin" at bounding box center [550, 217] width 30 height 64
click at [531, 221] on div "Sin" at bounding box center [547, 217] width 35 height 64
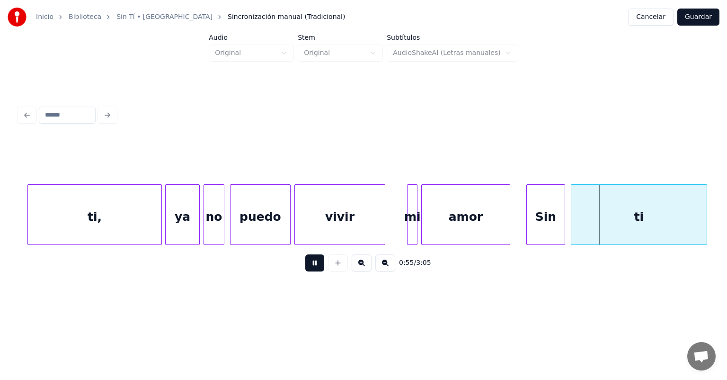
click at [564, 220] on div at bounding box center [563, 215] width 3 height 60
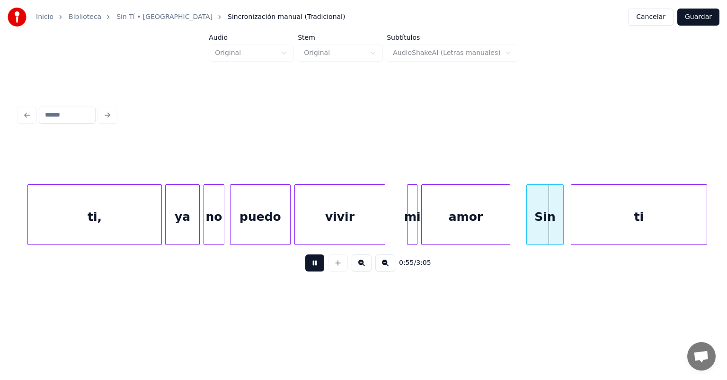
click at [573, 217] on div "ti" at bounding box center [639, 217] width 135 height 64
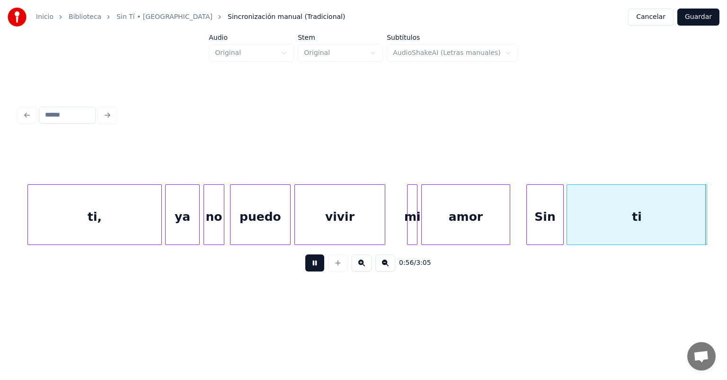
scroll to position [0, 5381]
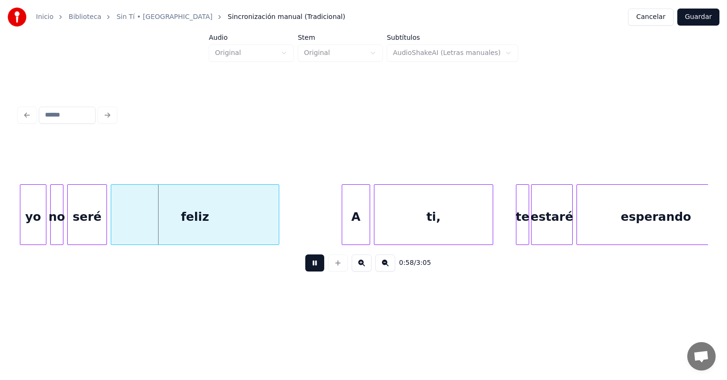
click at [344, 217] on div "A" at bounding box center [355, 217] width 27 height 64
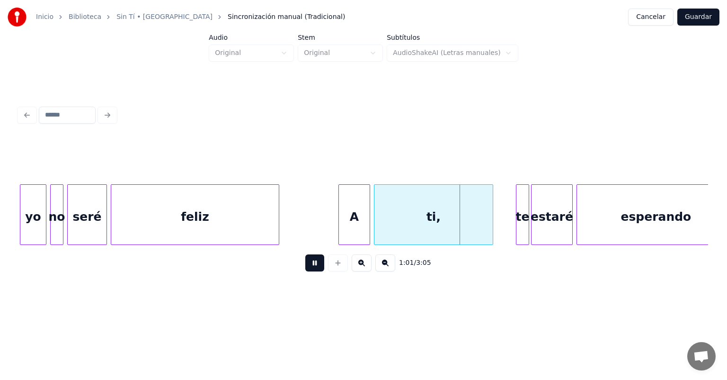
click at [518, 218] on div at bounding box center [518, 215] width 3 height 60
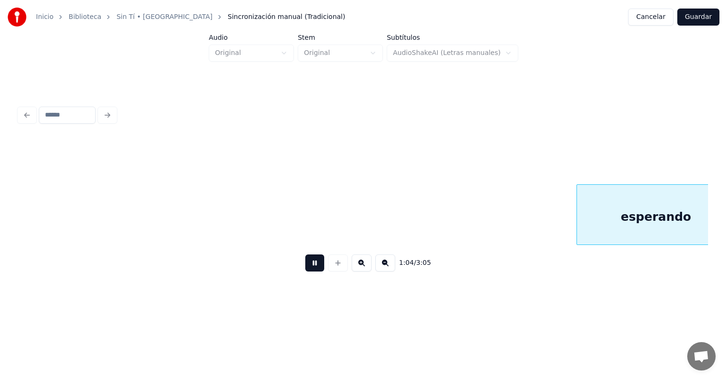
scroll to position [0, 6071]
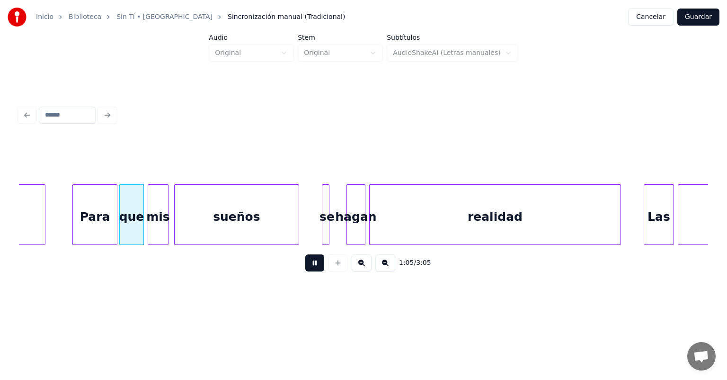
click at [76, 229] on div "Para" at bounding box center [95, 217] width 44 height 64
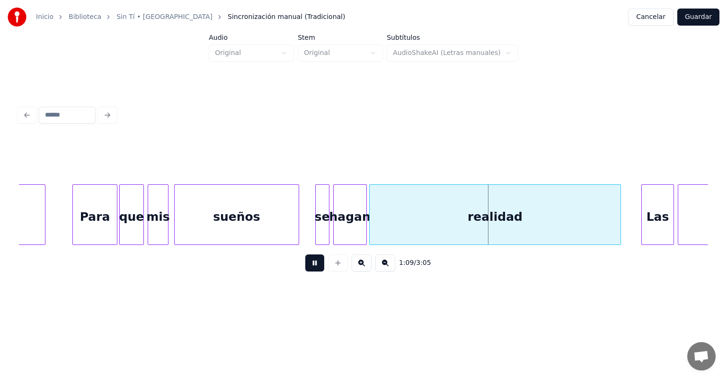
click at [645, 224] on div "Las" at bounding box center [658, 217] width 32 height 64
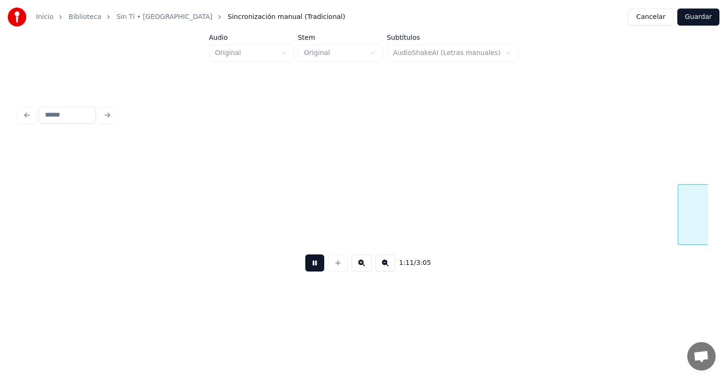
scroll to position [0, 6762]
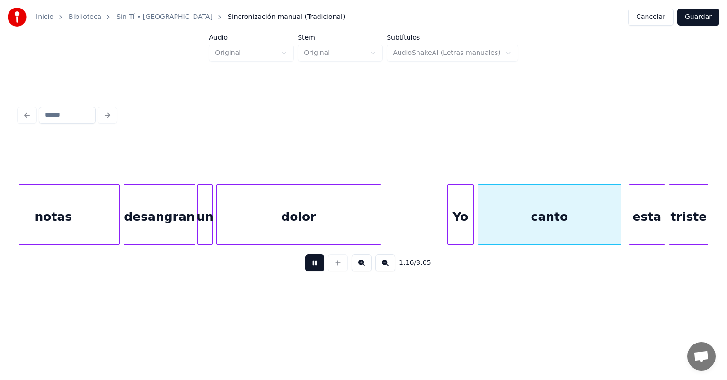
click at [448, 216] on div "Yo" at bounding box center [461, 217] width 26 height 64
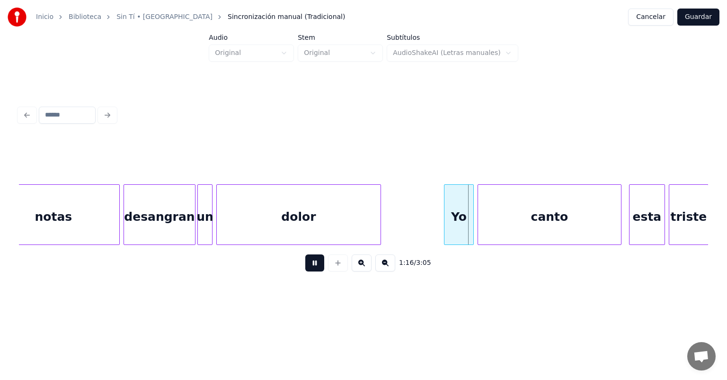
click at [457, 214] on div "Yo" at bounding box center [459, 217] width 29 height 64
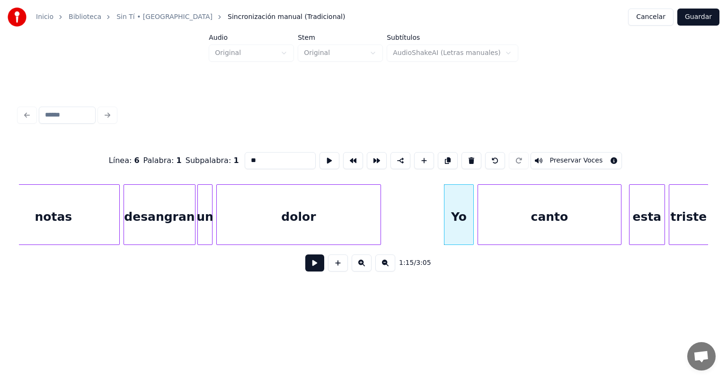
click at [487, 218] on div "canto" at bounding box center [549, 217] width 143 height 64
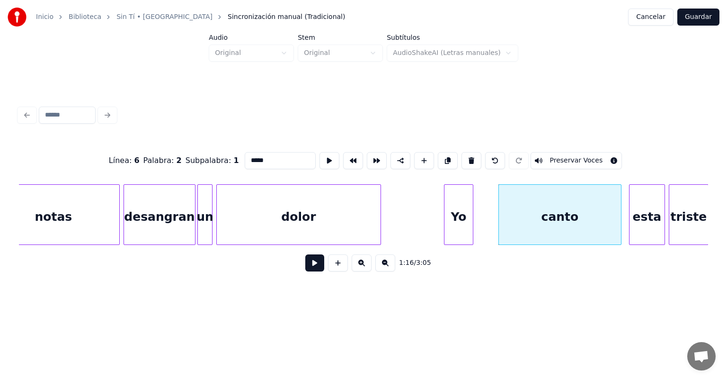
click at [458, 222] on div "Yo" at bounding box center [459, 217] width 28 height 64
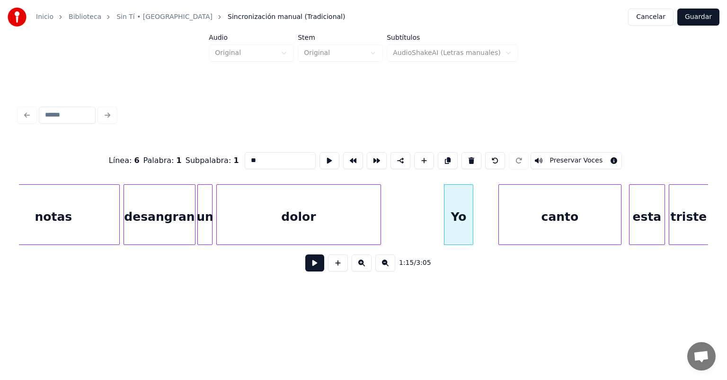
click at [469, 157] on button at bounding box center [472, 160] width 20 height 17
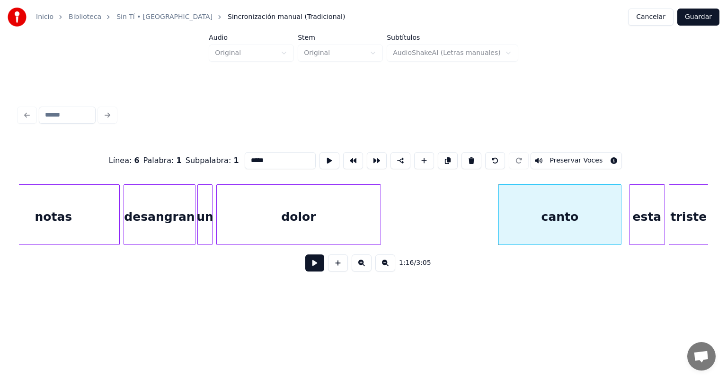
click at [510, 213] on div "canto" at bounding box center [560, 217] width 122 height 64
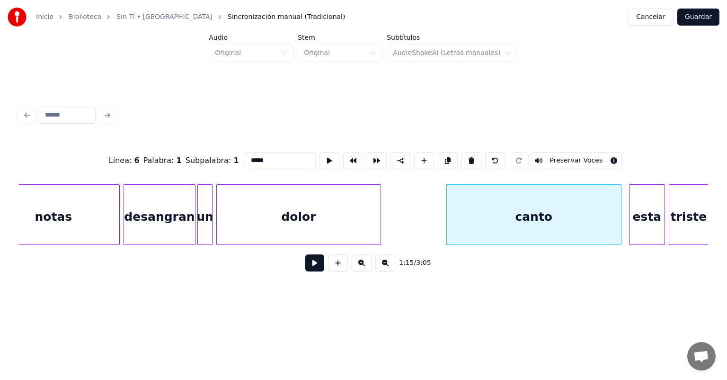
click at [245, 157] on input "*****" at bounding box center [280, 160] width 71 height 17
type input "*******"
click at [311, 264] on button at bounding box center [314, 262] width 19 height 17
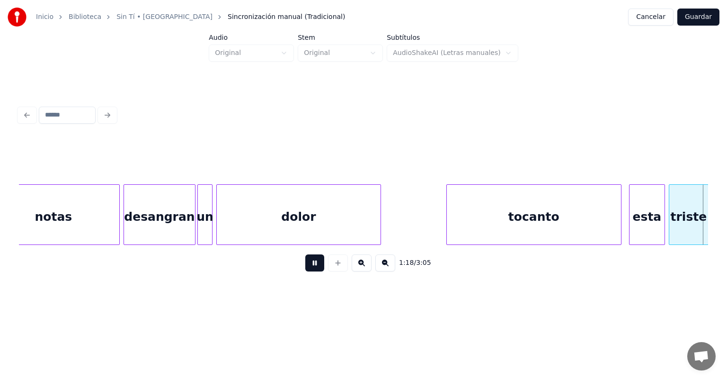
scroll to position [0, 7451]
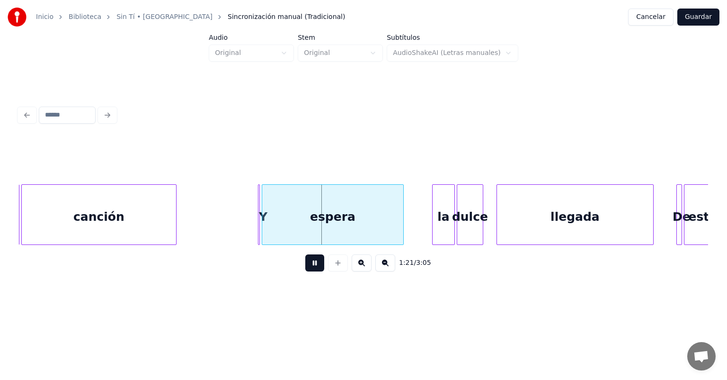
click at [274, 228] on div "espera" at bounding box center [332, 217] width 141 height 64
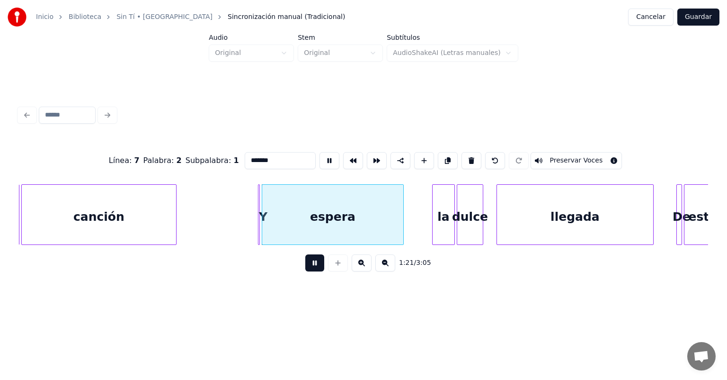
type input "******"
click at [259, 227] on div at bounding box center [260, 215] width 3 height 60
click at [260, 226] on div "Y" at bounding box center [261, 217] width 9 height 64
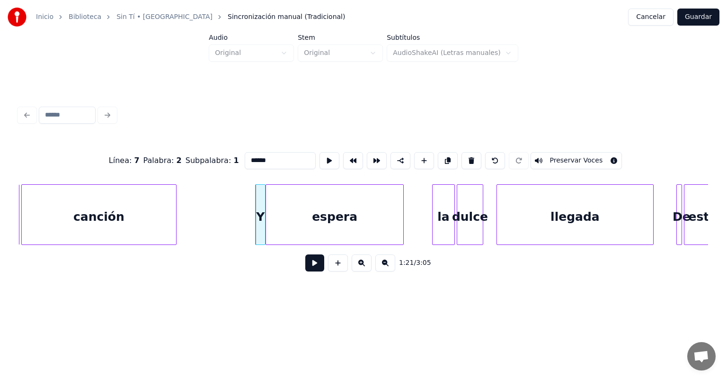
click at [269, 227] on div "espera" at bounding box center [334, 217] width 137 height 64
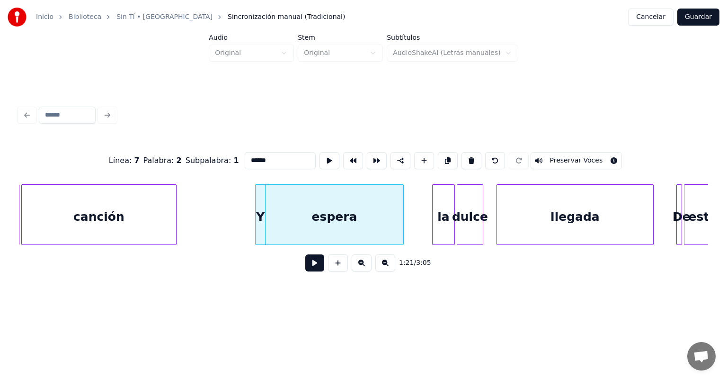
click at [306, 271] on button at bounding box center [314, 262] width 19 height 17
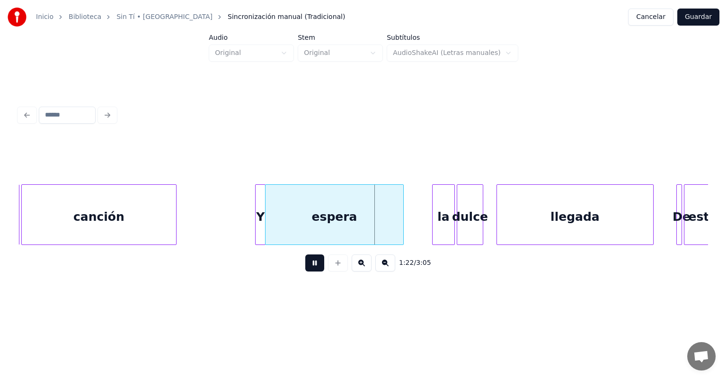
click at [433, 219] on div "la" at bounding box center [444, 217] width 22 height 64
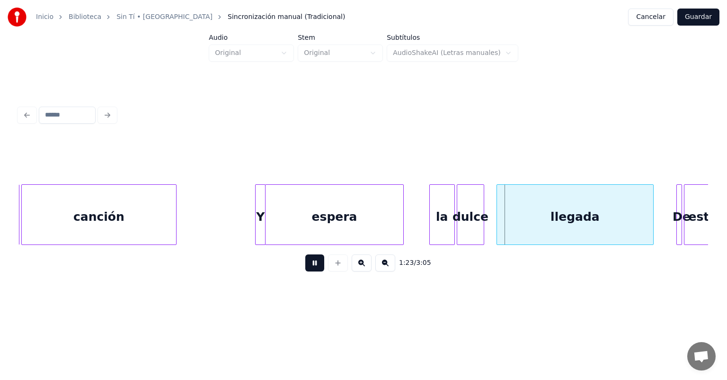
click at [483, 221] on div "dulce" at bounding box center [470, 217] width 27 height 64
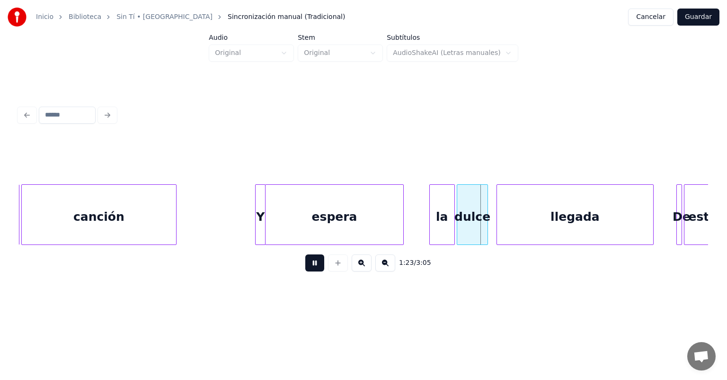
click at [487, 216] on div "dulce" at bounding box center [472, 217] width 30 height 64
click at [498, 215] on div "llegada" at bounding box center [575, 217] width 156 height 64
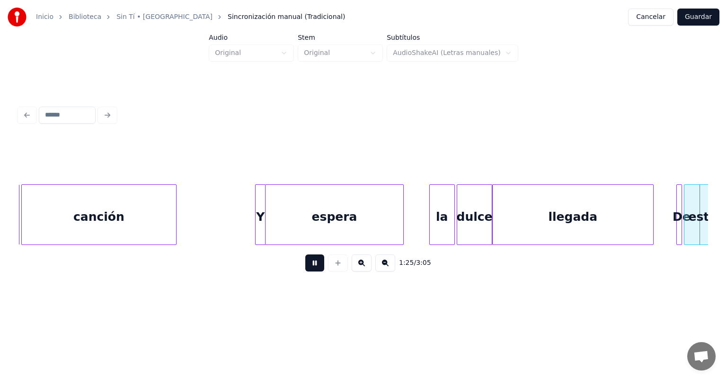
scroll to position [0, 8142]
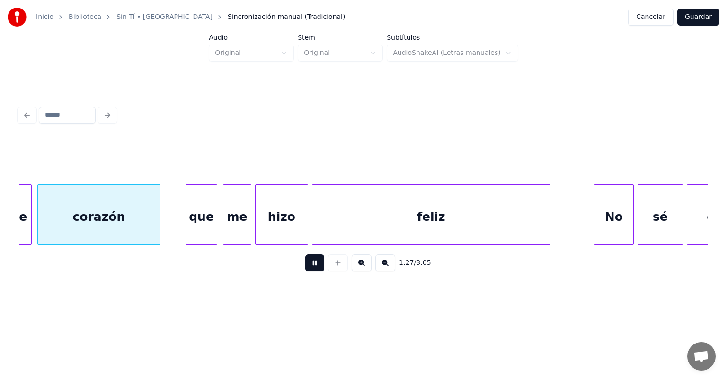
click at [190, 226] on div "que" at bounding box center [201, 217] width 31 height 64
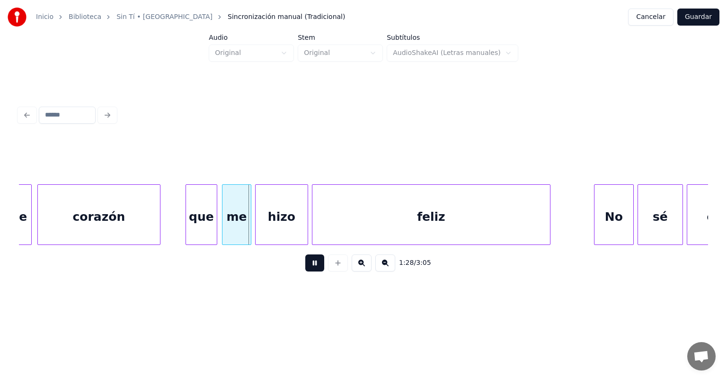
click at [224, 230] on div "me" at bounding box center [237, 217] width 28 height 64
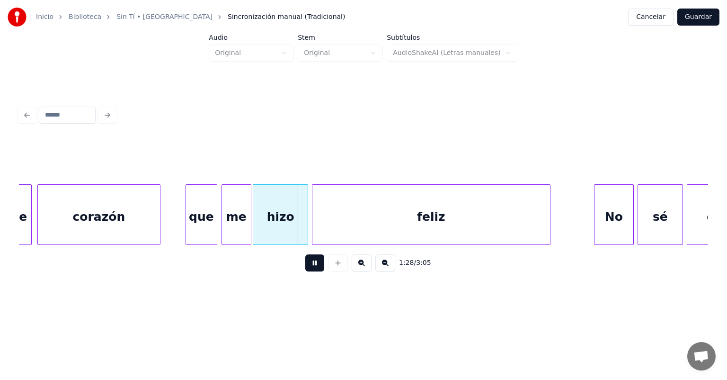
click at [256, 233] on div "hizo" at bounding box center [280, 217] width 54 height 64
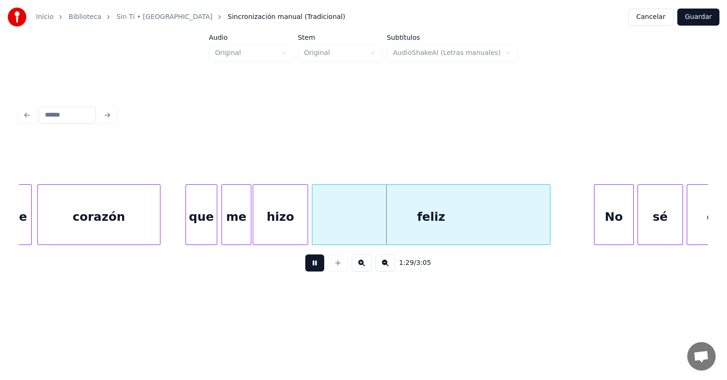
click at [596, 217] on div "No" at bounding box center [614, 217] width 39 height 64
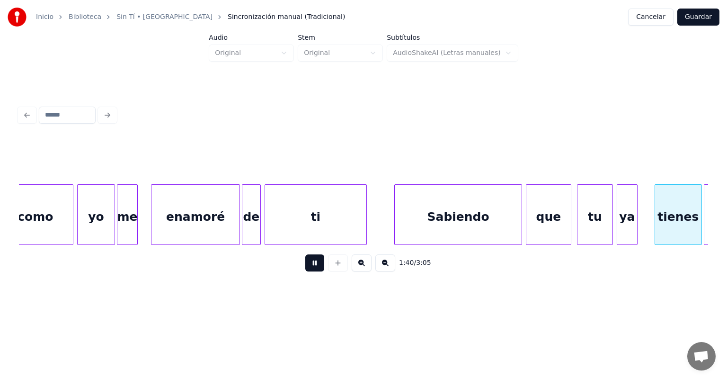
scroll to position [0, 9521]
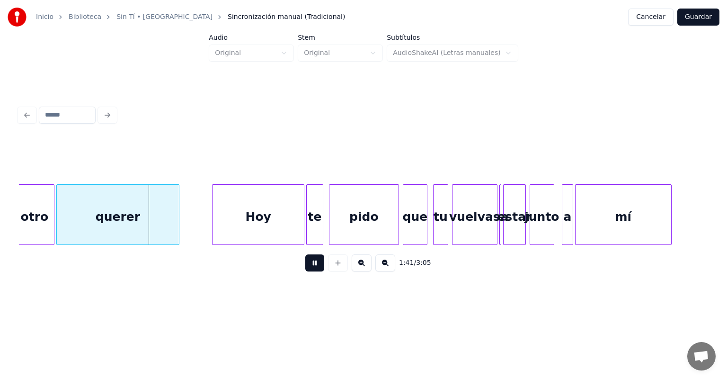
click at [218, 225] on div "Hoy" at bounding box center [258, 217] width 91 height 64
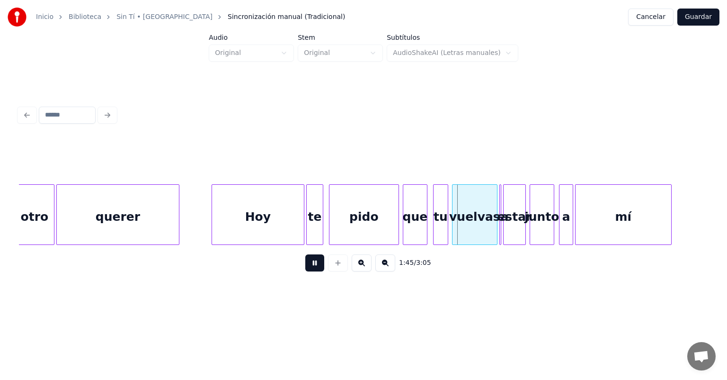
click at [563, 219] on div "a" at bounding box center [566, 217] width 13 height 64
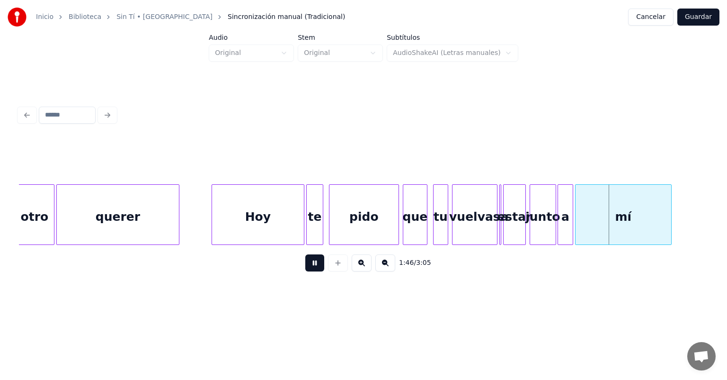
click at [552, 226] on div "junto" at bounding box center [543, 217] width 26 height 64
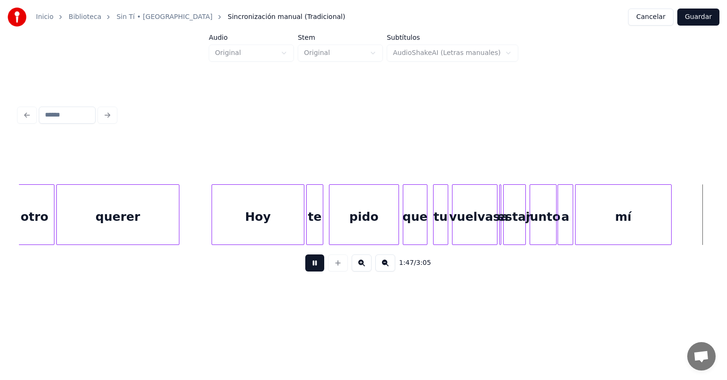
scroll to position [0, 10211]
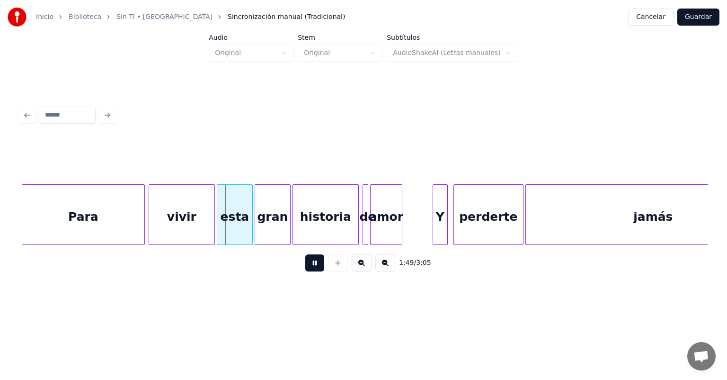
click at [434, 218] on div "Y" at bounding box center [440, 217] width 14 height 64
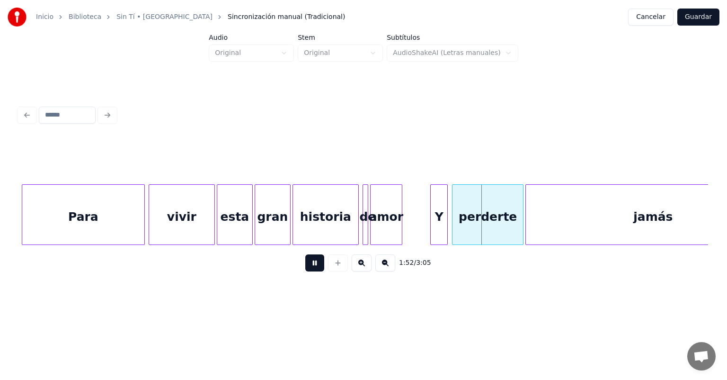
click at [456, 220] on div "perderte" at bounding box center [488, 217] width 70 height 64
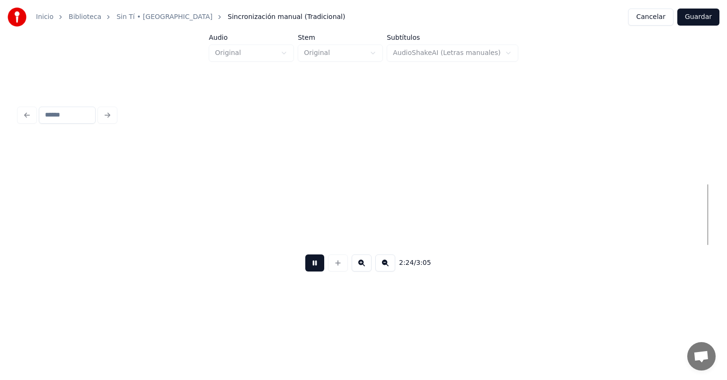
scroll to position [0, 13662]
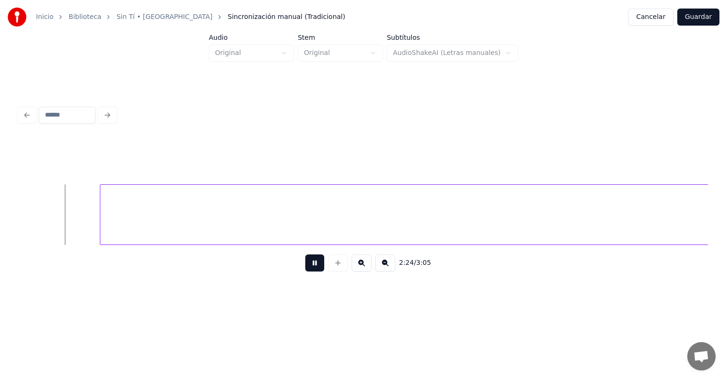
click at [619, 221] on div "No" at bounding box center [727, 217] width 1255 height 64
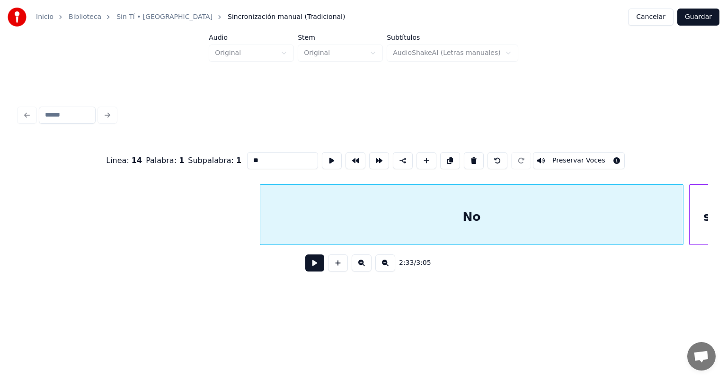
scroll to position [0, 14344]
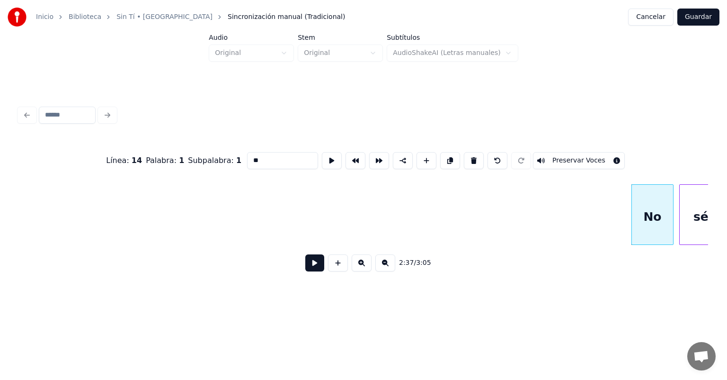
click at [322, 156] on button at bounding box center [332, 160] width 20 height 17
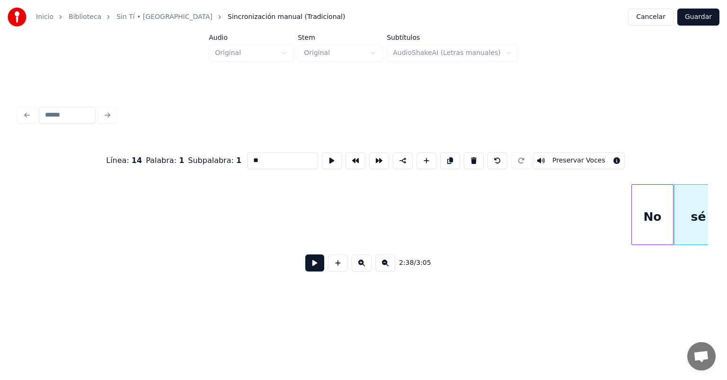
click at [313, 266] on button at bounding box center [314, 262] width 19 height 17
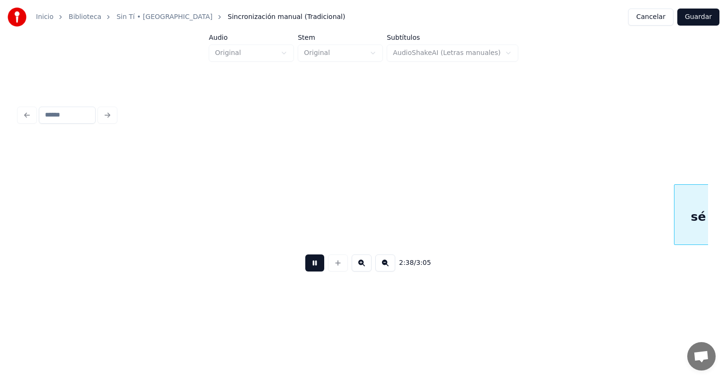
scroll to position [0, 15033]
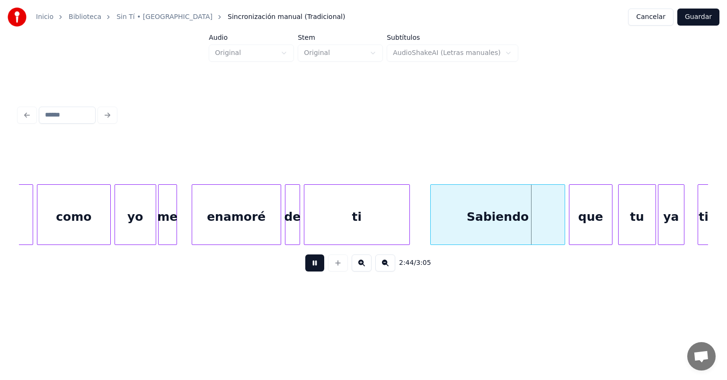
click at [571, 212] on div at bounding box center [571, 215] width 3 height 60
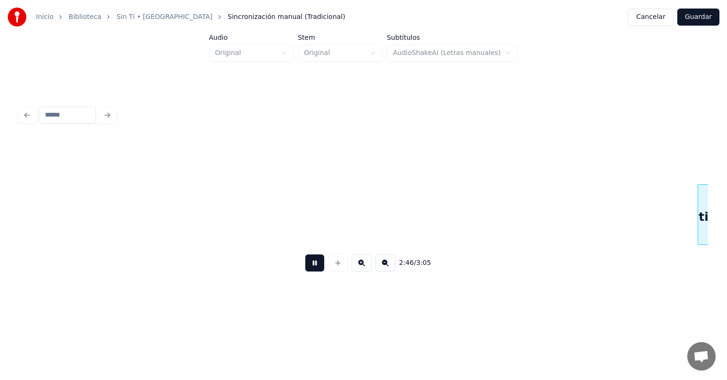
scroll to position [0, 15723]
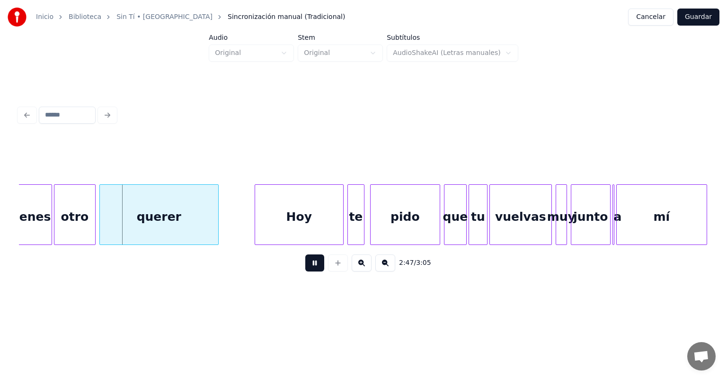
click at [256, 217] on div at bounding box center [256, 215] width 3 height 60
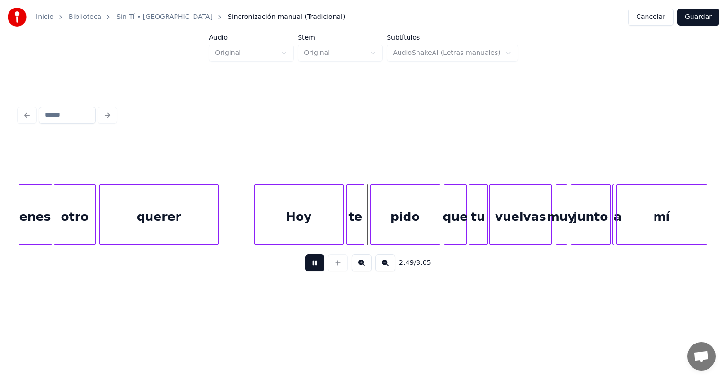
click at [349, 220] on div at bounding box center [348, 215] width 3 height 60
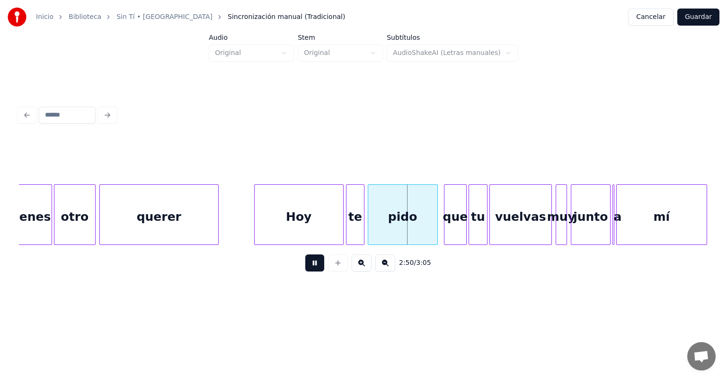
click at [376, 222] on div "pido" at bounding box center [402, 217] width 69 height 64
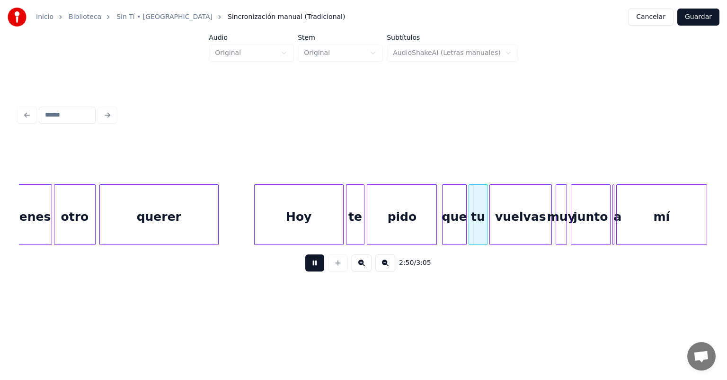
click at [446, 219] on div "que" at bounding box center [455, 217] width 24 height 64
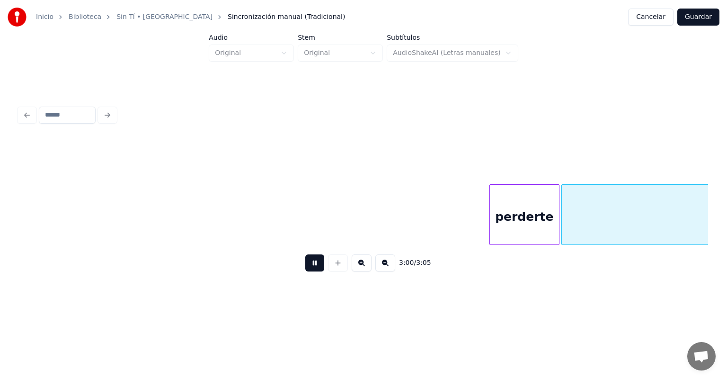
scroll to position [0, 16889]
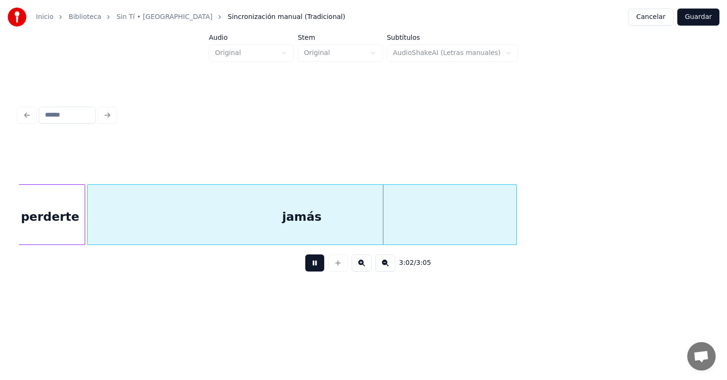
click at [699, 16] on button "Guardar" at bounding box center [699, 17] width 42 height 17
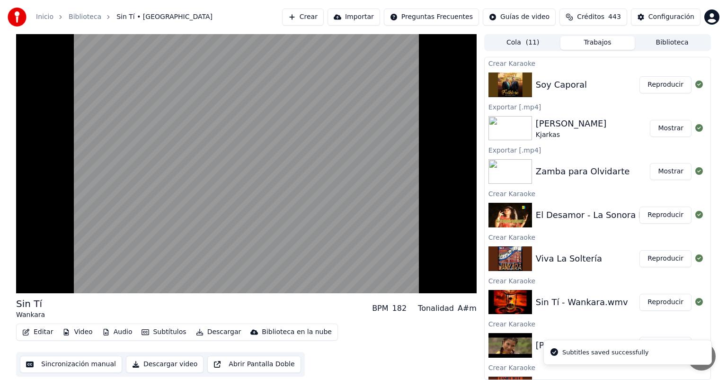
click at [165, 237] on video at bounding box center [246, 163] width 461 height 259
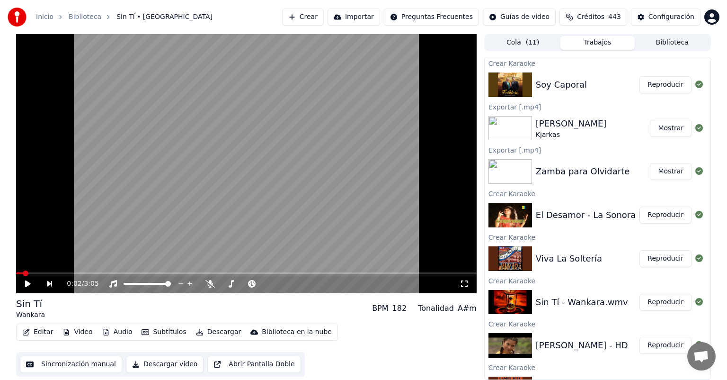
click at [148, 239] on video at bounding box center [246, 163] width 461 height 259
click at [205, 327] on button "Descargar" at bounding box center [218, 331] width 53 height 13
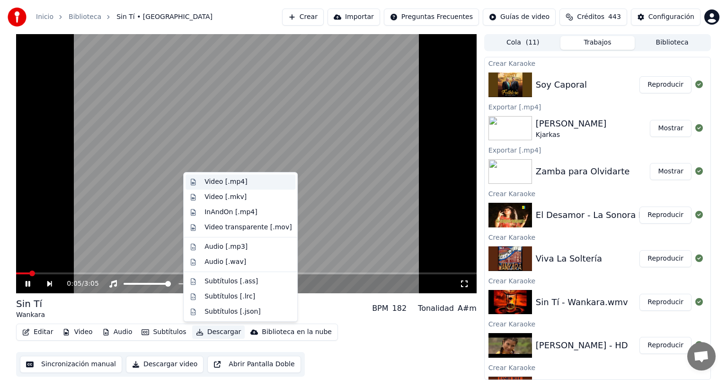
click at [210, 178] on div "Video [.mp4]" at bounding box center [226, 181] width 43 height 9
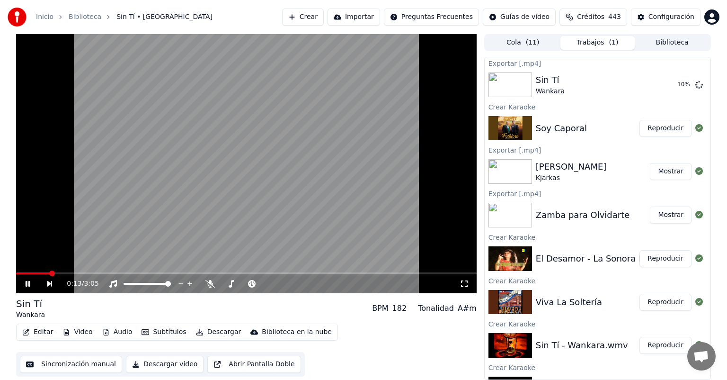
click at [85, 273] on span at bounding box center [246, 273] width 461 height 2
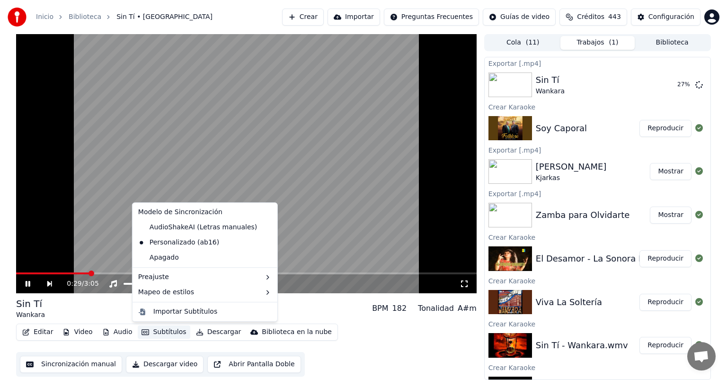
click at [150, 335] on button "Subtítulos" at bounding box center [164, 331] width 52 height 13
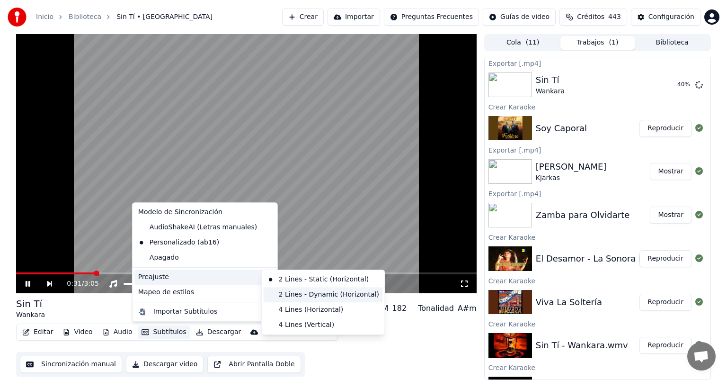
click at [293, 293] on div "2 Lines - Dynamic (Horizontal)" at bounding box center [323, 294] width 119 height 15
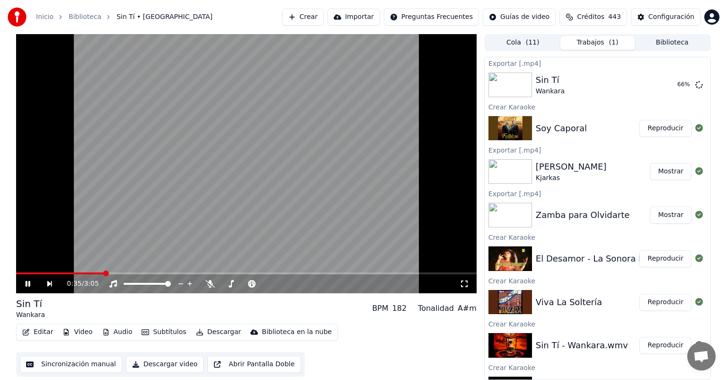
click at [141, 273] on span at bounding box center [246, 273] width 461 height 2
click at [201, 334] on button "Descargar" at bounding box center [218, 331] width 53 height 13
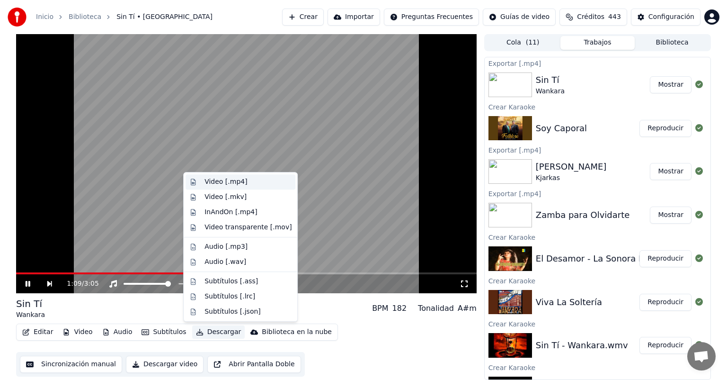
click at [217, 180] on div "Video [.mp4]" at bounding box center [226, 181] width 43 height 9
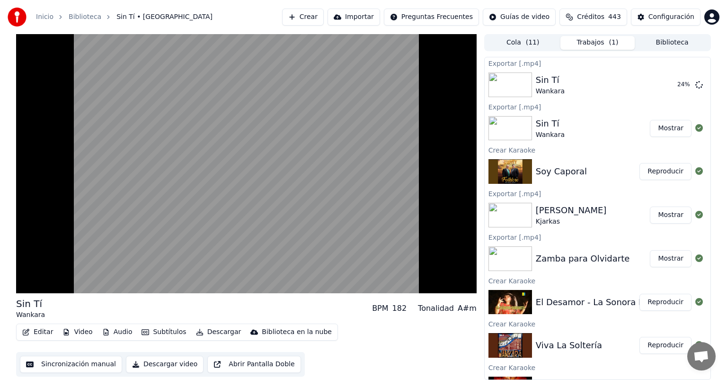
click at [661, 344] on button "Reproducir" at bounding box center [666, 345] width 52 height 17
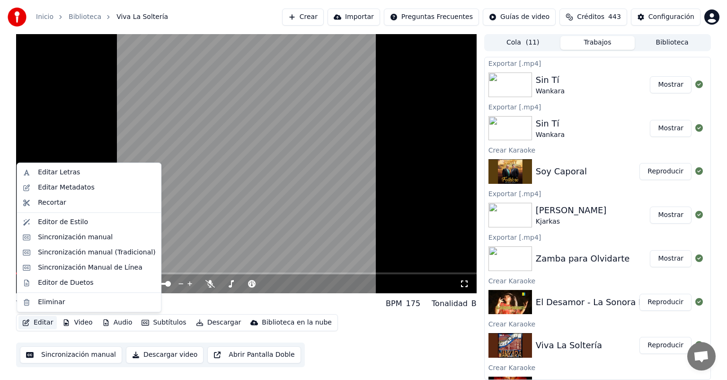
click at [40, 324] on button "Editar" at bounding box center [37, 322] width 38 height 13
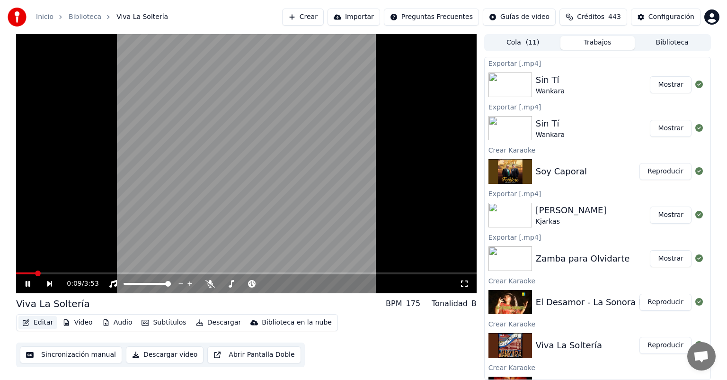
click at [40, 324] on button "Editar" at bounding box center [37, 322] width 38 height 13
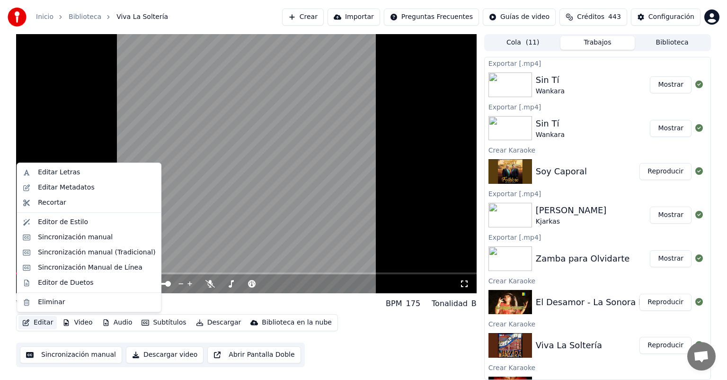
click at [40, 324] on button "Editar" at bounding box center [37, 322] width 38 height 13
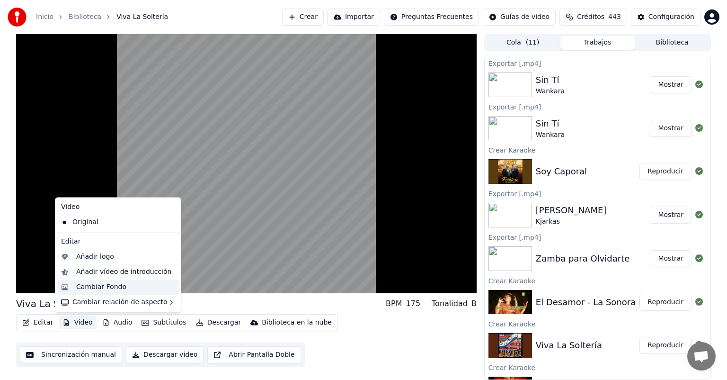
click at [88, 288] on div "Cambiar Fondo" at bounding box center [101, 286] width 50 height 9
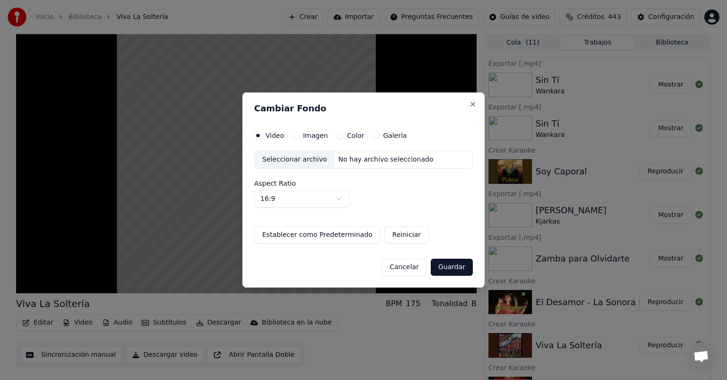
click at [306, 138] on label "Imagen" at bounding box center [315, 135] width 25 height 7
click at [299, 138] on button "Imagen" at bounding box center [296, 136] width 8 height 8
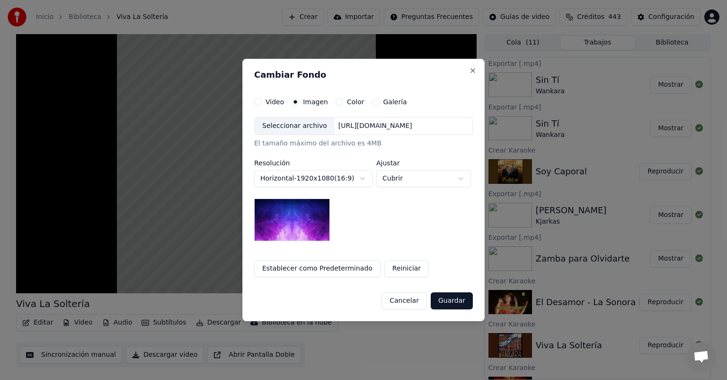
click at [286, 129] on div "Seleccionar archivo" at bounding box center [295, 125] width 80 height 17
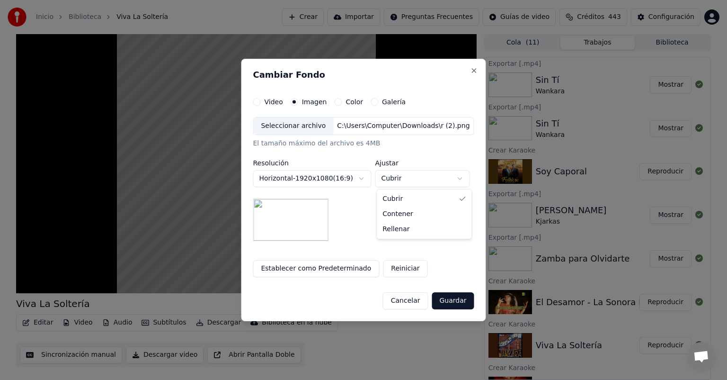
click at [399, 183] on body "Inicio Biblioteca Viva La Soltería Crear Importar Preguntas Frecuentes Guías de…" at bounding box center [363, 190] width 727 height 380
select select "*******"
click at [443, 302] on button "Guardar" at bounding box center [453, 300] width 42 height 17
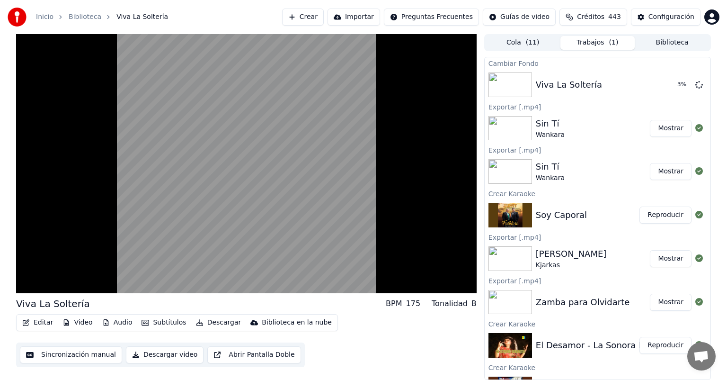
click at [157, 324] on button "Subtítulos" at bounding box center [164, 322] width 52 height 13
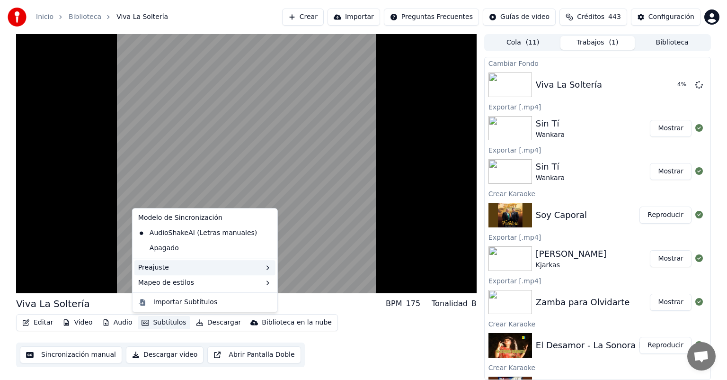
click at [158, 269] on div "Preajuste" at bounding box center [204, 267] width 141 height 15
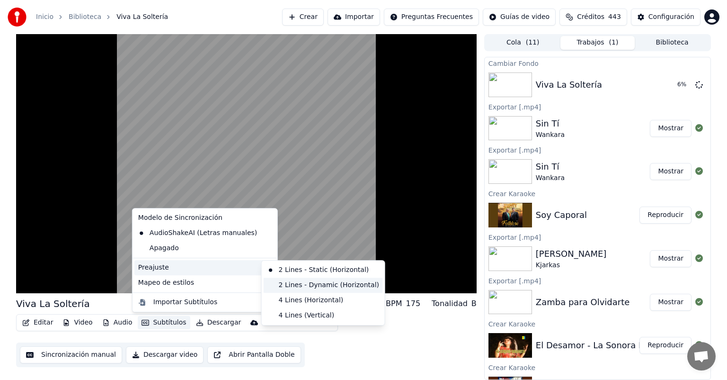
click at [278, 284] on div "2 Lines - Dynamic (Horizontal)" at bounding box center [323, 285] width 119 height 15
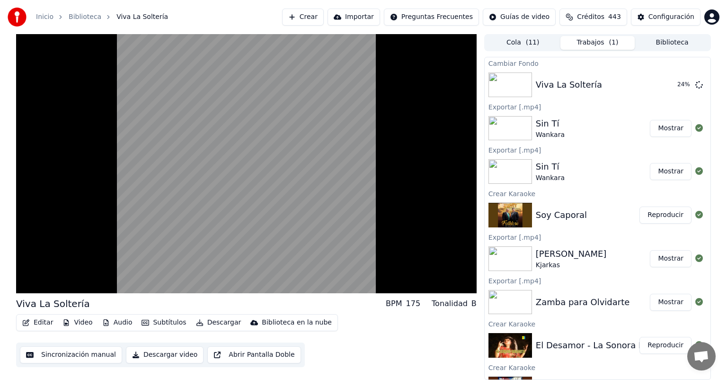
click at [165, 230] on video at bounding box center [246, 163] width 461 height 259
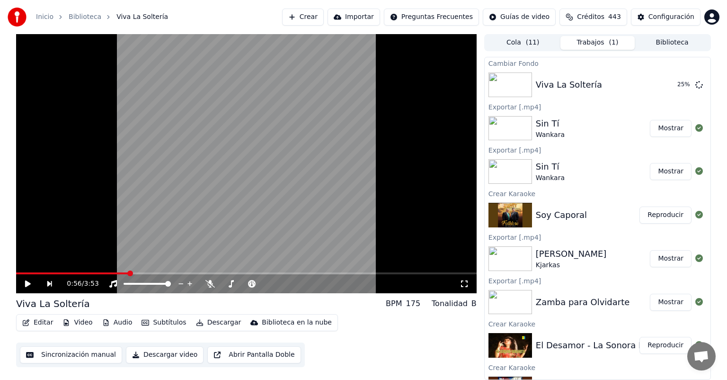
click at [209, 284] on icon at bounding box center [210, 284] width 9 height 8
click at [172, 218] on video at bounding box center [246, 163] width 461 height 259
click at [658, 214] on button "Reproducir" at bounding box center [666, 214] width 52 height 17
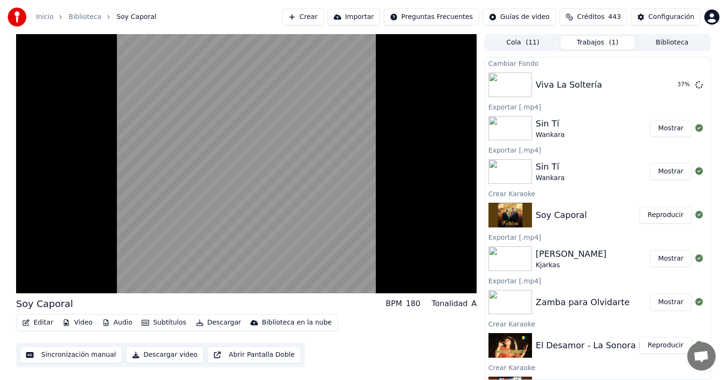
scroll to position [105, 0]
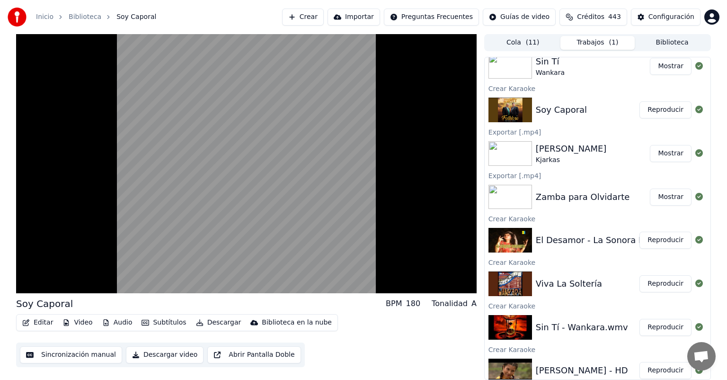
click at [657, 283] on button "Reproducir" at bounding box center [666, 283] width 52 height 17
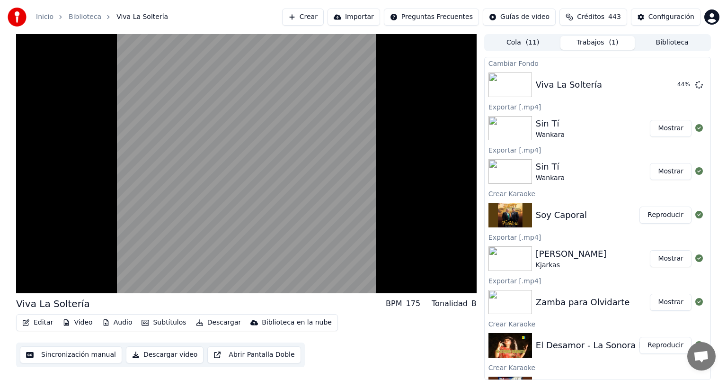
click at [131, 219] on video at bounding box center [246, 163] width 461 height 259
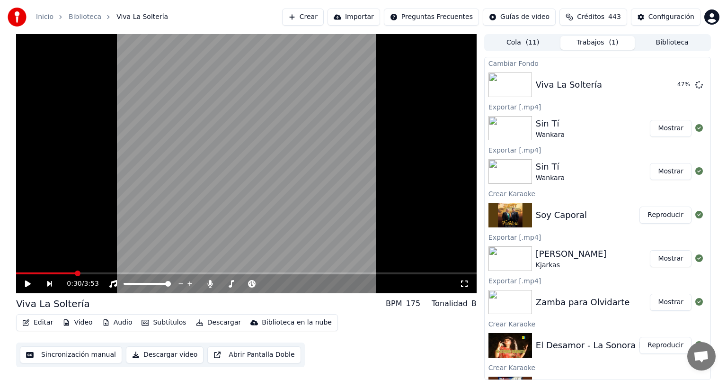
click at [23, 285] on div "0:30 / 3:53" at bounding box center [246, 283] width 453 height 9
click at [25, 286] on icon at bounding box center [35, 284] width 22 height 8
click at [665, 88] on button "Reproducir" at bounding box center [666, 84] width 52 height 17
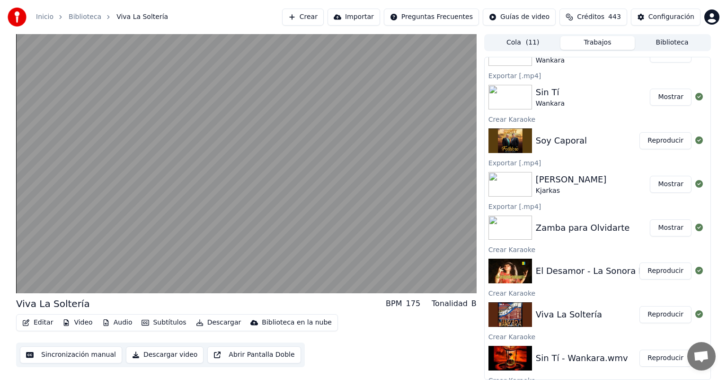
scroll to position [76, 0]
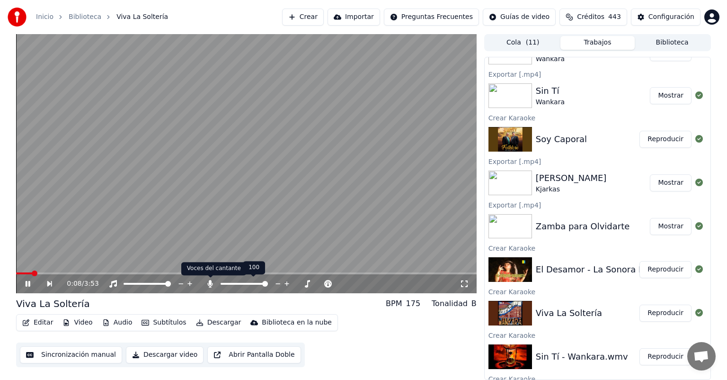
click at [213, 287] on icon at bounding box center [210, 284] width 9 height 8
click at [215, 281] on div "0:11 / 3:53" at bounding box center [263, 283] width 393 height 9
click at [213, 282] on icon at bounding box center [210, 284] width 9 height 8
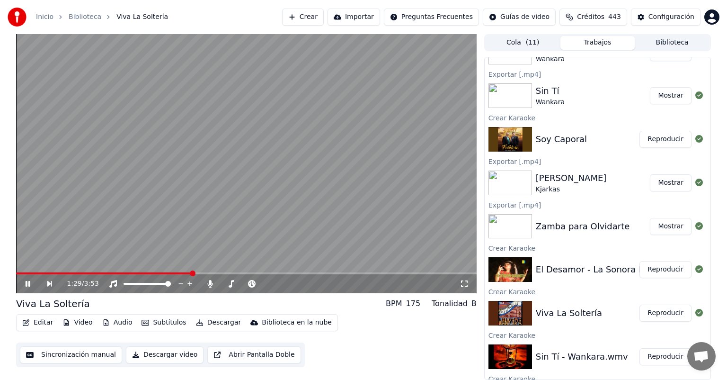
click at [192, 272] on span at bounding box center [246, 273] width 461 height 2
click at [209, 285] on icon at bounding box center [210, 284] width 9 height 8
click at [201, 323] on button "Descargar" at bounding box center [218, 322] width 53 height 13
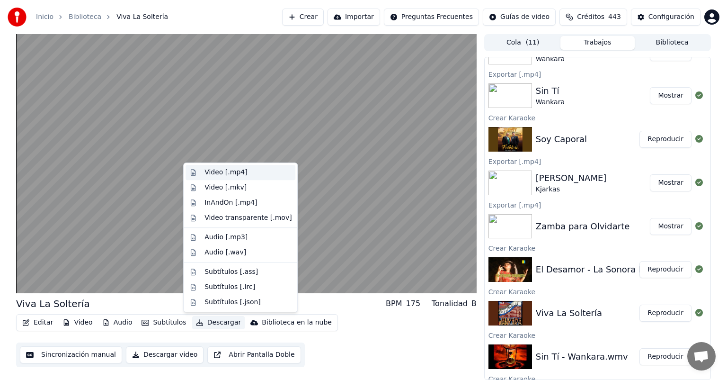
click at [214, 174] on div "Video [.mp4]" at bounding box center [226, 172] width 43 height 9
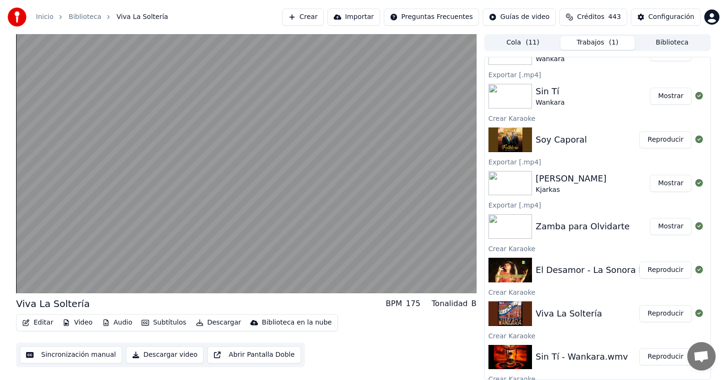
click at [661, 356] on button "Reproducir" at bounding box center [666, 356] width 52 height 17
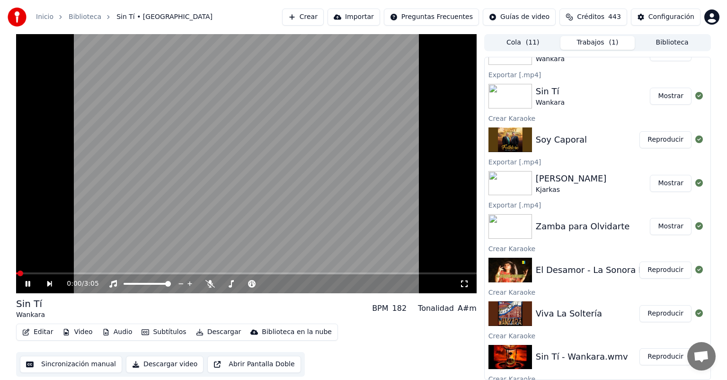
click at [41, 329] on button "Editar" at bounding box center [37, 331] width 38 height 13
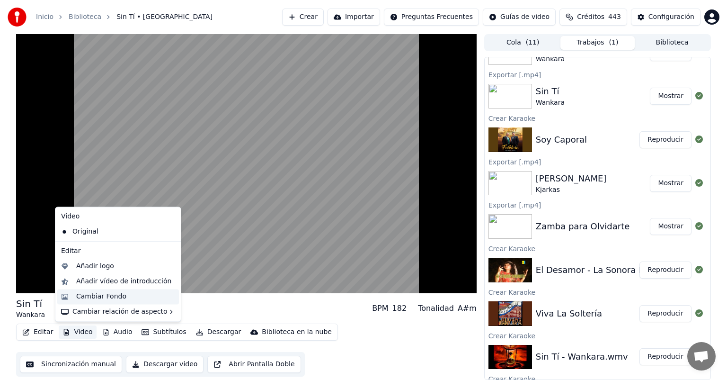
click at [96, 298] on div "Cambiar Fondo" at bounding box center [101, 296] width 50 height 9
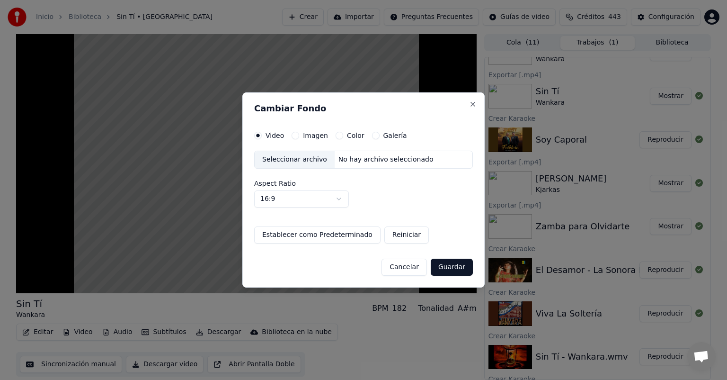
click at [288, 138] on div "Video Imagen Color Galería" at bounding box center [330, 136] width 153 height 8
click at [295, 138] on button "Imagen" at bounding box center [296, 136] width 8 height 8
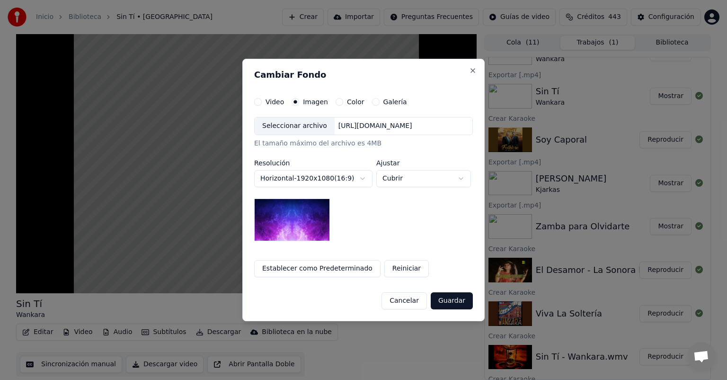
click at [291, 128] on div "Seleccionar archivo" at bounding box center [295, 125] width 80 height 17
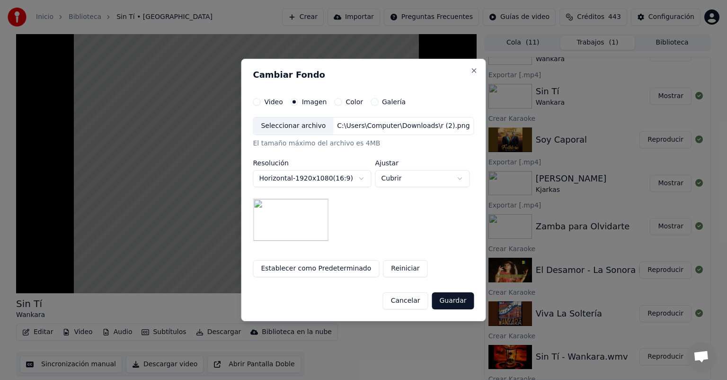
click at [411, 175] on body "Inicio Biblioteca Sin Tí • Wankara Crear Importar Preguntas Frecuentes Guías de…" at bounding box center [363, 190] width 727 height 380
select select "*******"
click at [451, 301] on button "Guardar" at bounding box center [453, 300] width 42 height 17
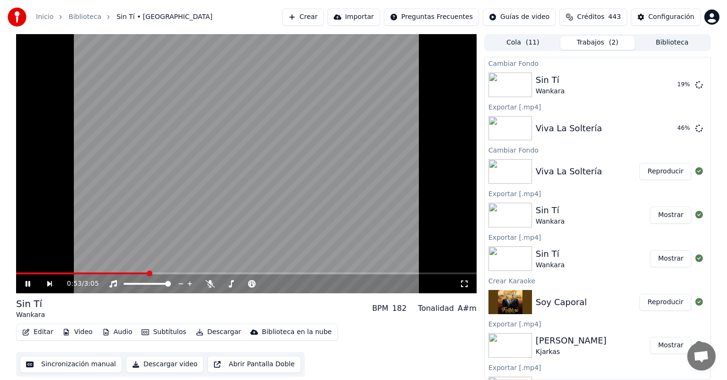
click at [28, 282] on icon at bounding box center [35, 284] width 22 height 8
